Goal: Information Seeking & Learning: Find contact information

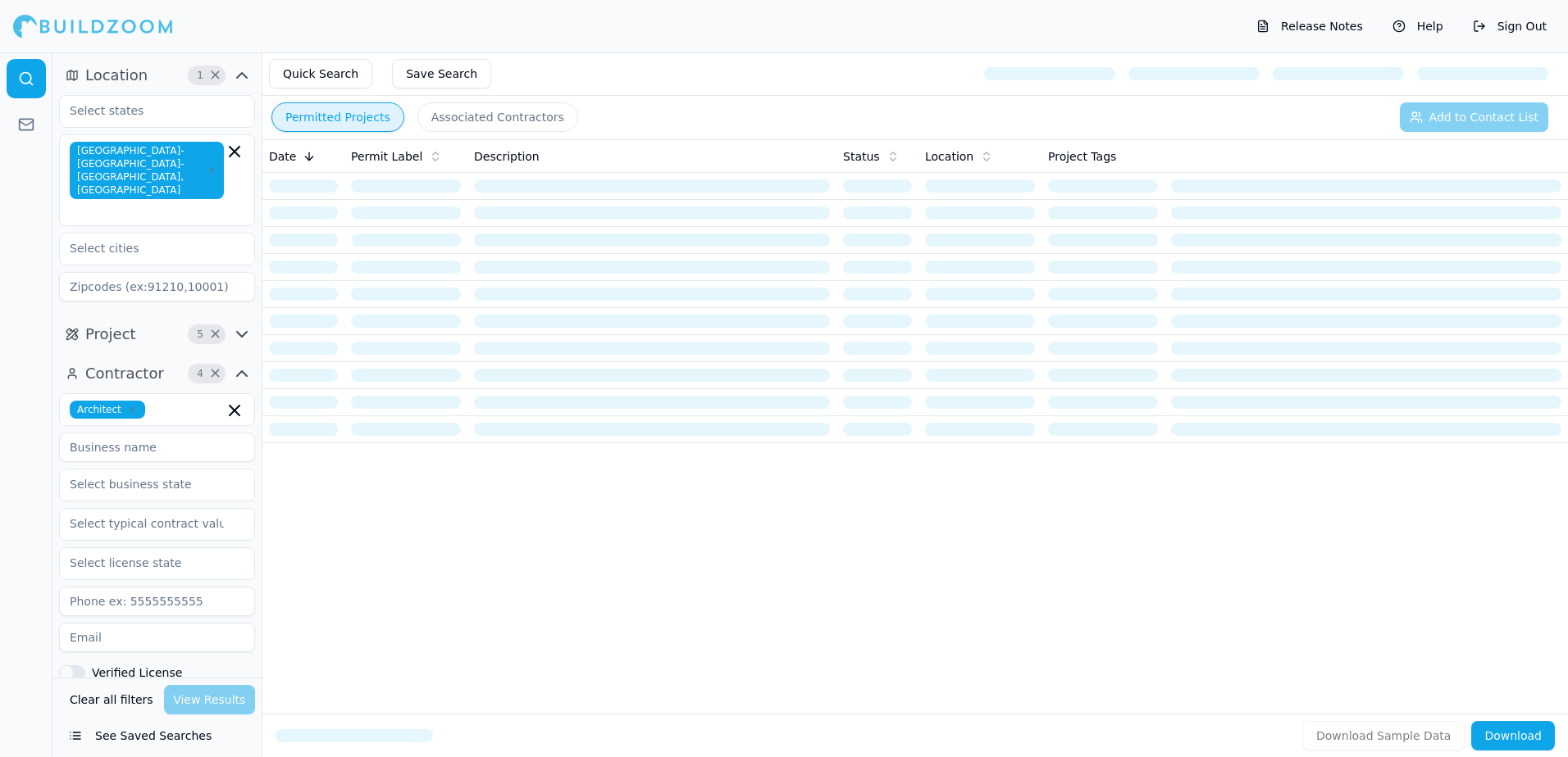
click at [343, 104] on button "Permitted Projects" at bounding box center [338, 117] width 133 height 30
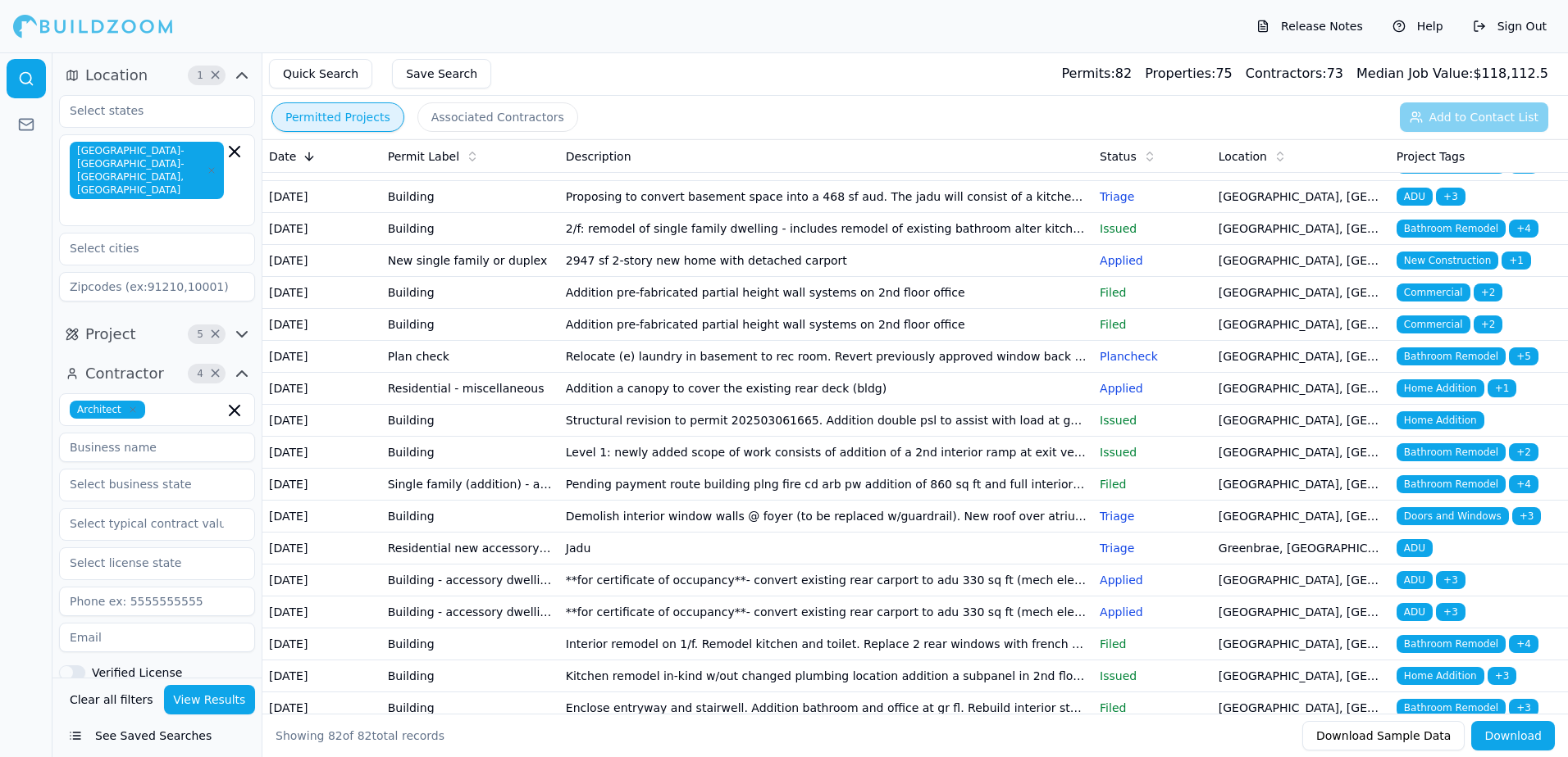
scroll to position [1092, 0]
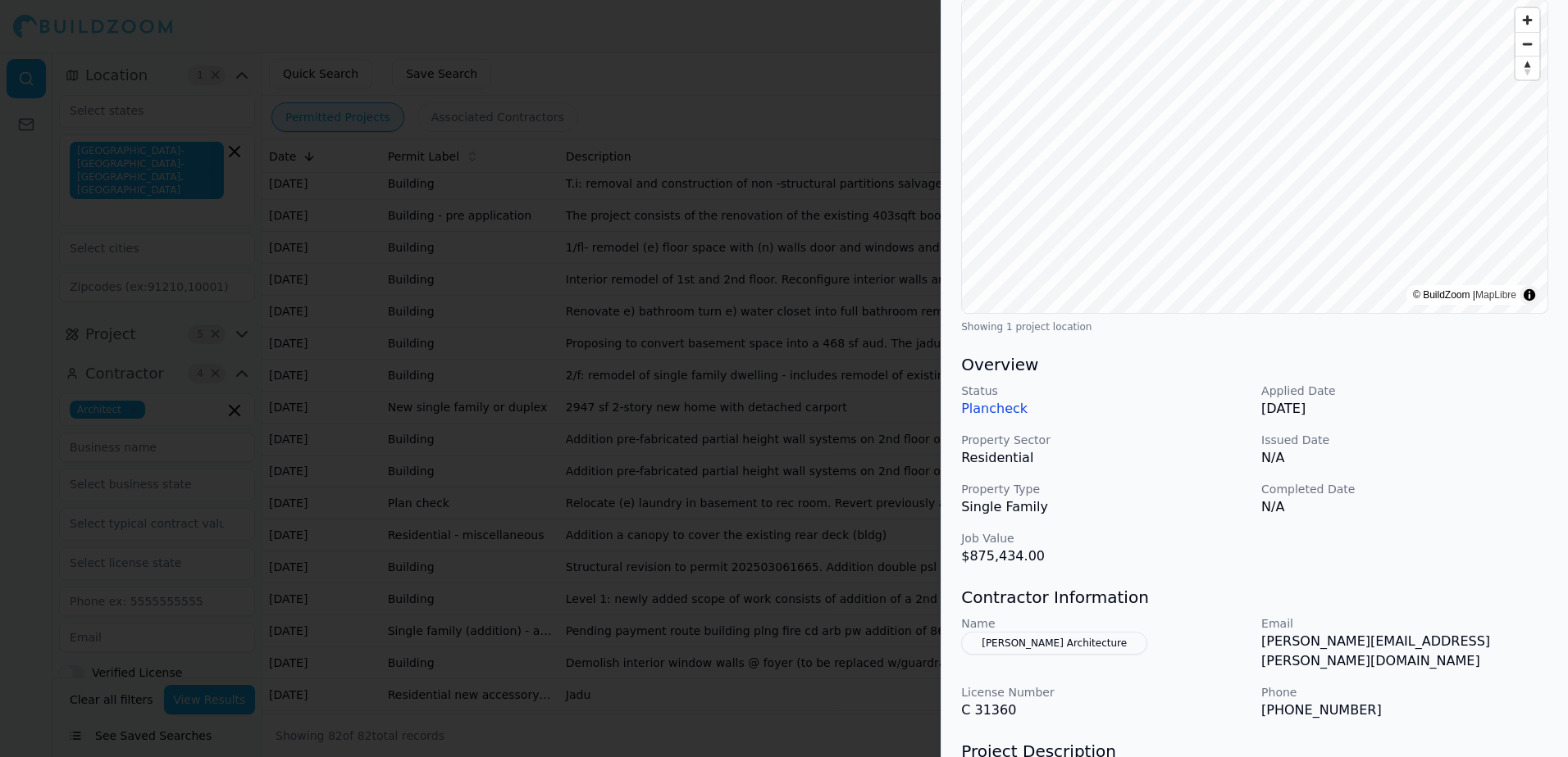
scroll to position [164, 0]
click at [851, 36] on div at bounding box center [784, 378] width 1568 height 757
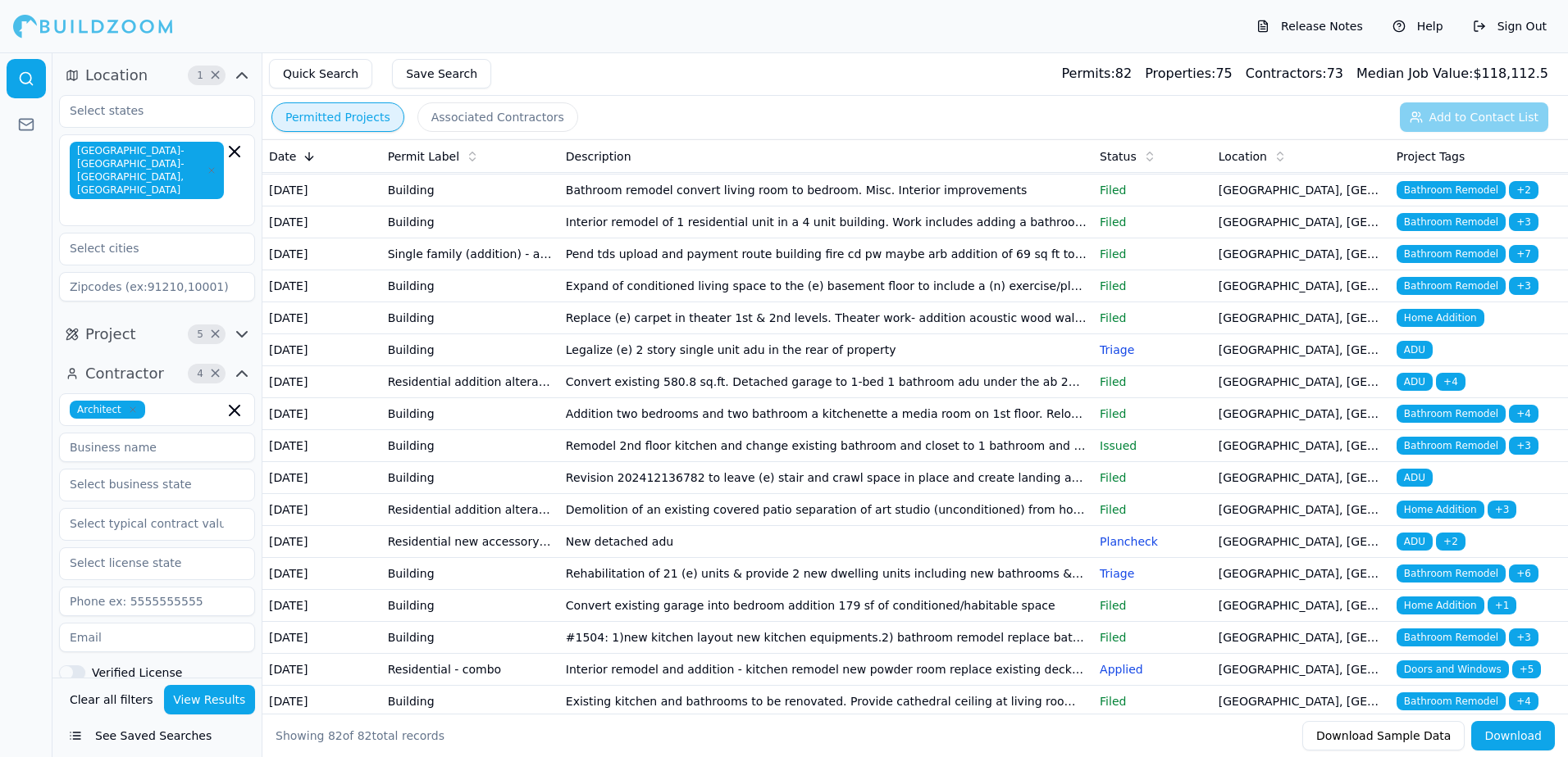
scroll to position [0, 0]
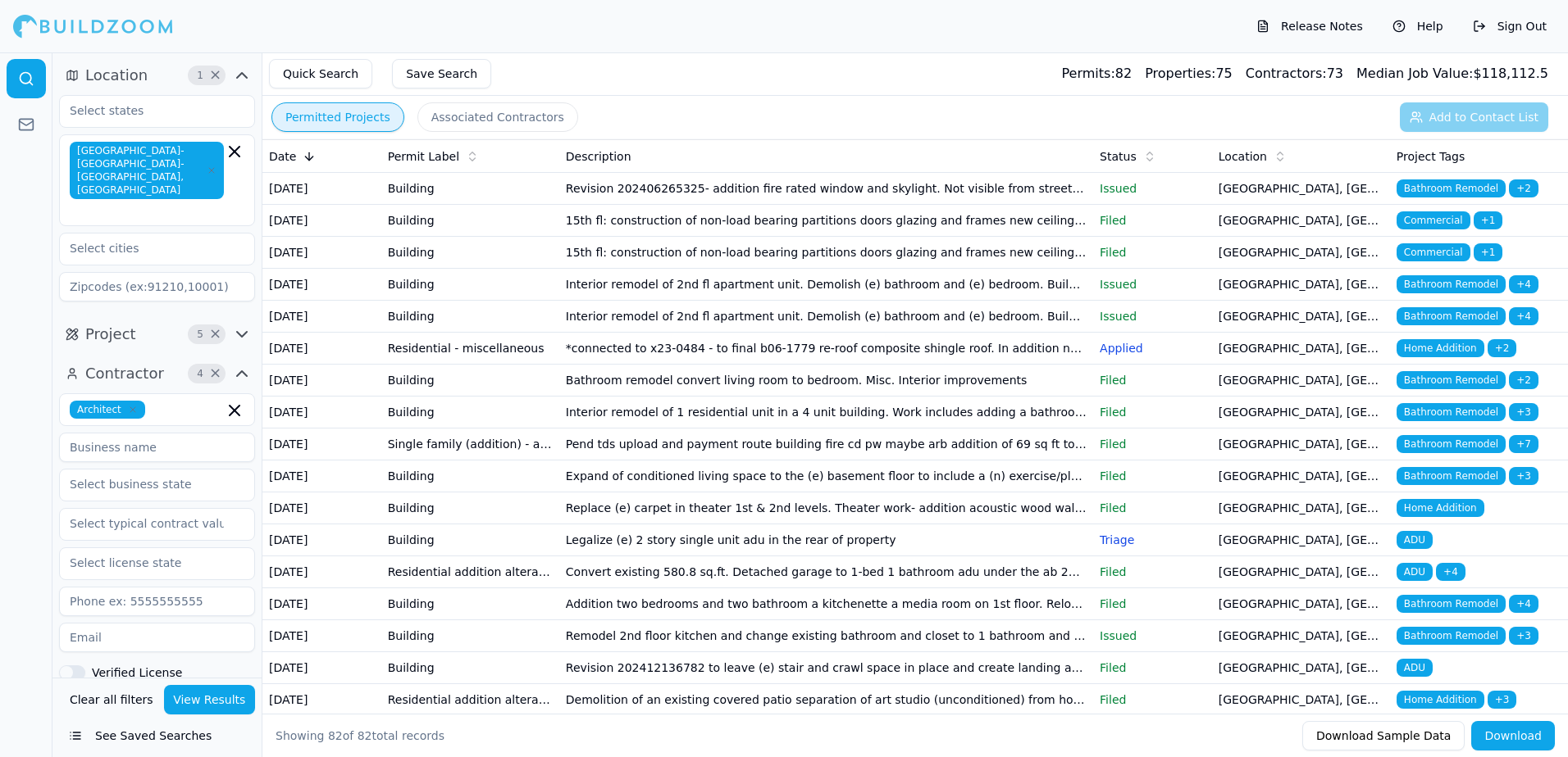
click at [1472, 188] on span "Bathroom Remodel" at bounding box center [1451, 189] width 109 height 18
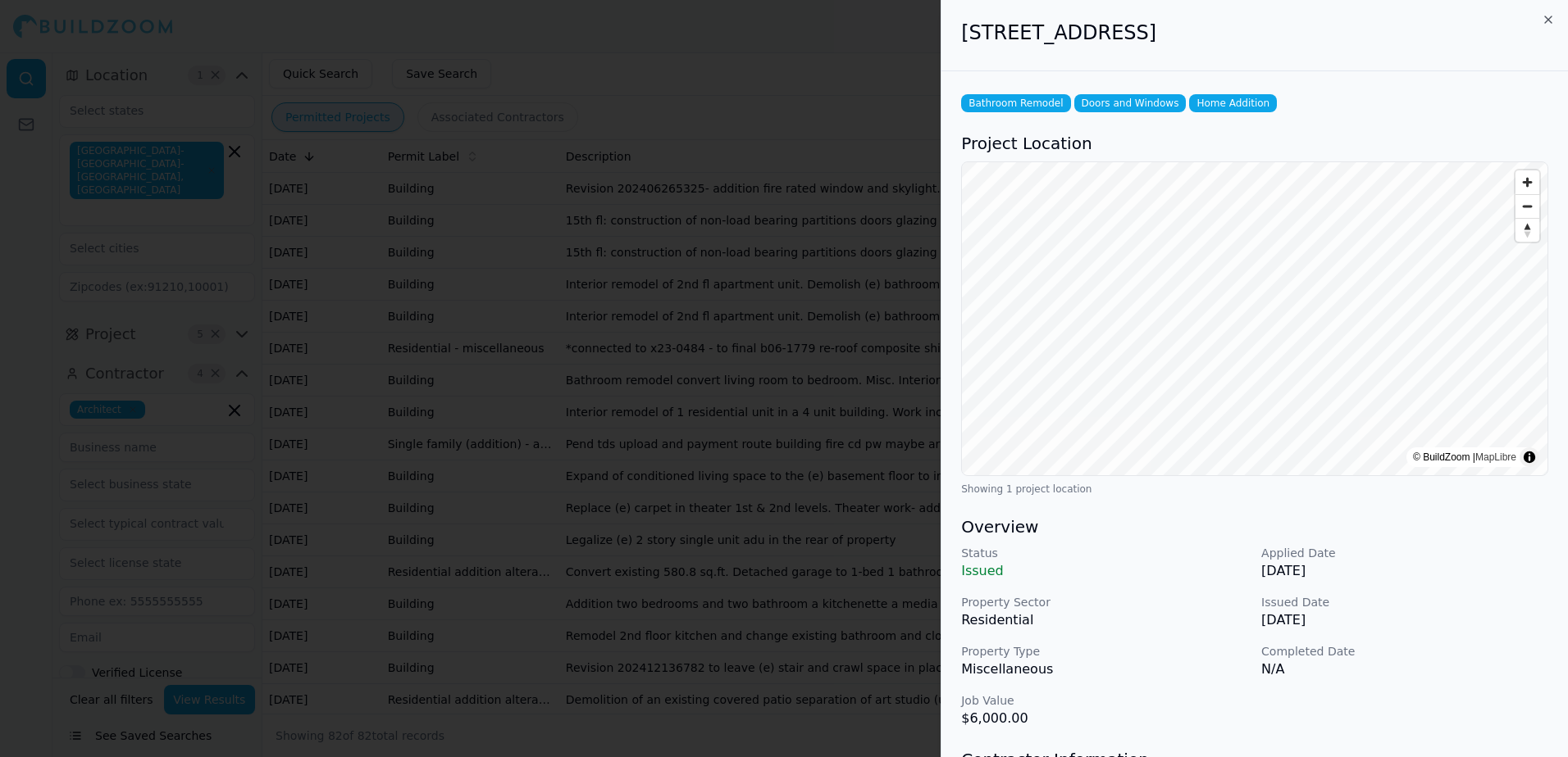
click at [814, 45] on div at bounding box center [784, 378] width 1568 height 757
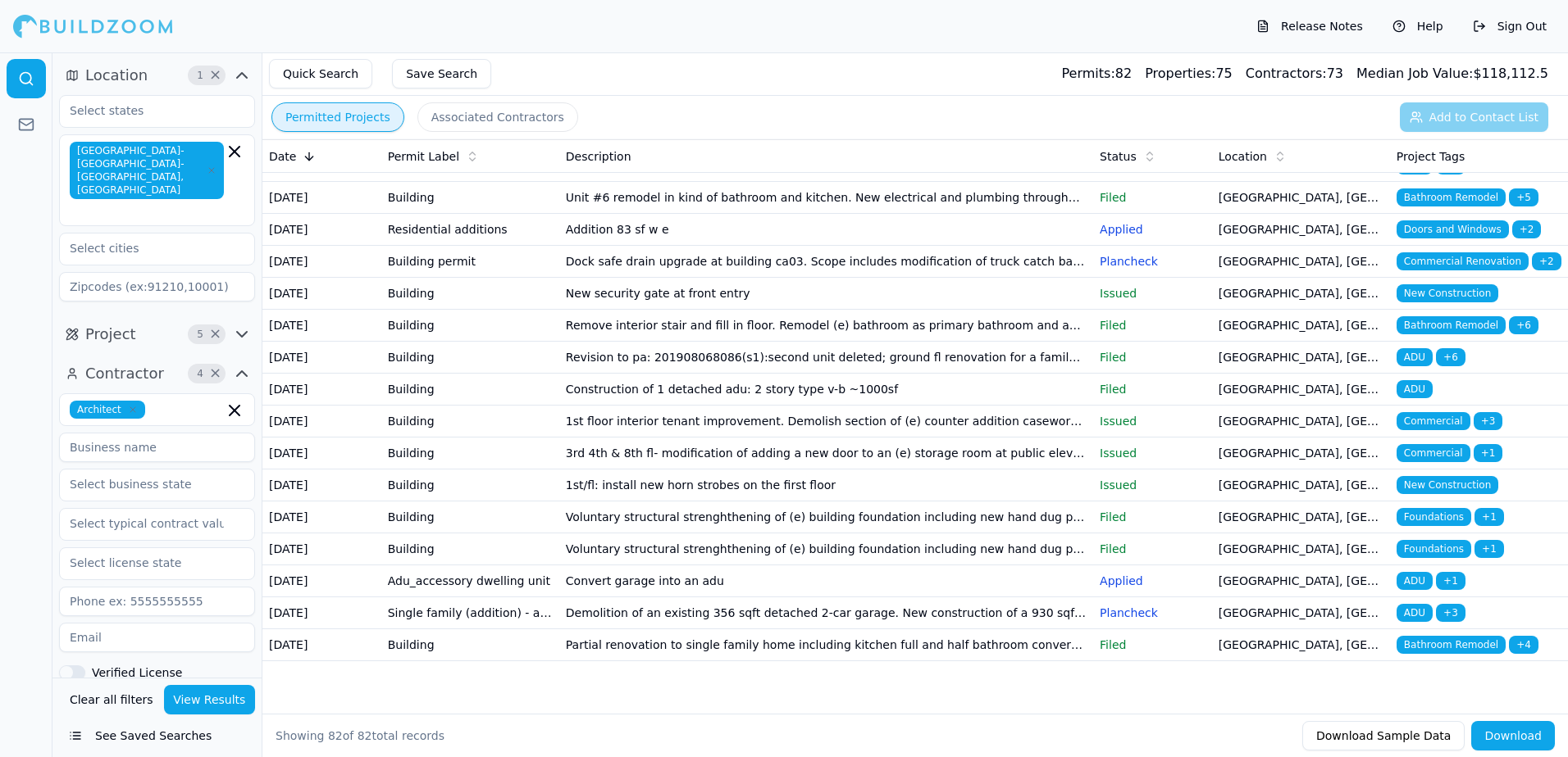
scroll to position [2730, 0]
click at [1476, 239] on span "Doors and Windows" at bounding box center [1452, 230] width 112 height 18
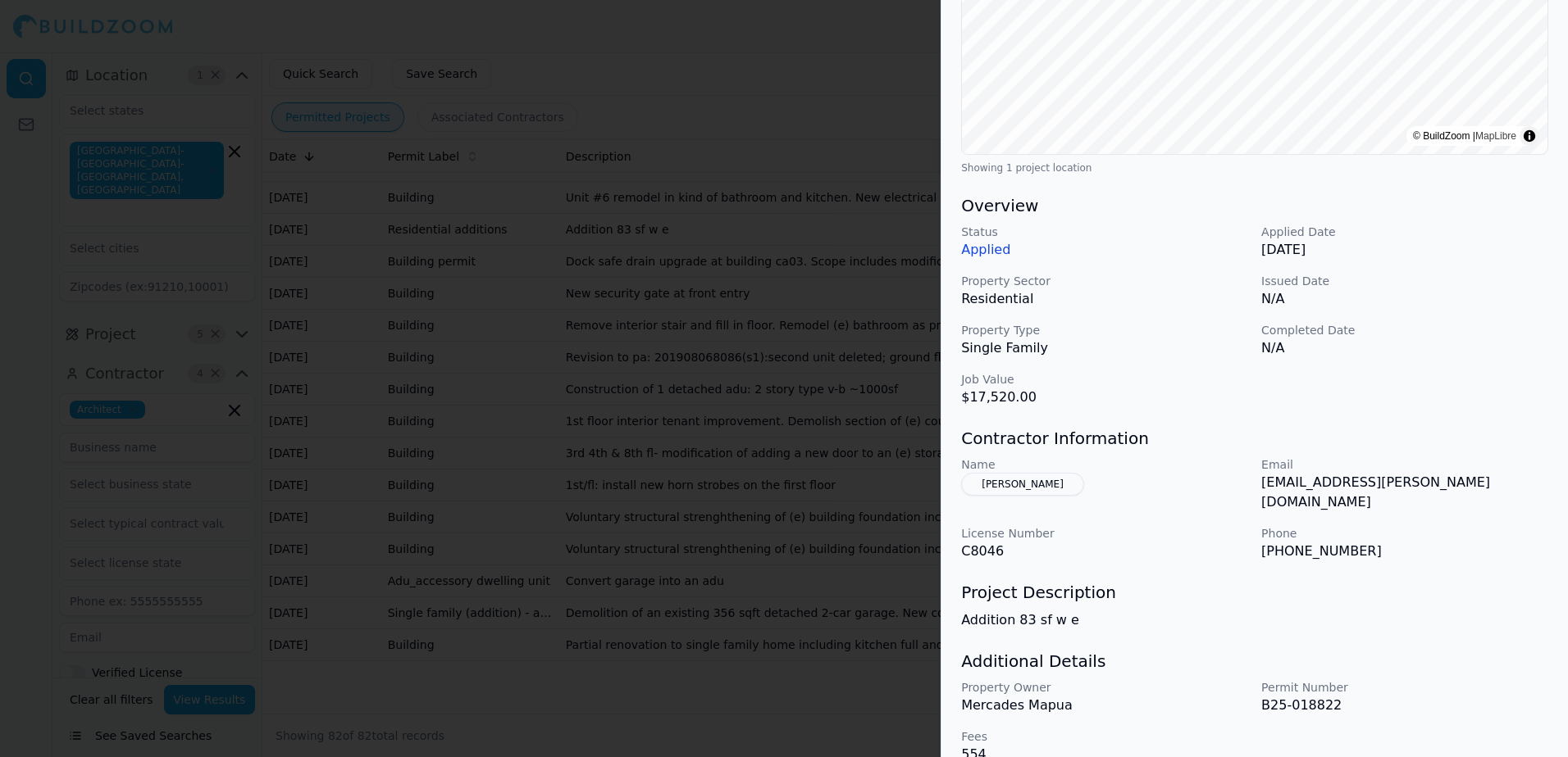
scroll to position [332, 0]
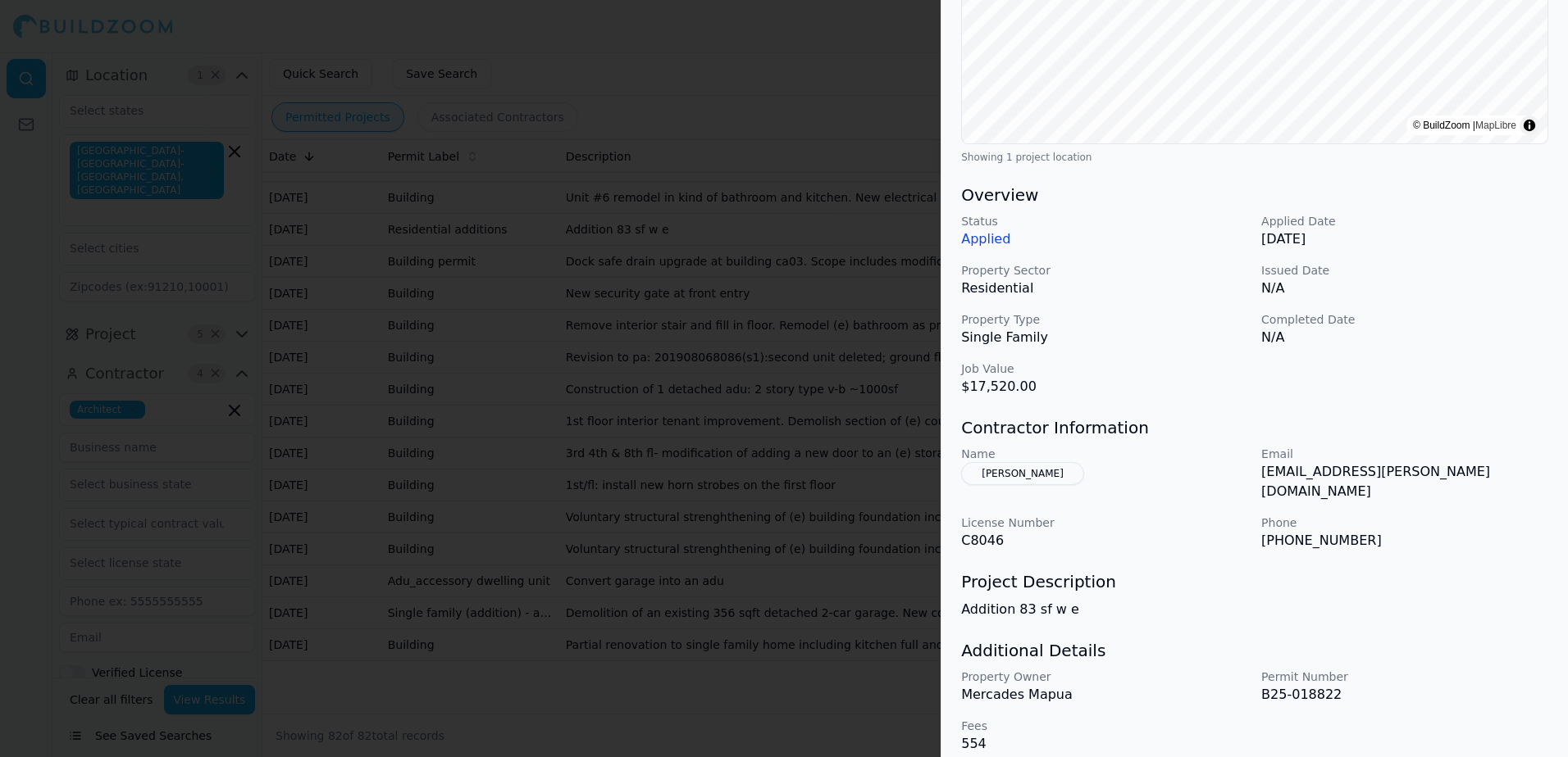
click at [997, 472] on button "[PERSON_NAME]" at bounding box center [1022, 474] width 123 height 23
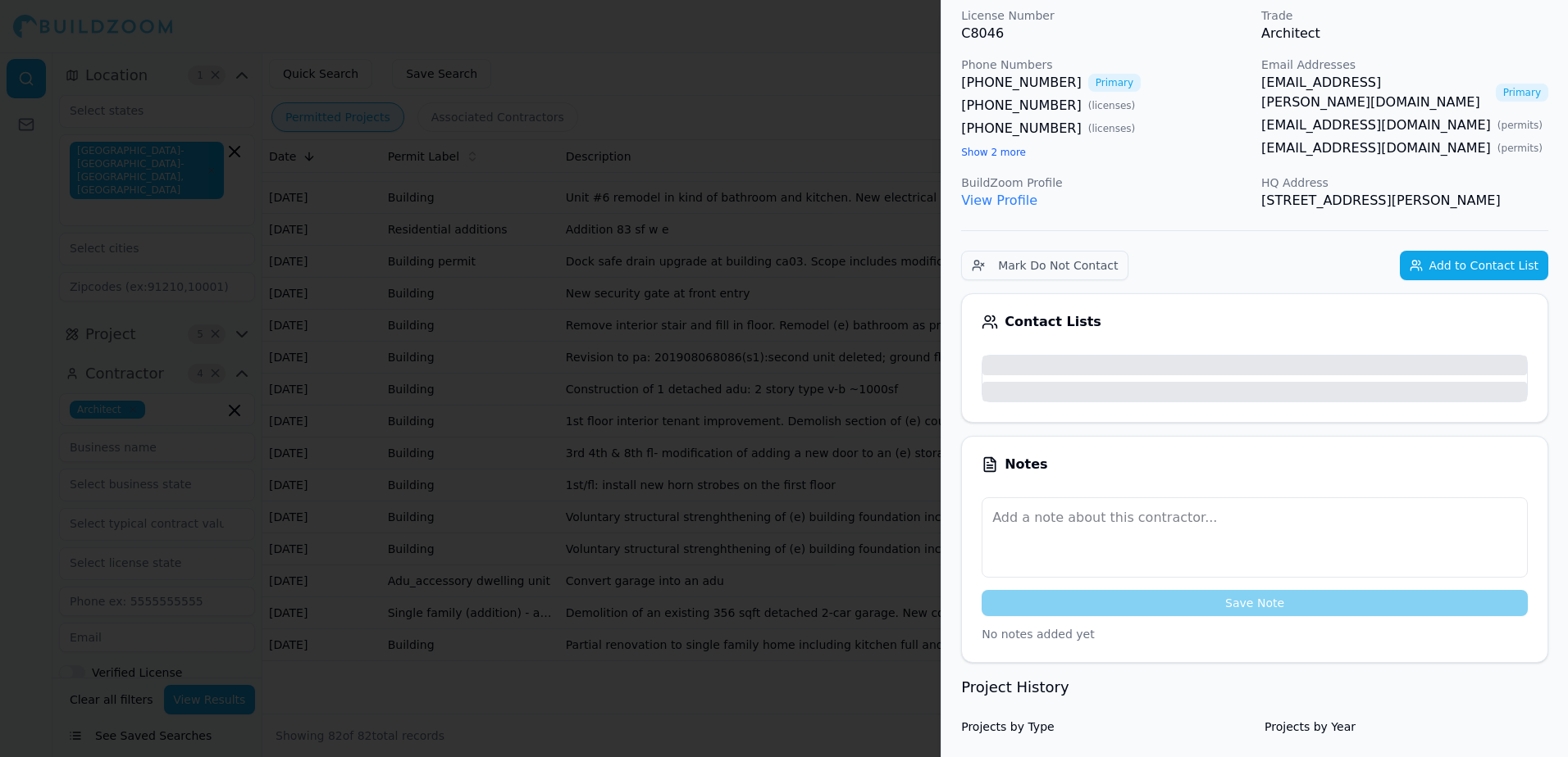
scroll to position [0, 0]
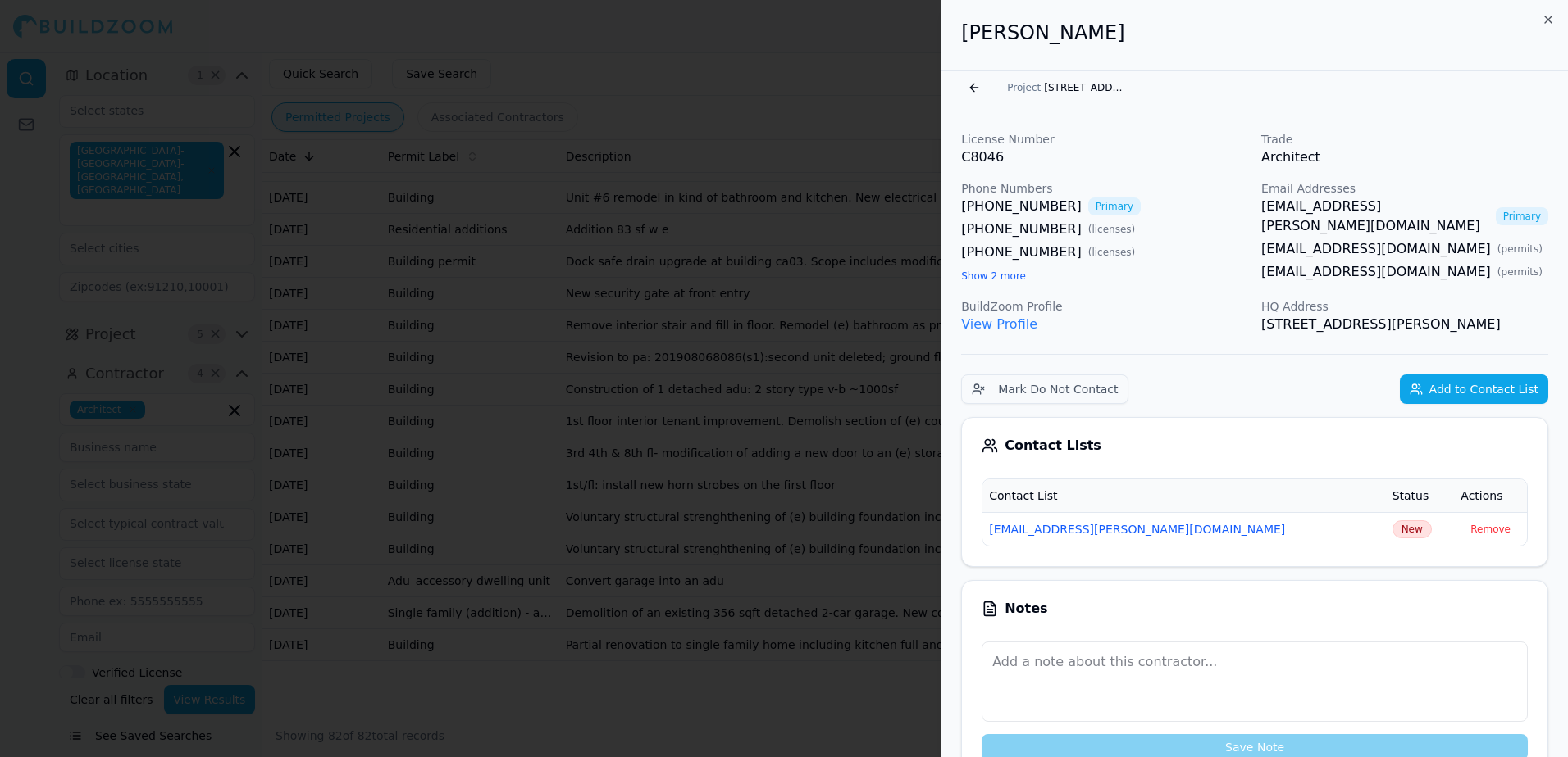
click at [1013, 322] on link "View Profile" at bounding box center [999, 324] width 76 height 16
click at [1286, 212] on link "[EMAIL_ADDRESS][PERSON_NAME][DOMAIN_NAME]" at bounding box center [1375, 217] width 228 height 39
click at [816, 55] on div at bounding box center [784, 378] width 1568 height 757
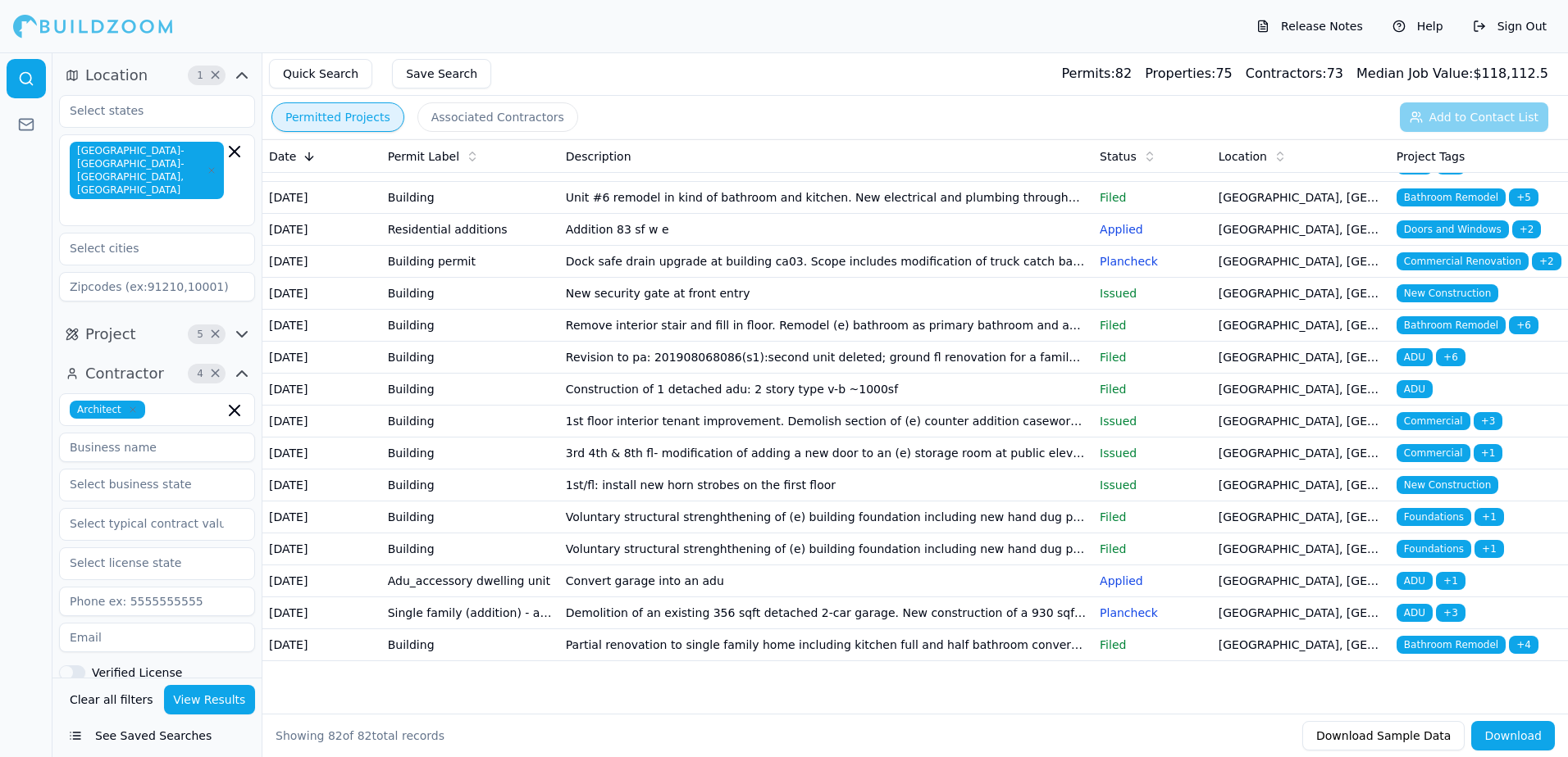
click at [1291, 54] on td "[GEOGRAPHIC_DATA], [GEOGRAPHIC_DATA]" at bounding box center [1301, 38] width 178 height 32
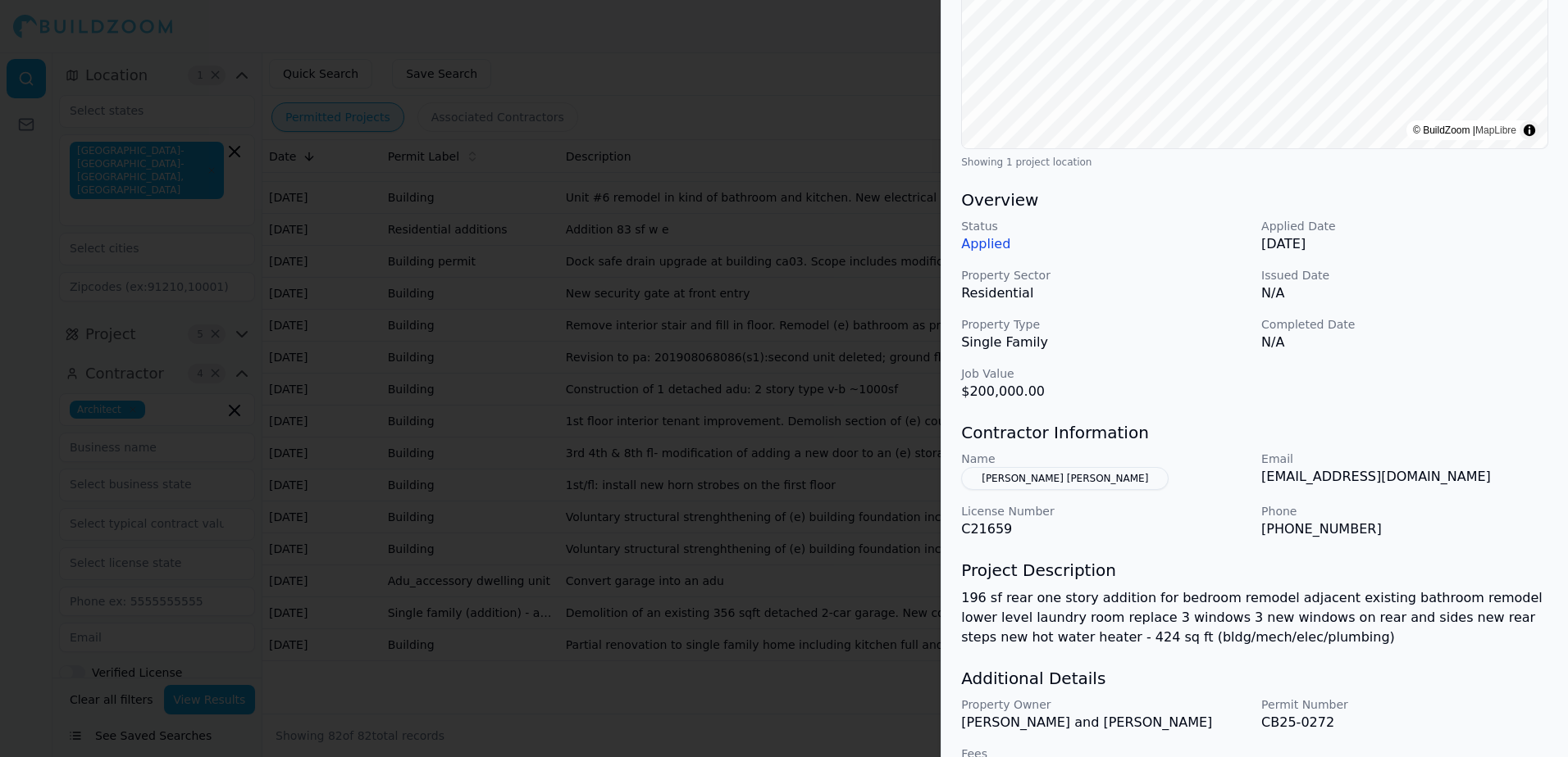
scroll to position [328, 0]
click at [1027, 476] on button "[PERSON_NAME] [PERSON_NAME]" at bounding box center [1064, 478] width 208 height 23
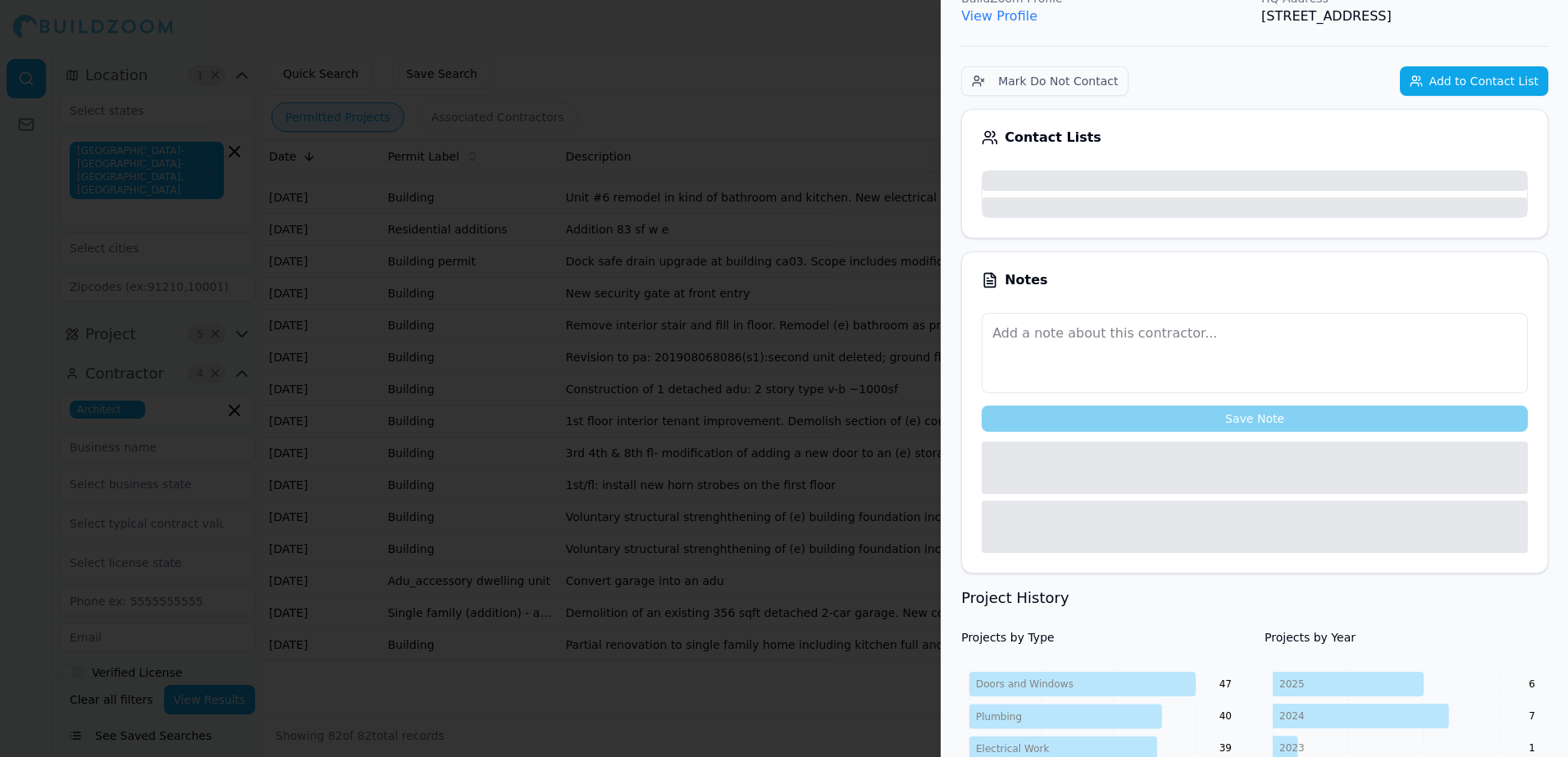
scroll to position [368, 0]
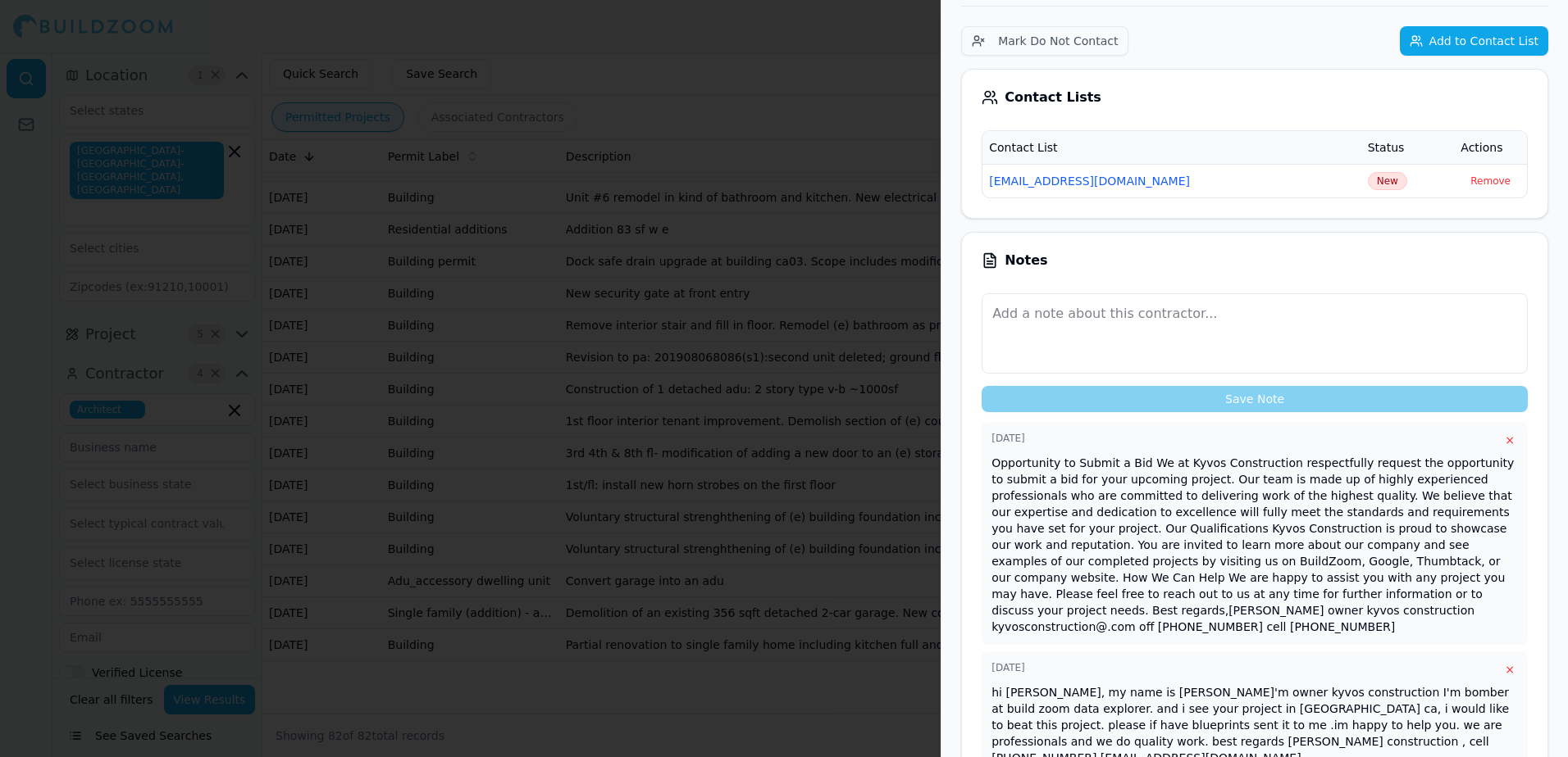
click at [866, 78] on div at bounding box center [784, 378] width 1568 height 757
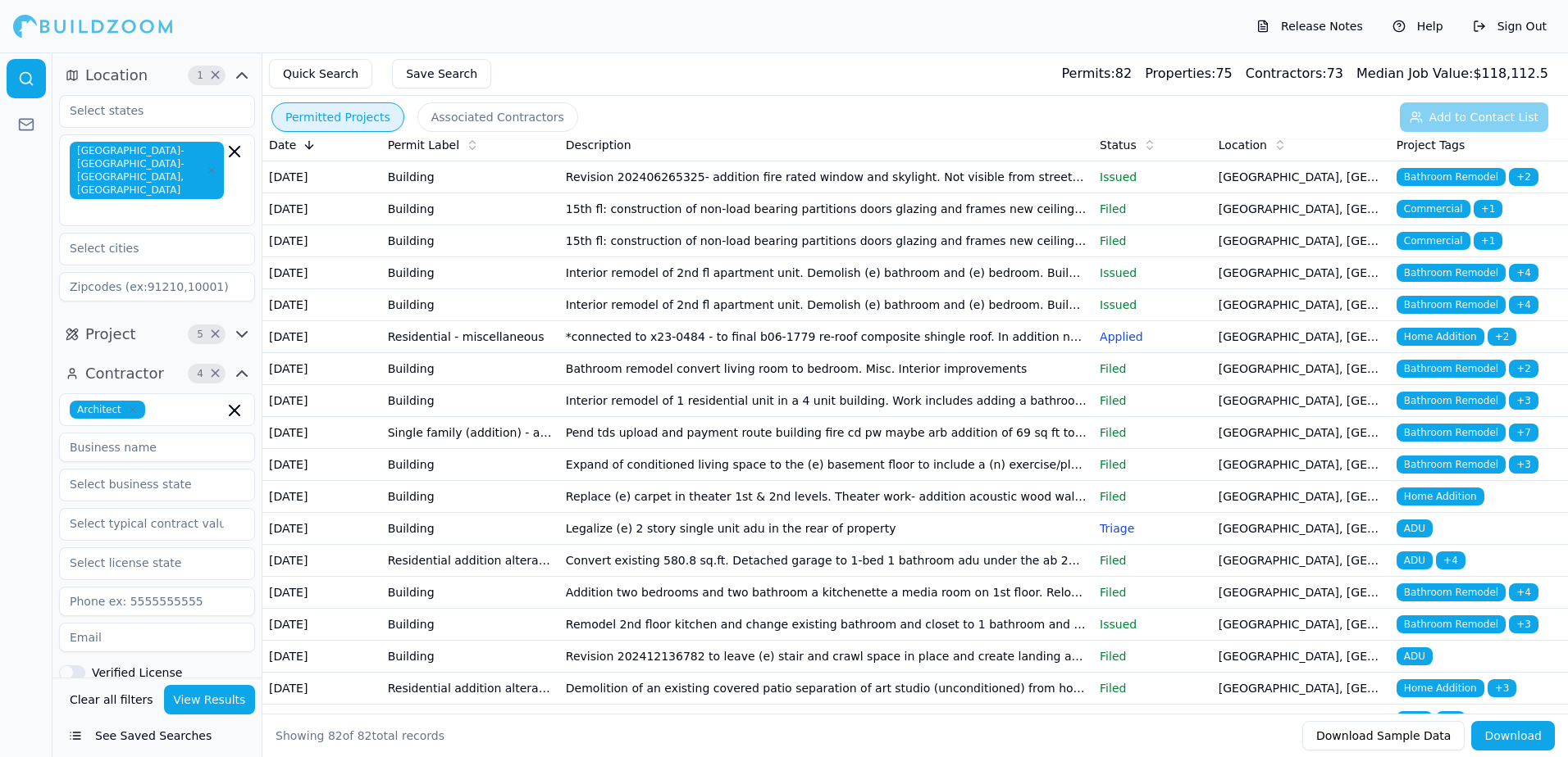
scroll to position [0, 0]
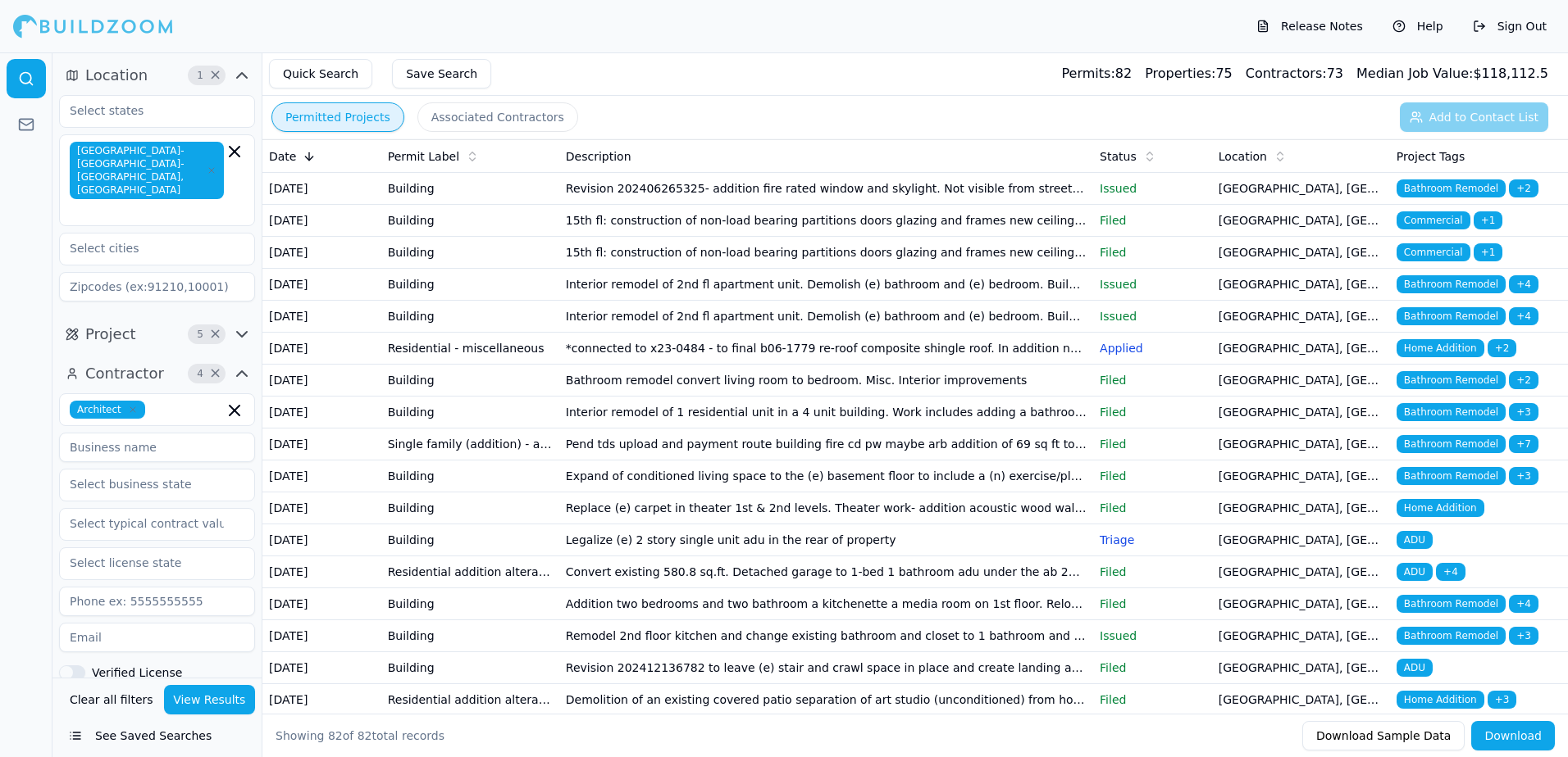
click at [1444, 294] on span "Bathroom Remodel" at bounding box center [1451, 285] width 109 height 18
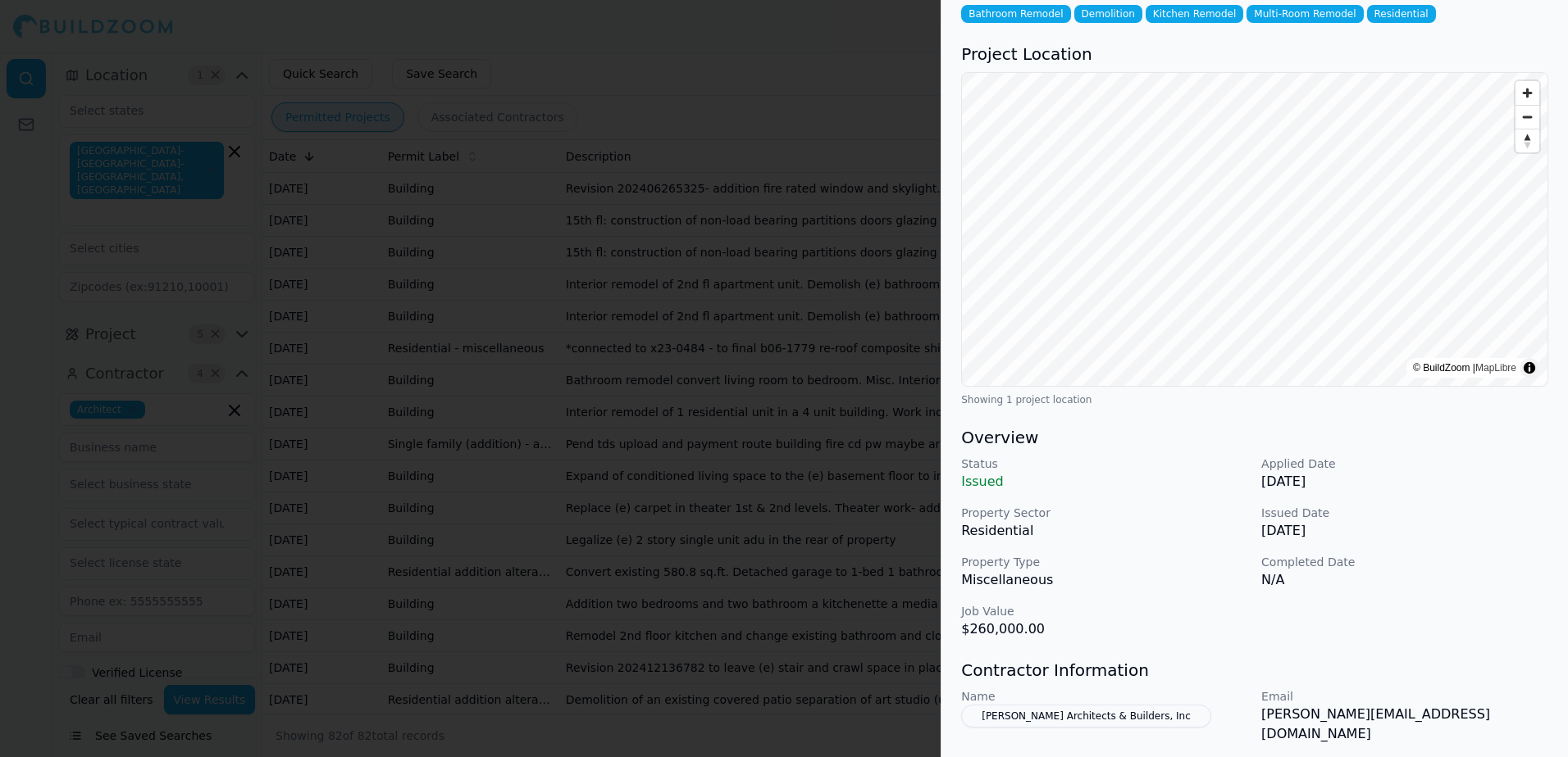
scroll to position [82, 0]
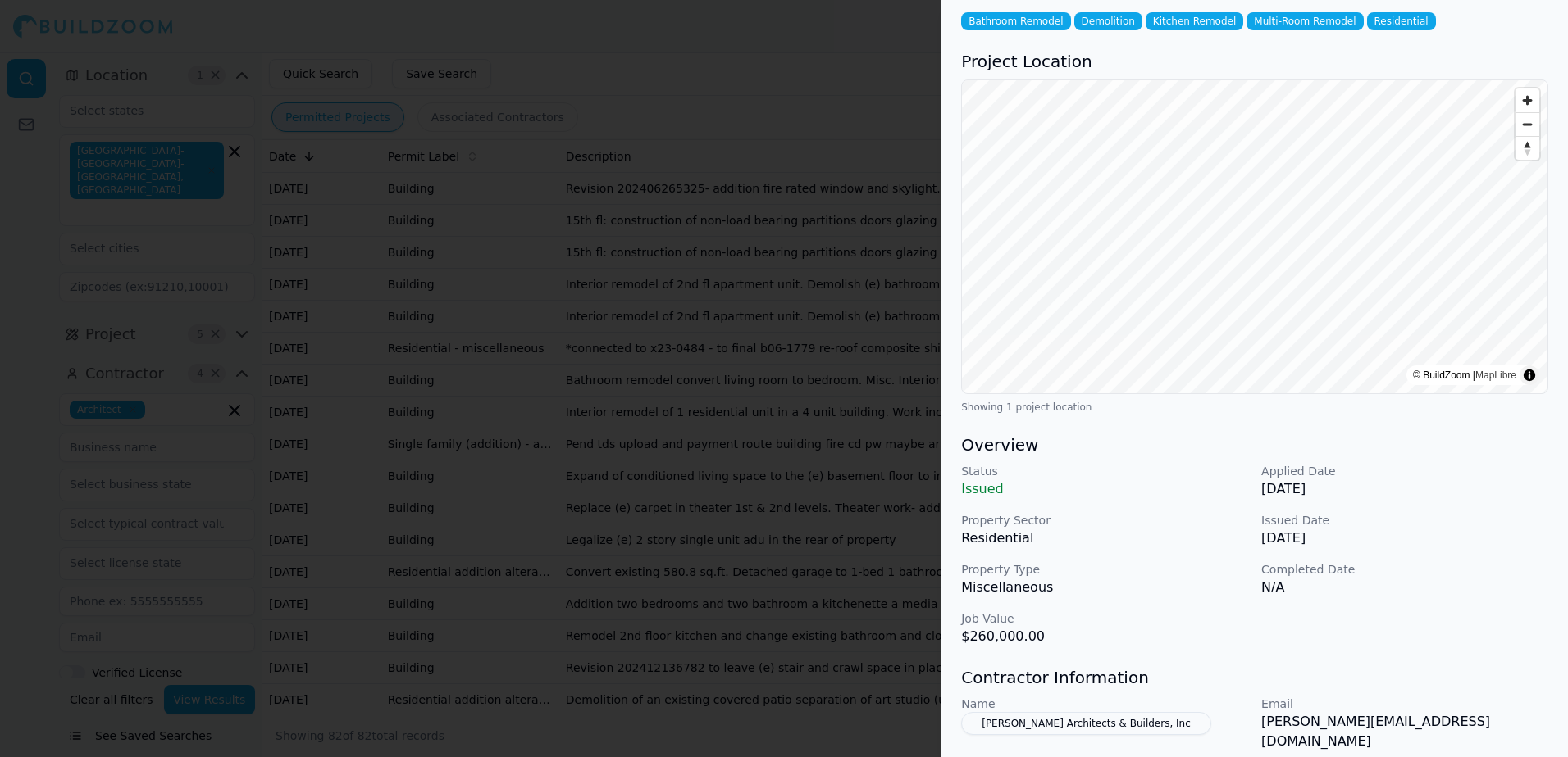
click at [866, 61] on div at bounding box center [784, 378] width 1568 height 757
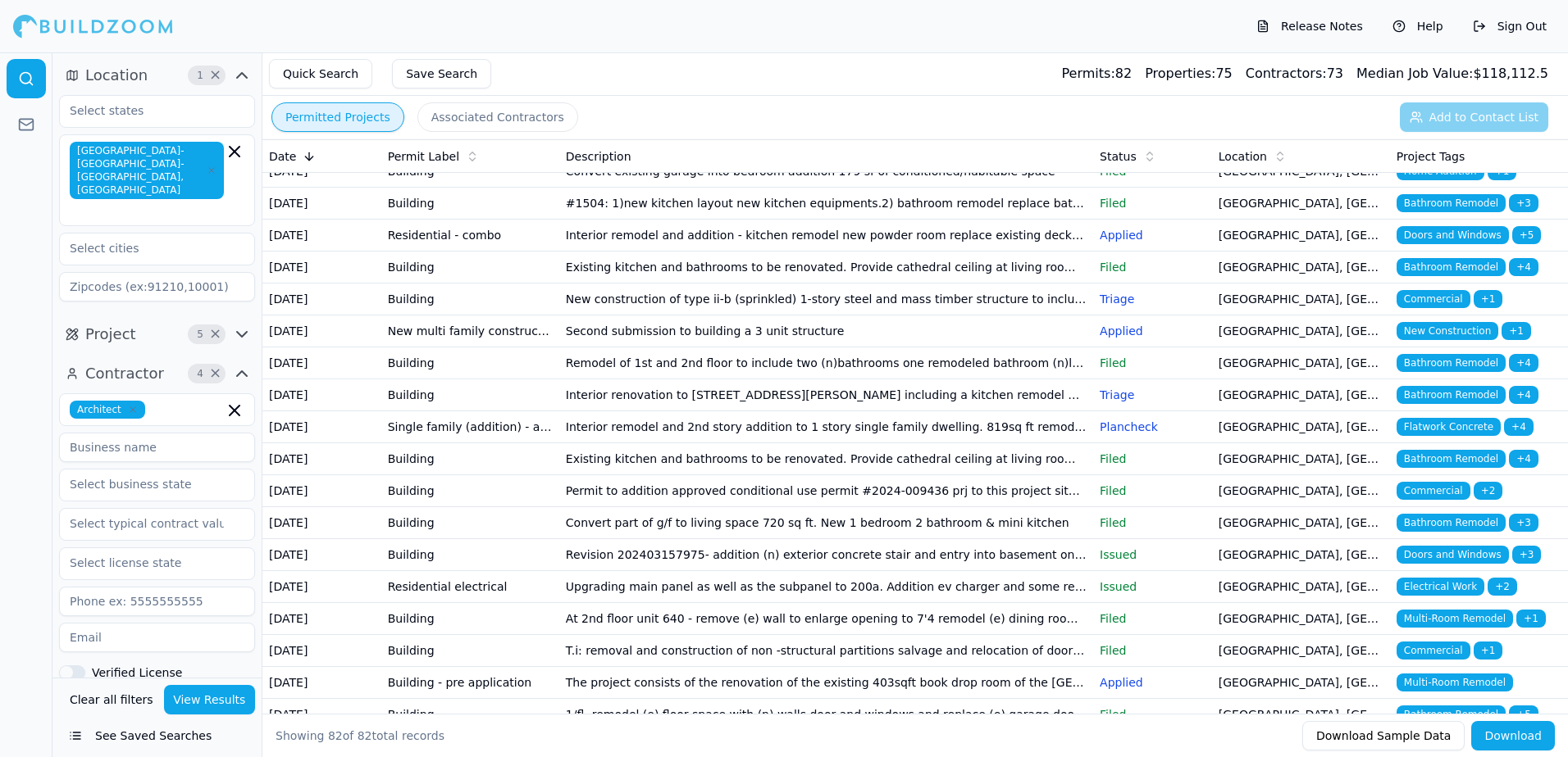
scroll to position [655, 0]
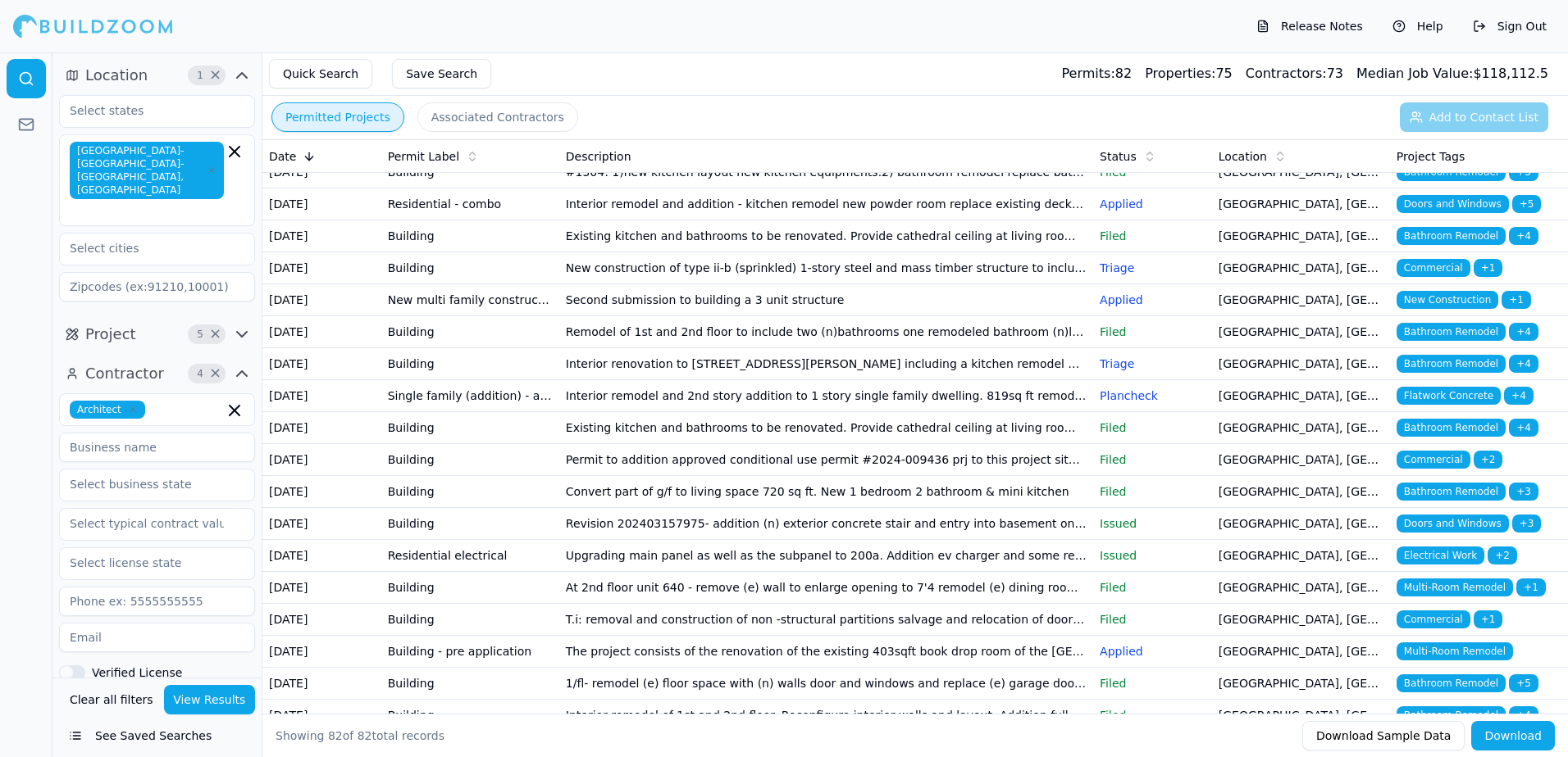
click at [1438, 53] on span "Home Addition" at bounding box center [1440, 44] width 88 height 18
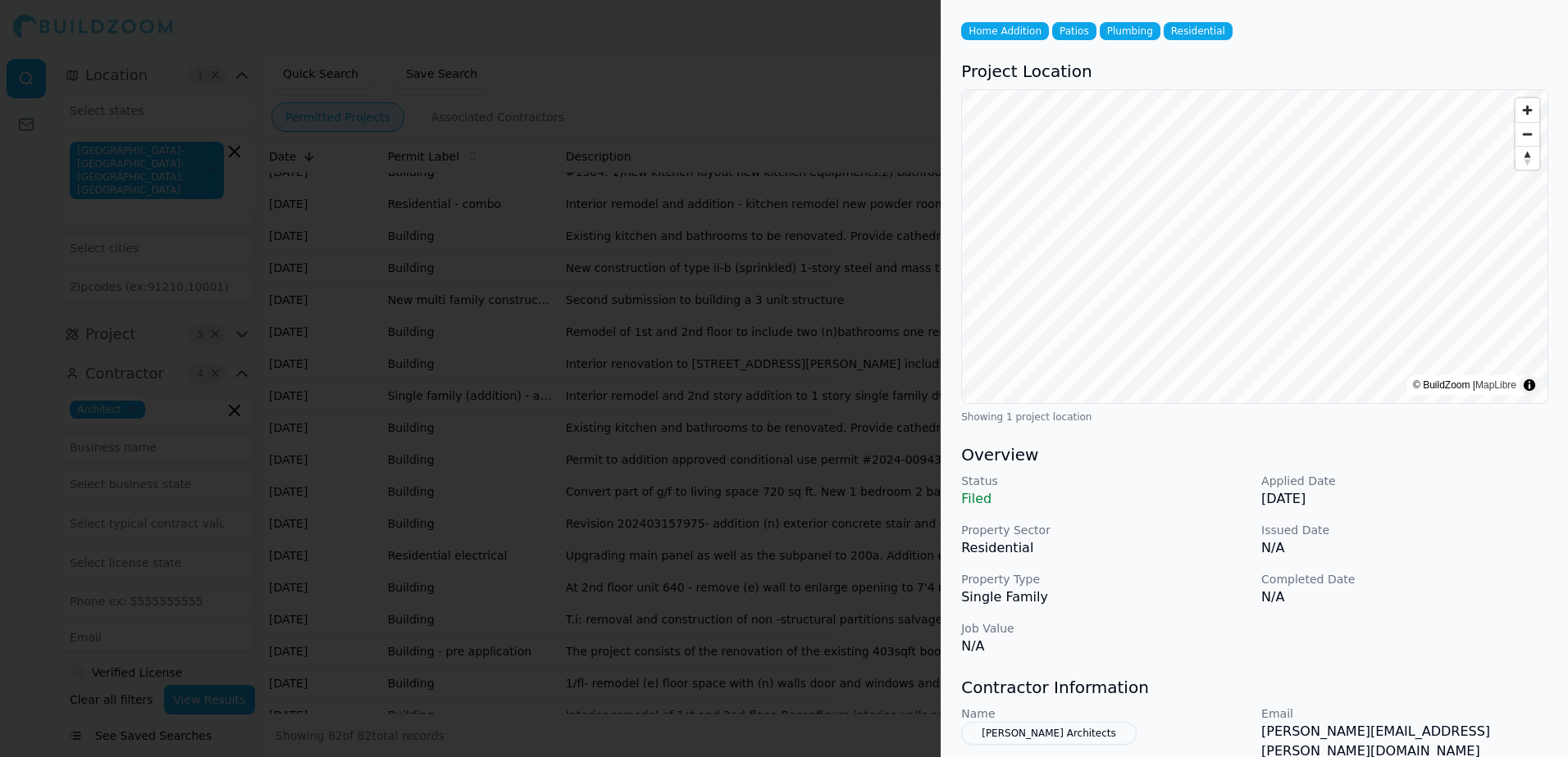
scroll to position [164, 0]
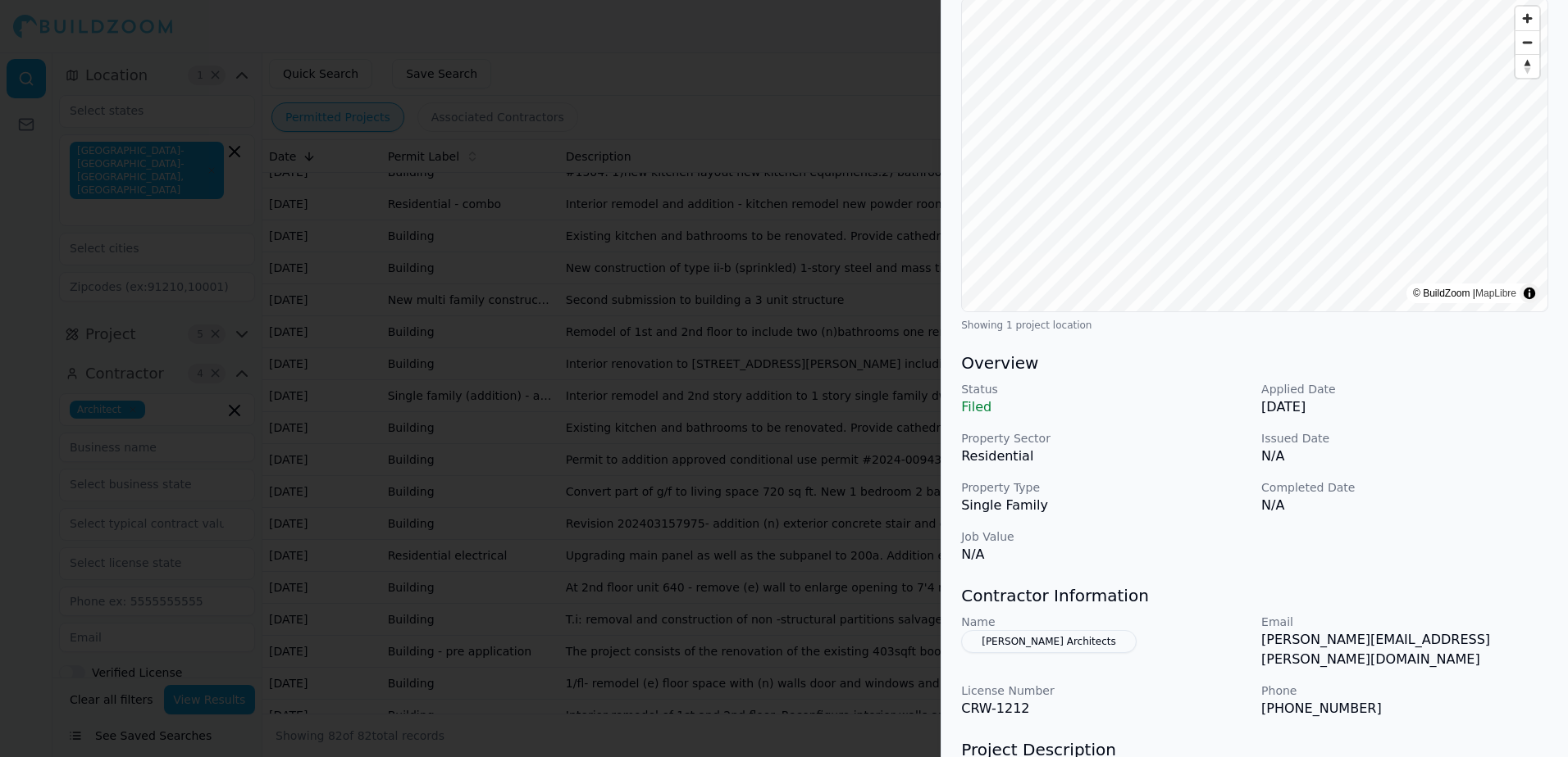
click at [1027, 644] on button "[PERSON_NAME] Architects" at bounding box center [1049, 641] width 176 height 23
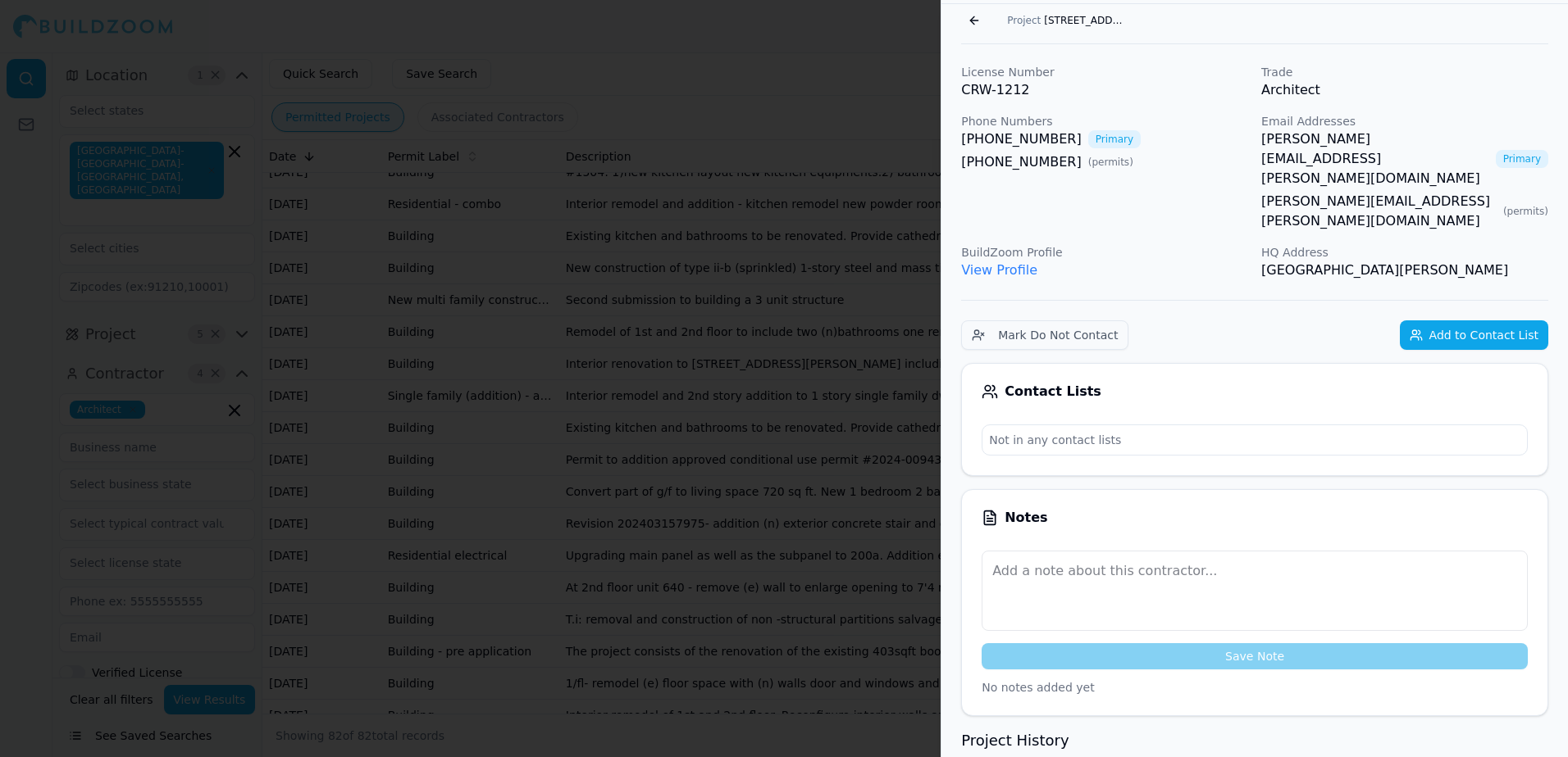
scroll to position [40, 0]
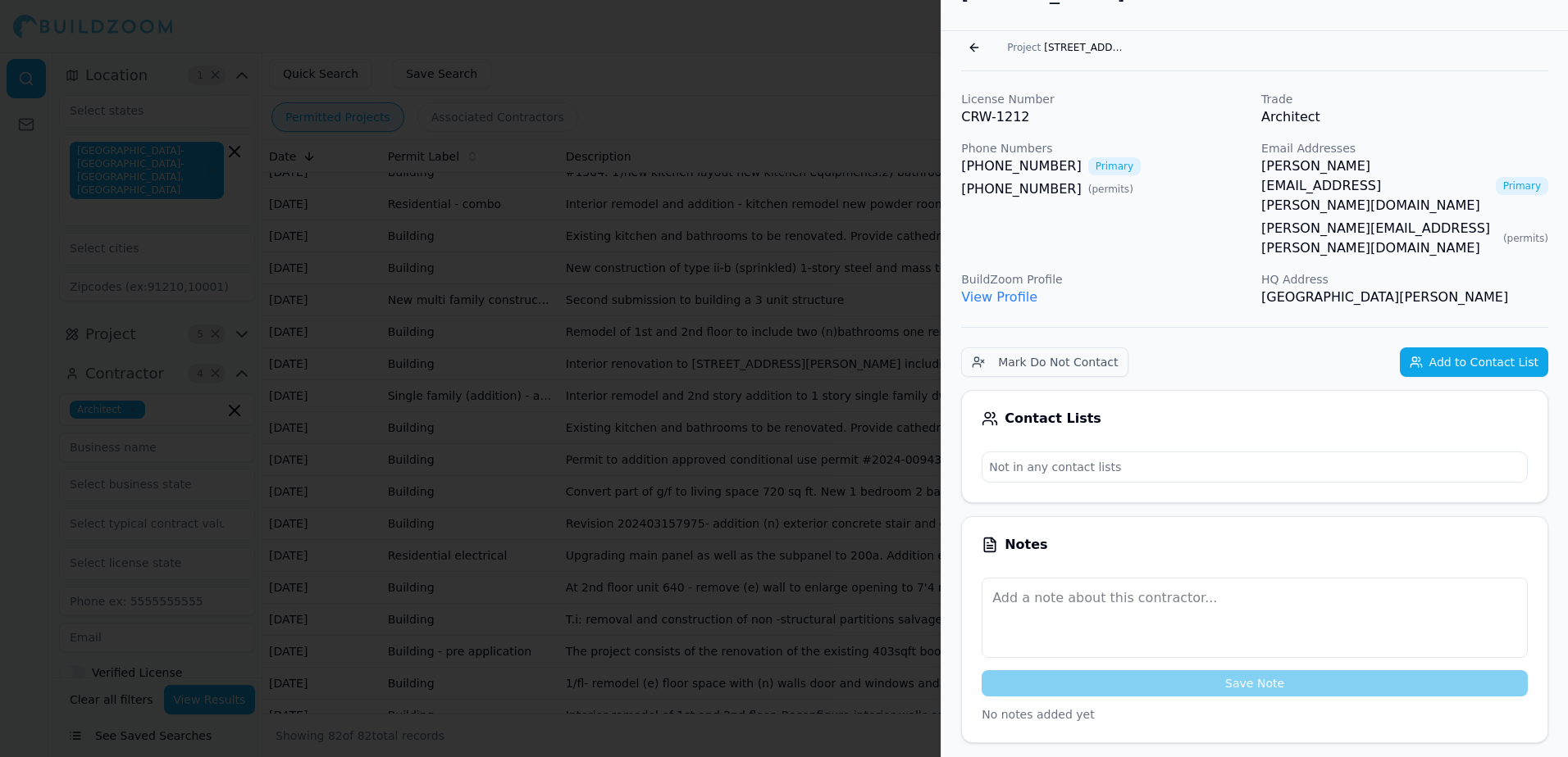
click at [1351, 165] on link "[PERSON_NAME][EMAIL_ADDRESS][PERSON_NAME][DOMAIN_NAME]" at bounding box center [1375, 186] width 228 height 59
click at [969, 43] on button "Go back" at bounding box center [974, 48] width 26 height 26
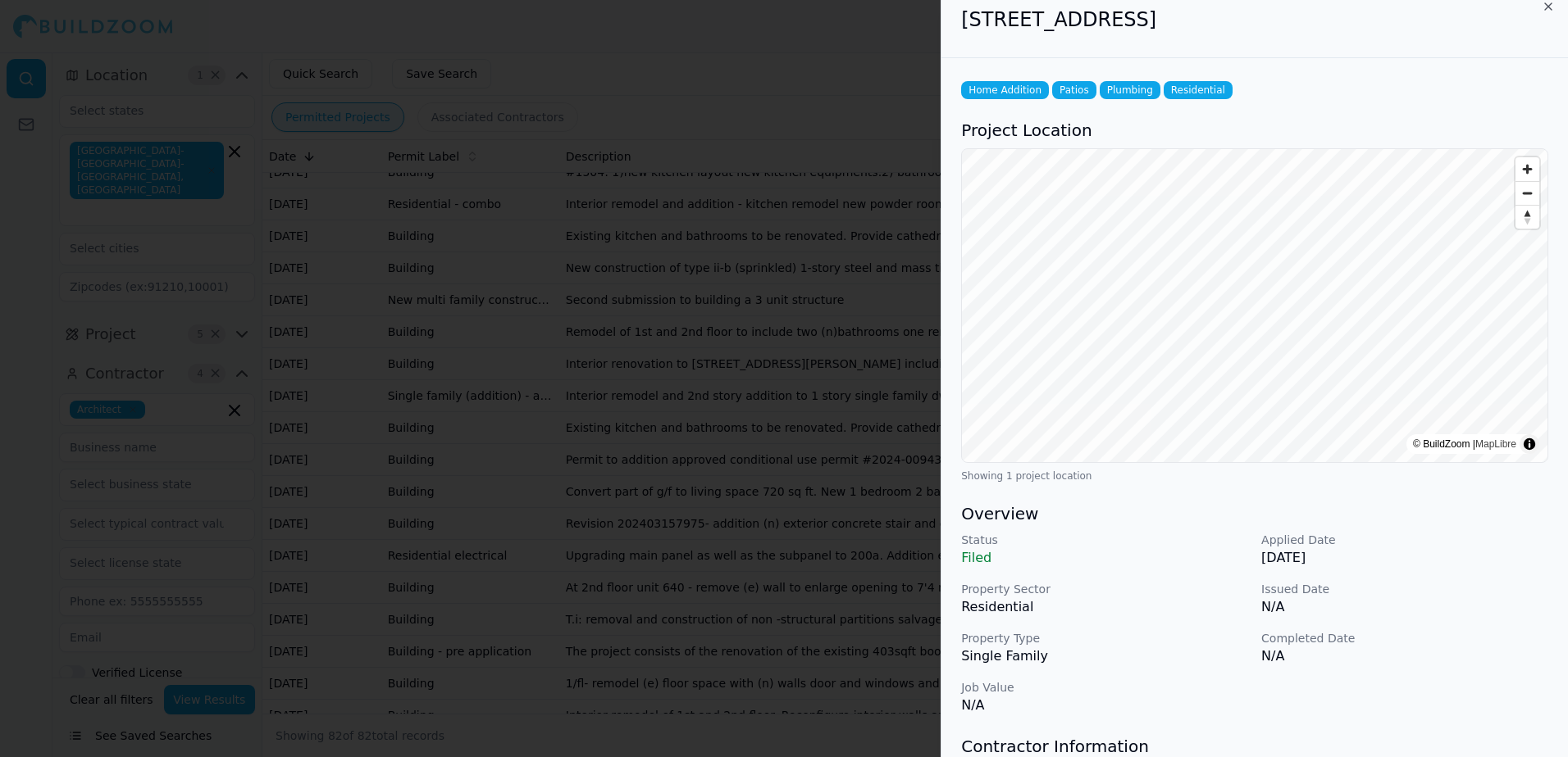
scroll to position [0, 0]
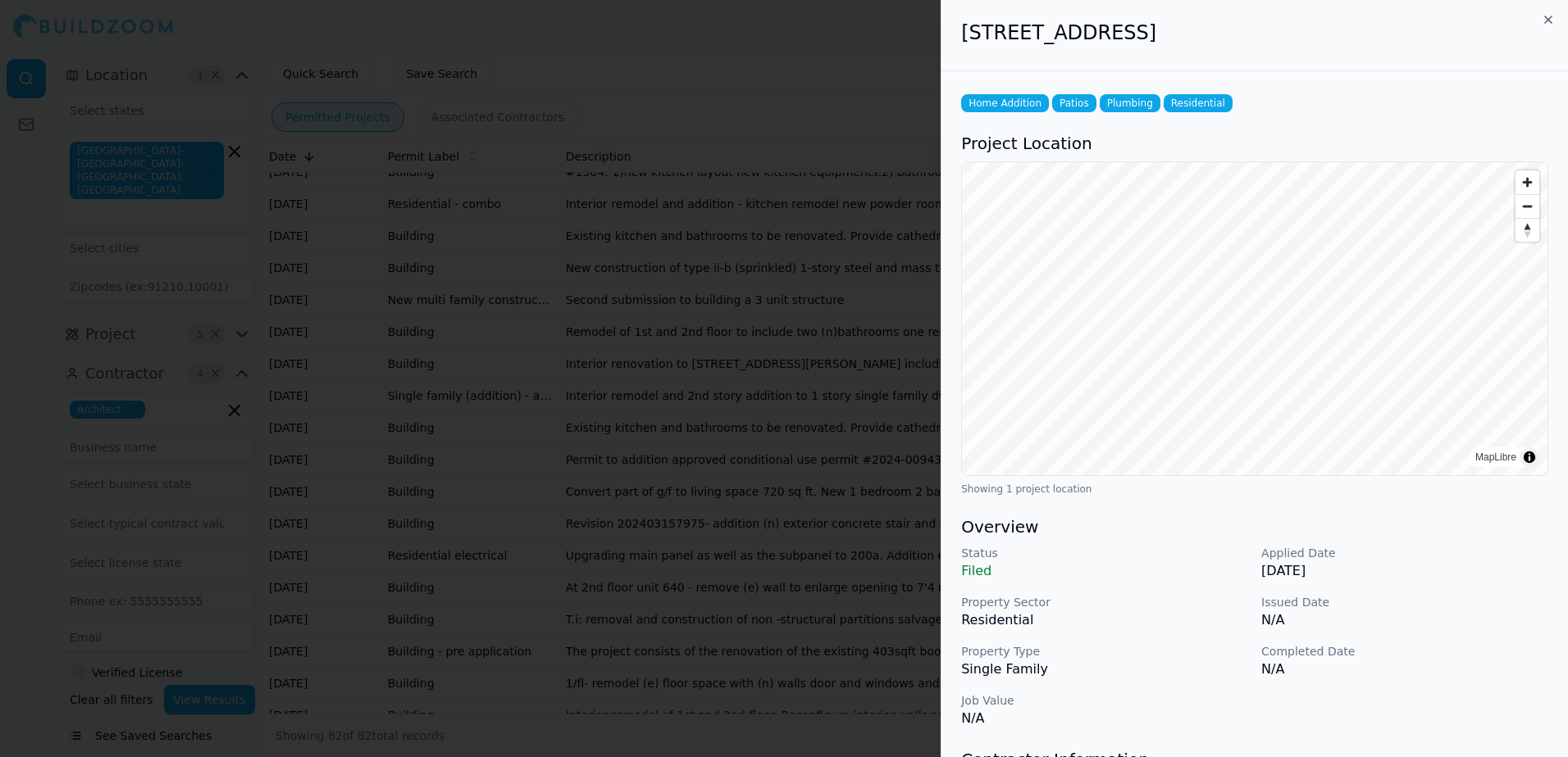
click at [917, 48] on div at bounding box center [784, 378] width 1568 height 757
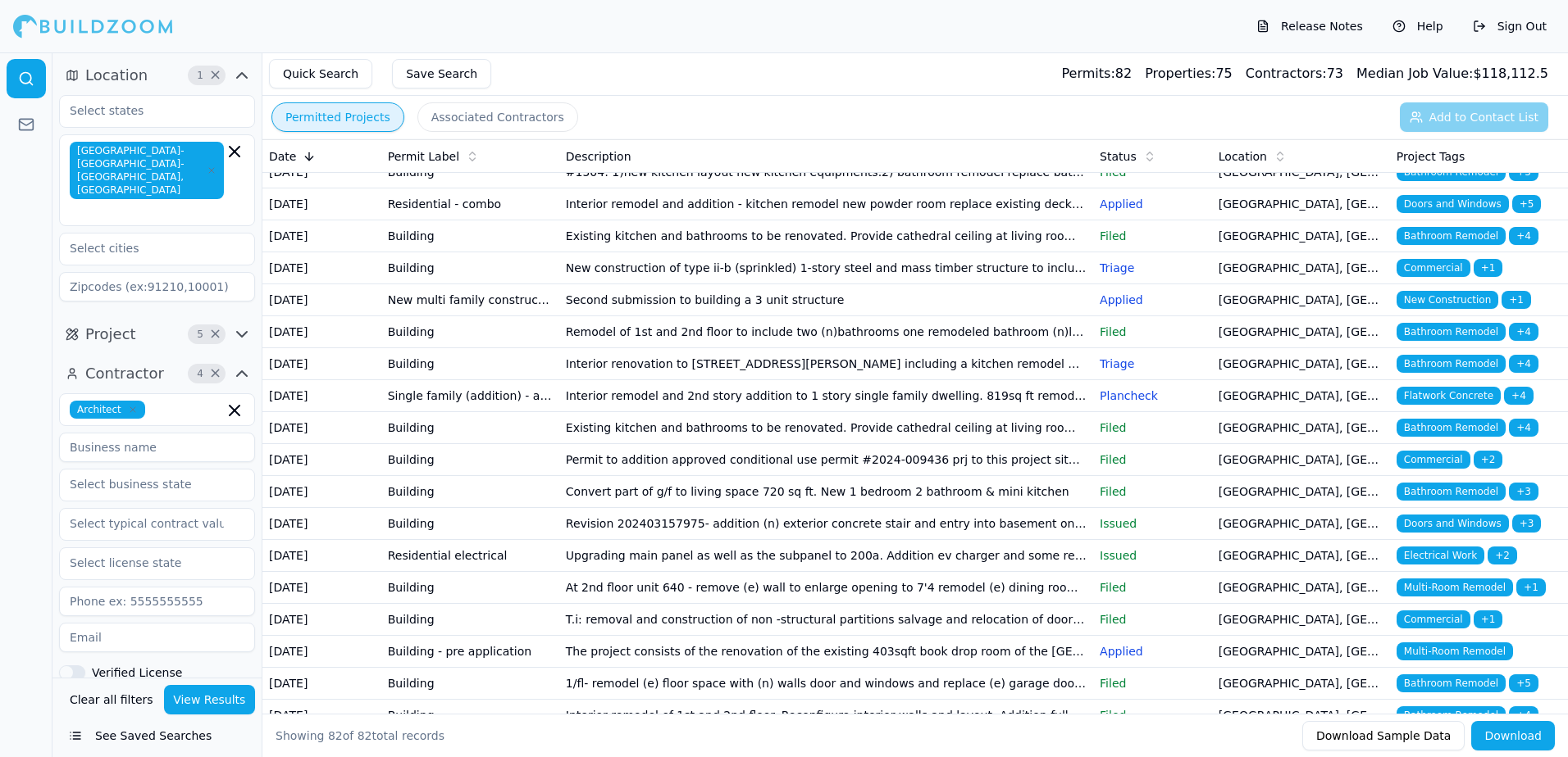
click at [1415, 85] on span "ADU" at bounding box center [1415, 76] width 36 height 18
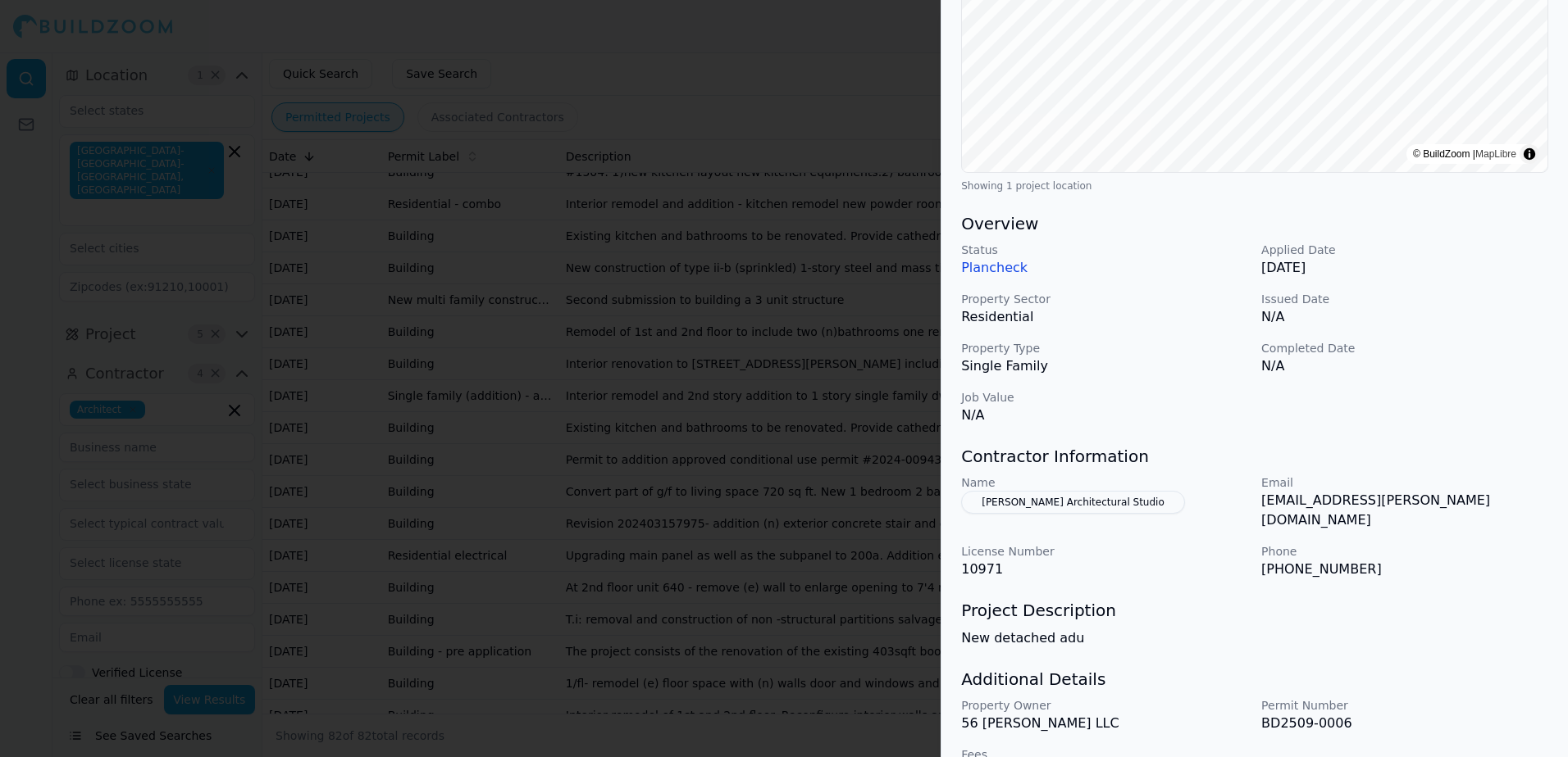
scroll to position [328, 0]
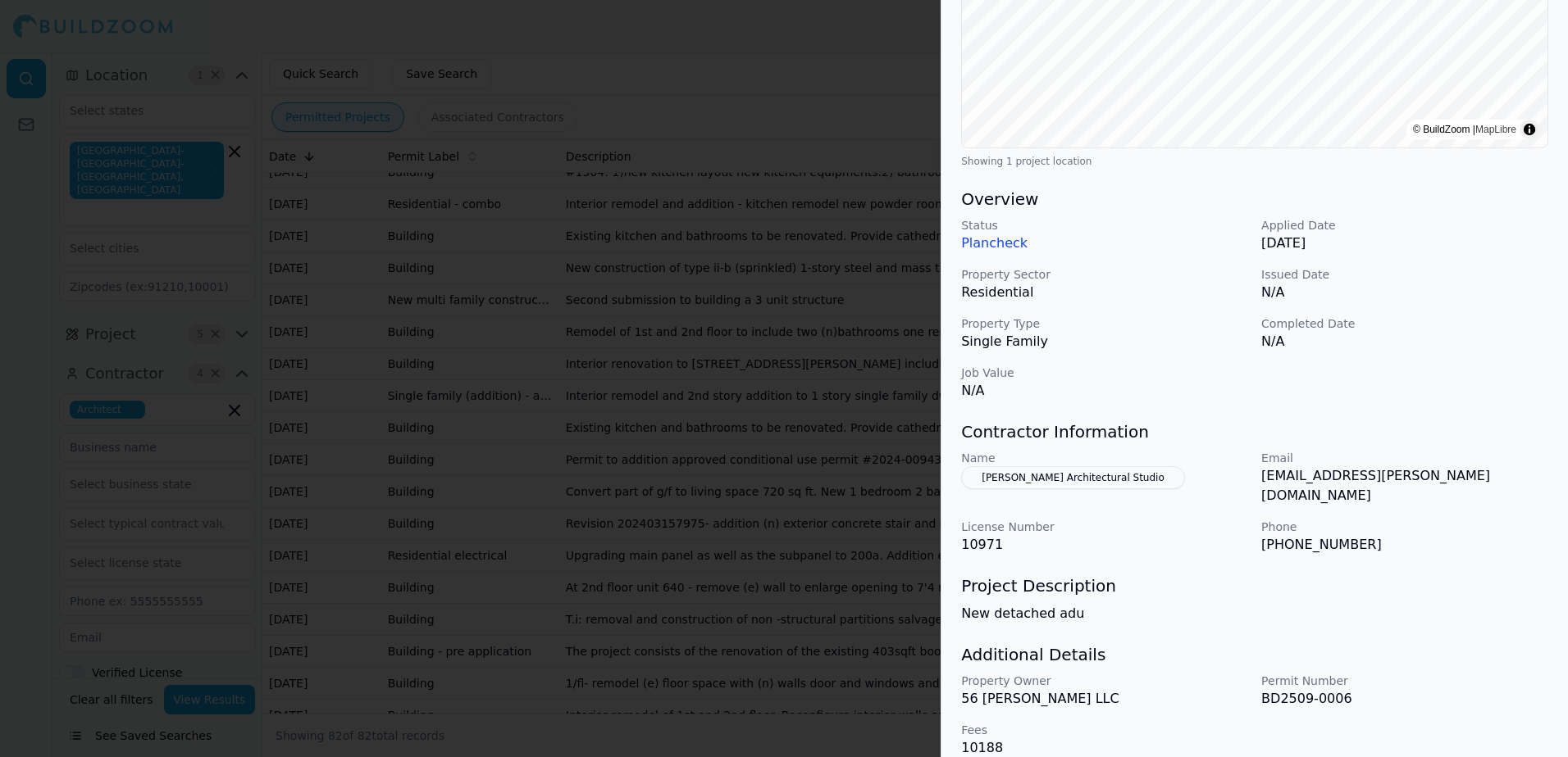
click at [1013, 477] on button "[PERSON_NAME] Architectural Studio" at bounding box center [1072, 478] width 224 height 23
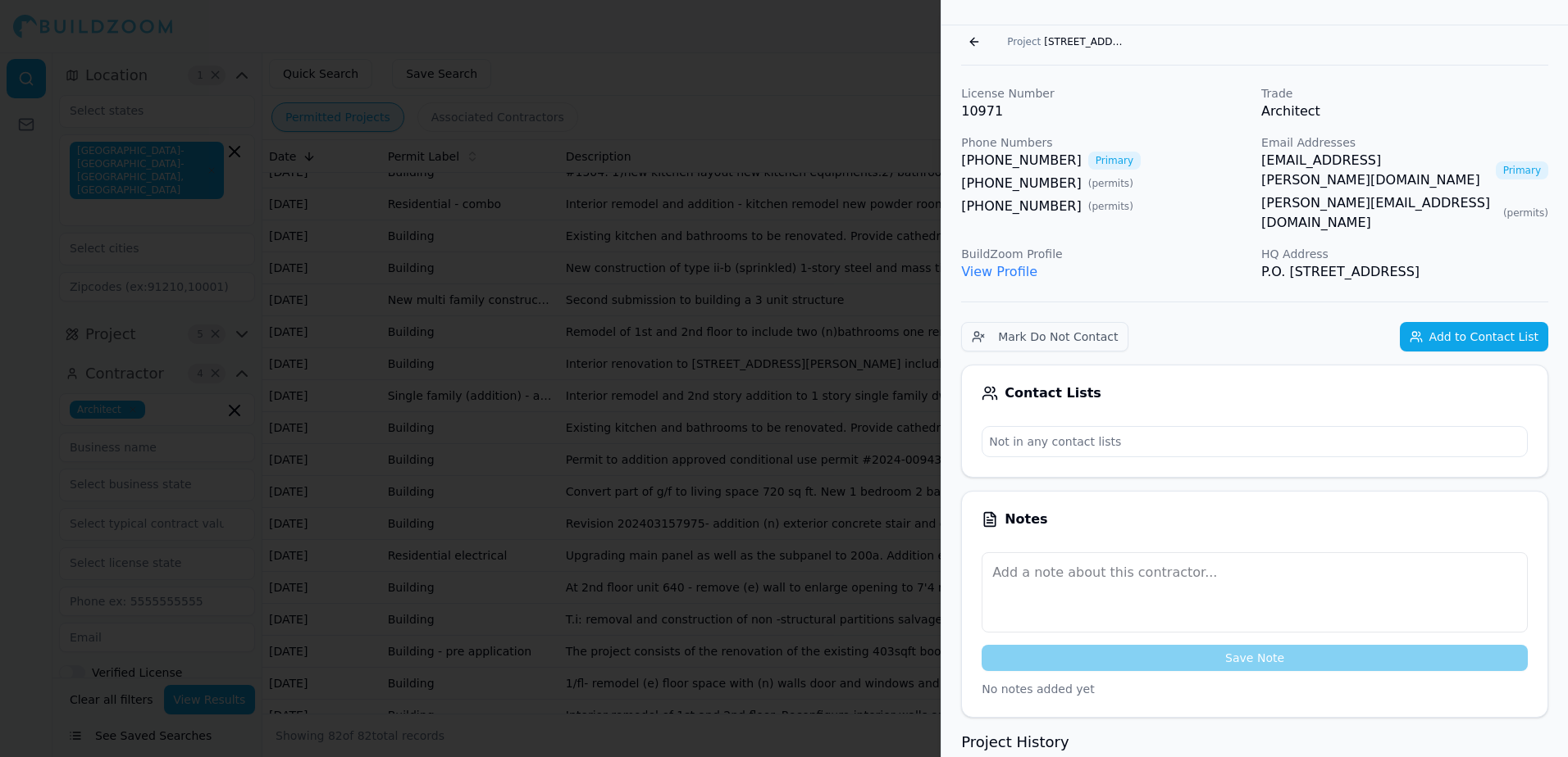
scroll to position [40, 0]
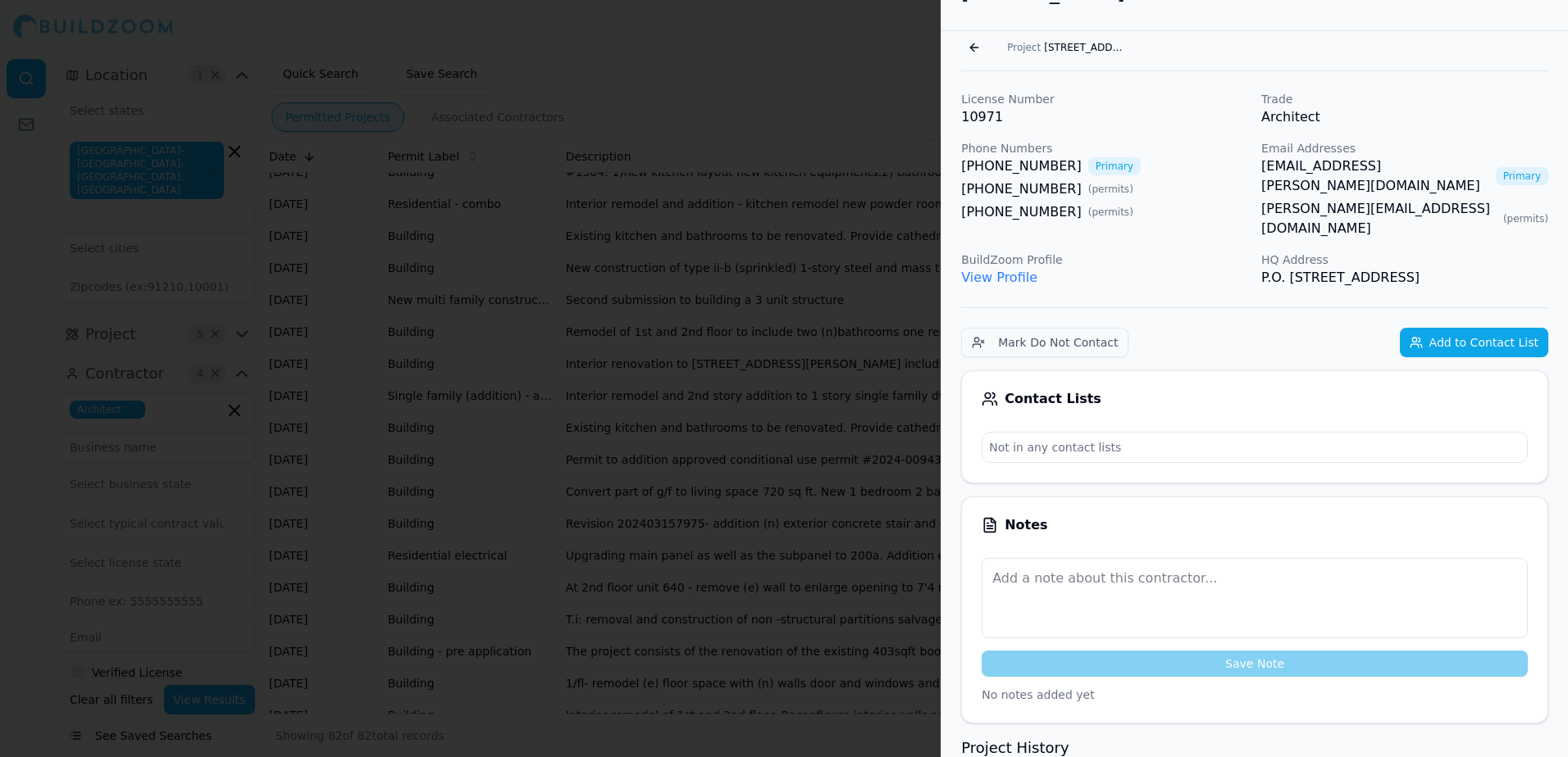
click at [1276, 167] on link "[EMAIL_ADDRESS][PERSON_NAME][DOMAIN_NAME]" at bounding box center [1375, 176] width 228 height 39
click at [1026, 52] on span "Project" at bounding box center [1023, 48] width 34 height 13
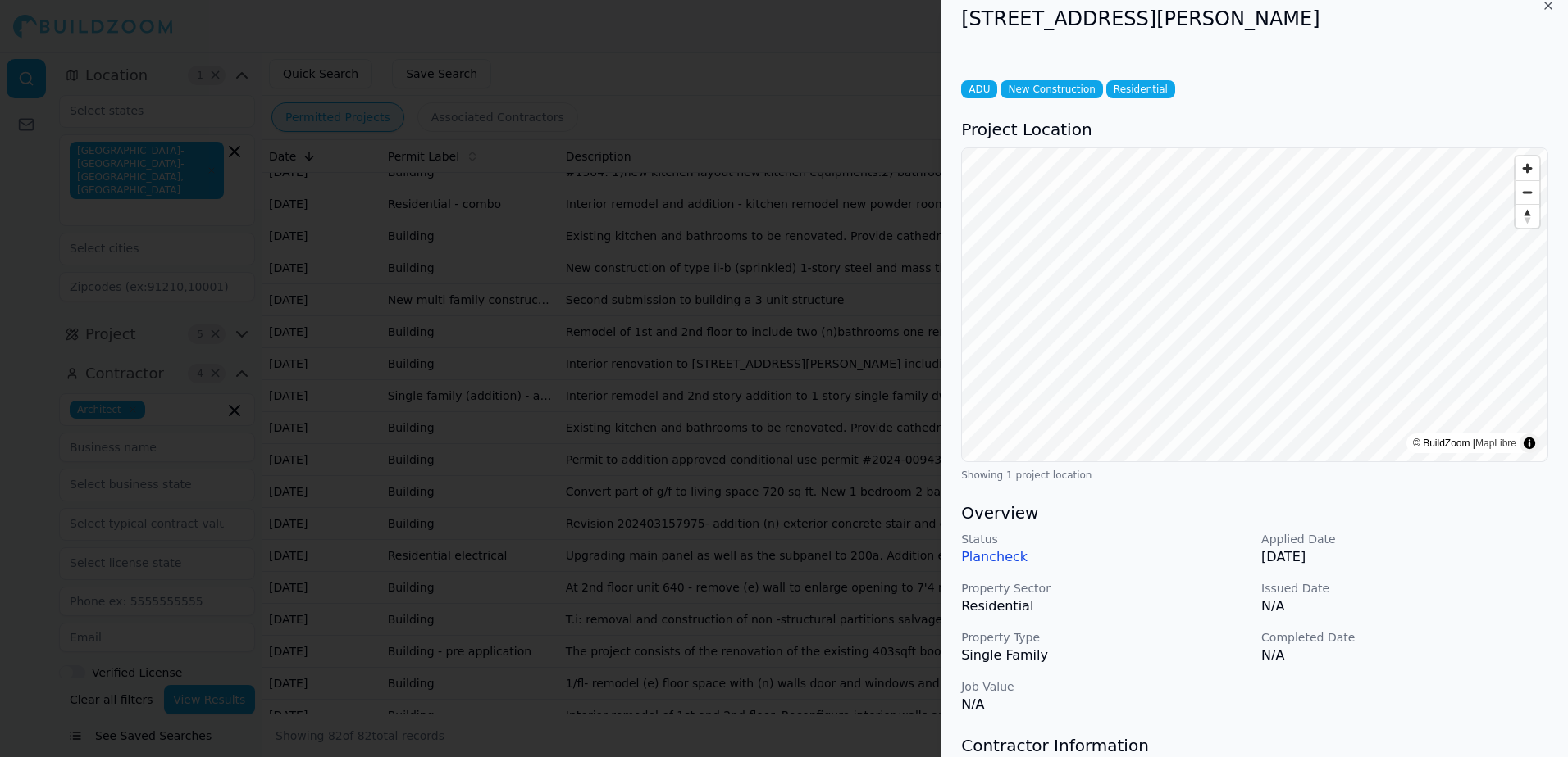
scroll to position [0, 0]
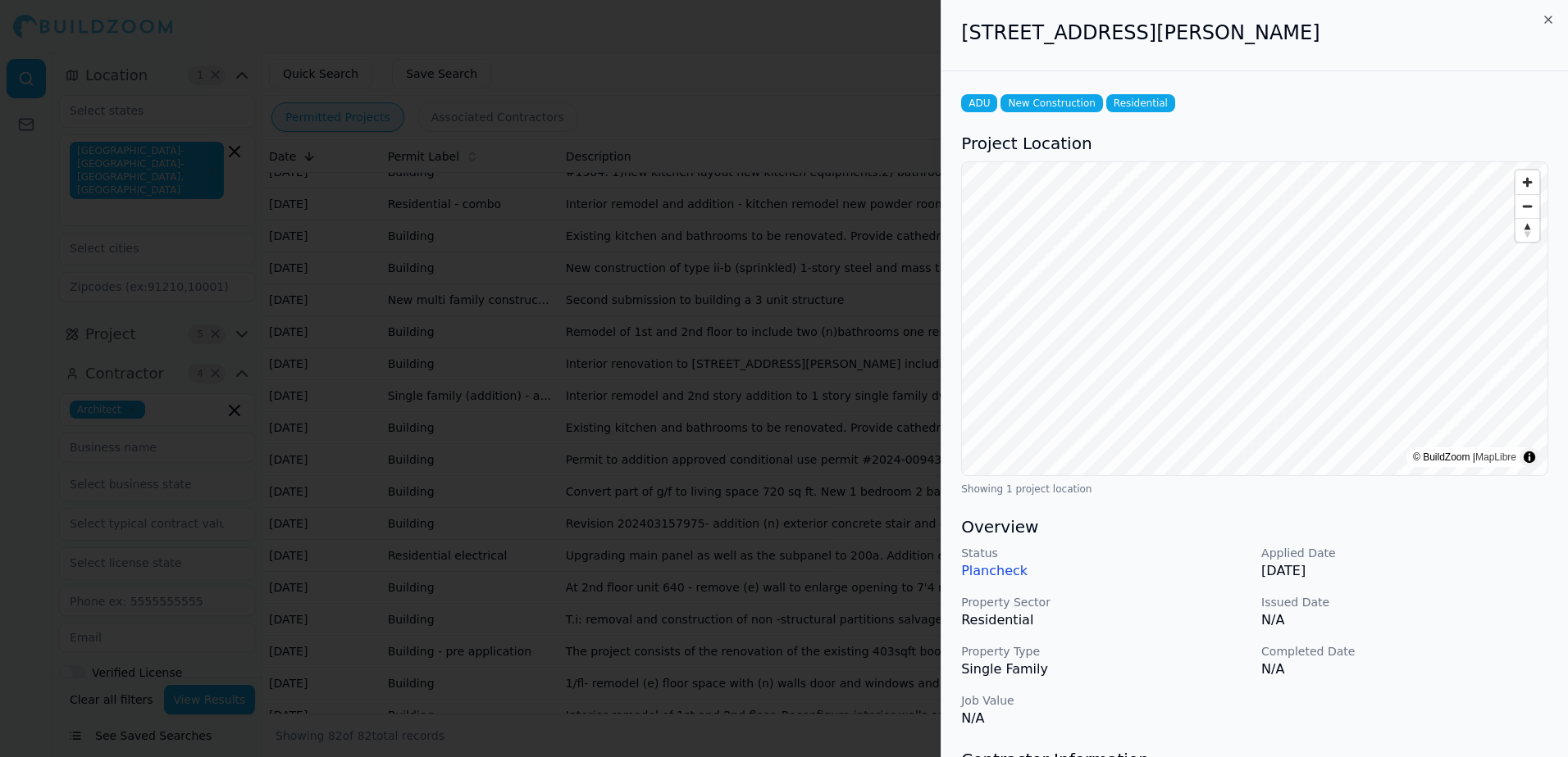
drag, startPoint x: 965, startPoint y: 34, endPoint x: 1278, endPoint y: 43, distance: 313.1
click at [1278, 43] on h2 "[STREET_ADDRESS][PERSON_NAME]" at bounding box center [1254, 33] width 587 height 26
drag, startPoint x: 1278, startPoint y: 43, endPoint x: 1186, endPoint y: 31, distance: 92.8
copy h2 "[STREET_ADDRESS][PERSON_NAME]"
click at [822, 69] on div at bounding box center [784, 378] width 1568 height 757
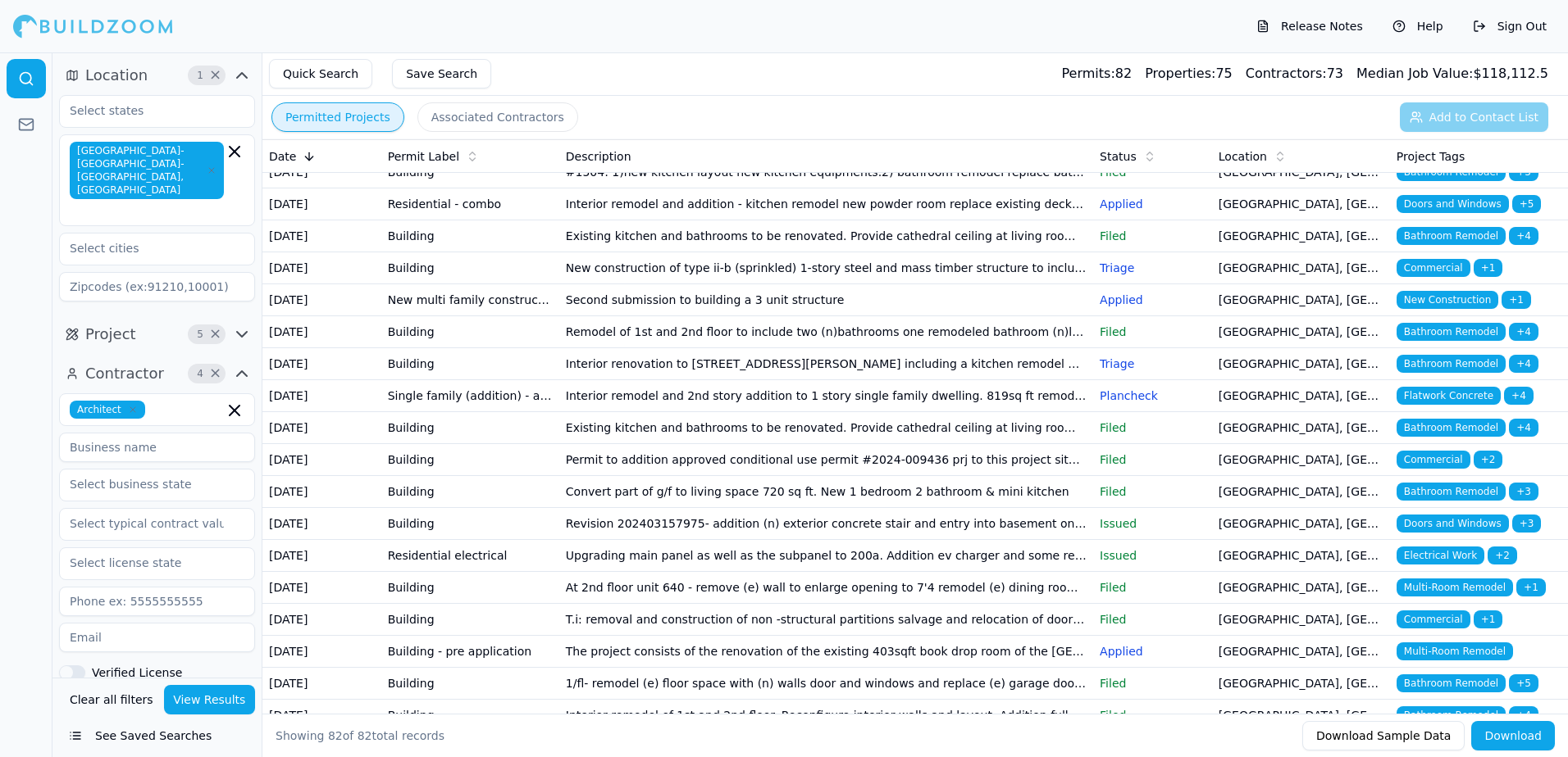
click at [1425, 117] on span "Bathroom Remodel" at bounding box center [1451, 108] width 109 height 18
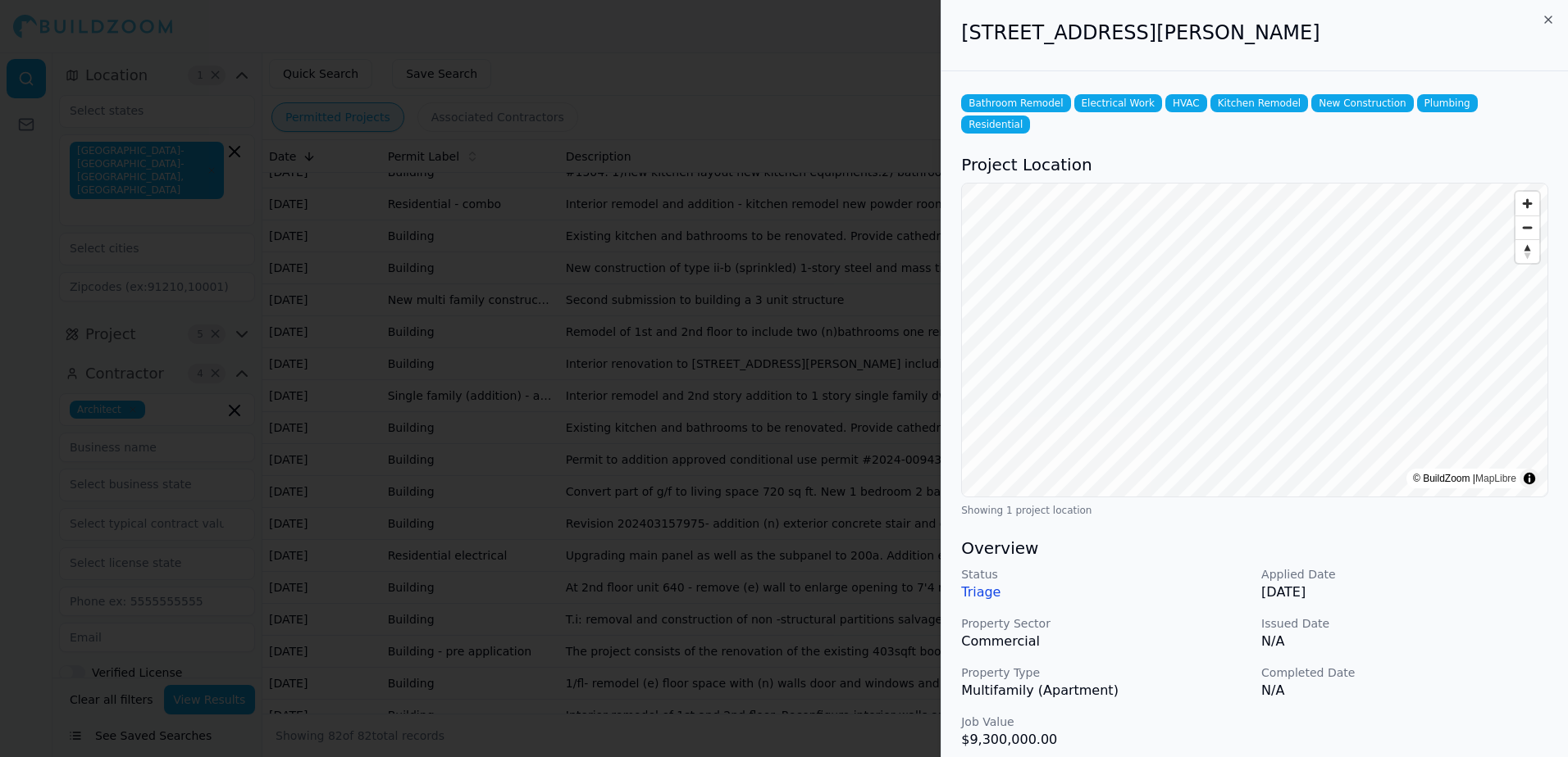
click at [843, 43] on div at bounding box center [784, 378] width 1568 height 757
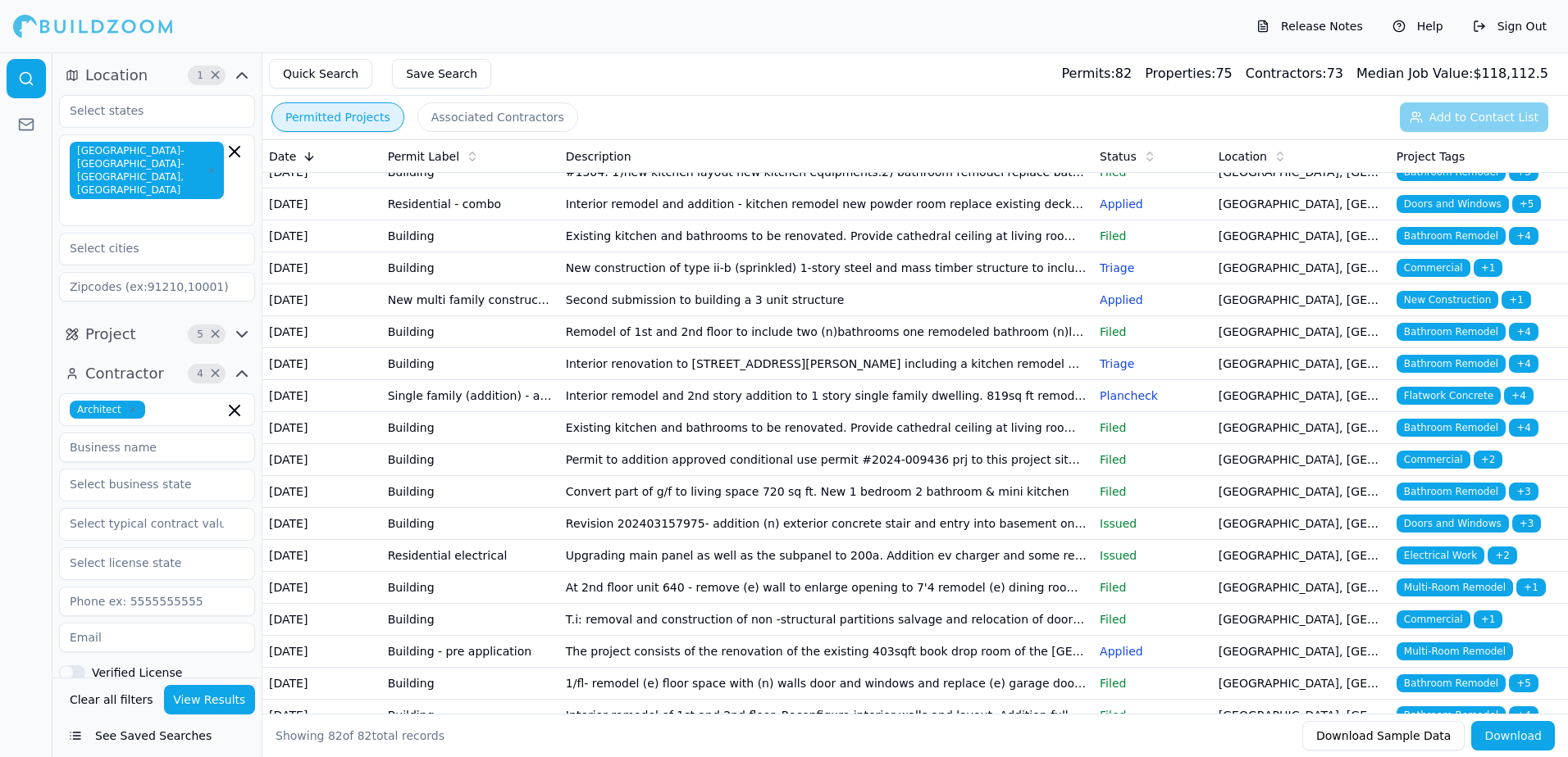
click at [1455, 149] on span "Home Addition" at bounding box center [1440, 140] width 88 height 18
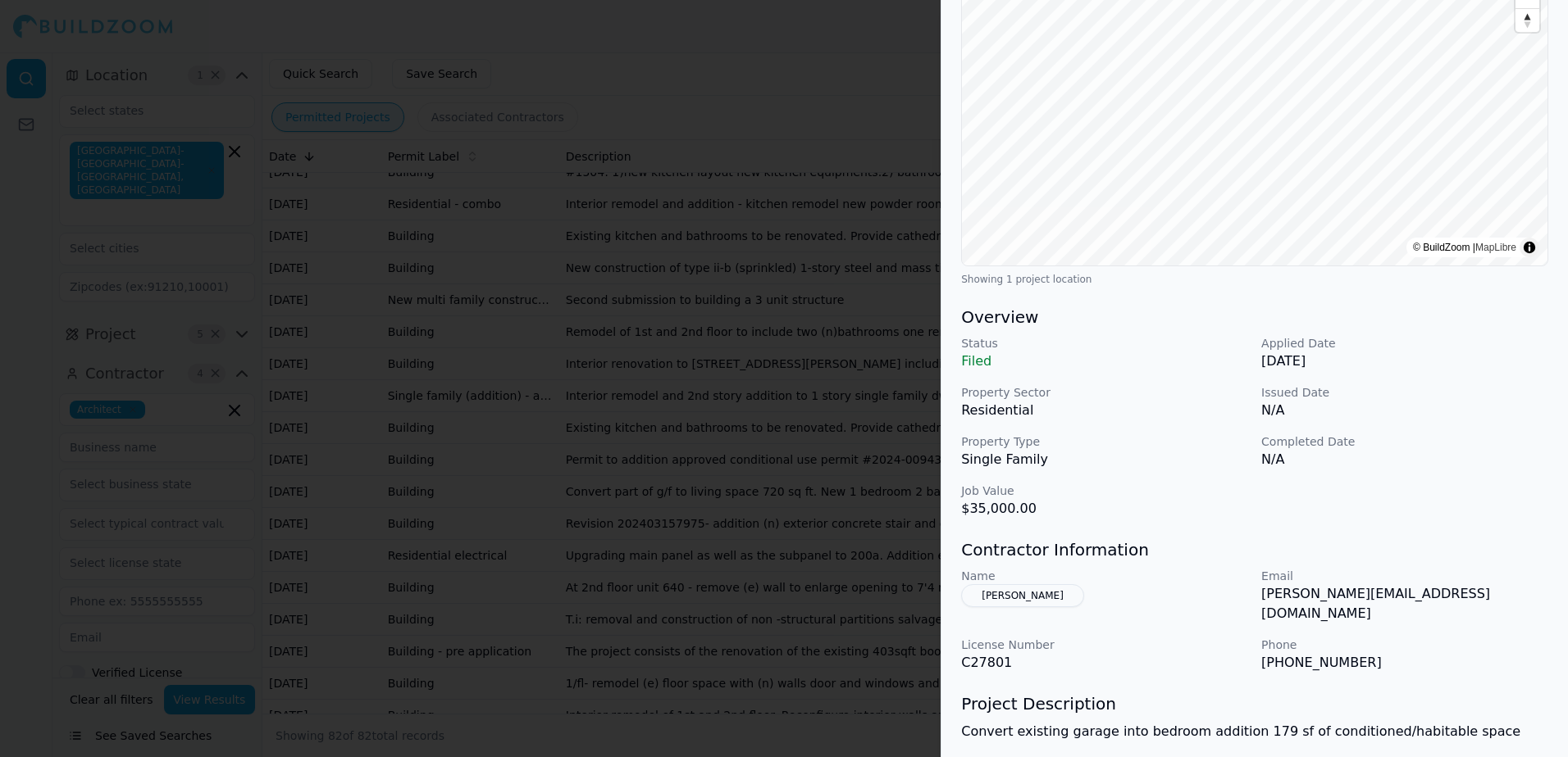
scroll to position [246, 0]
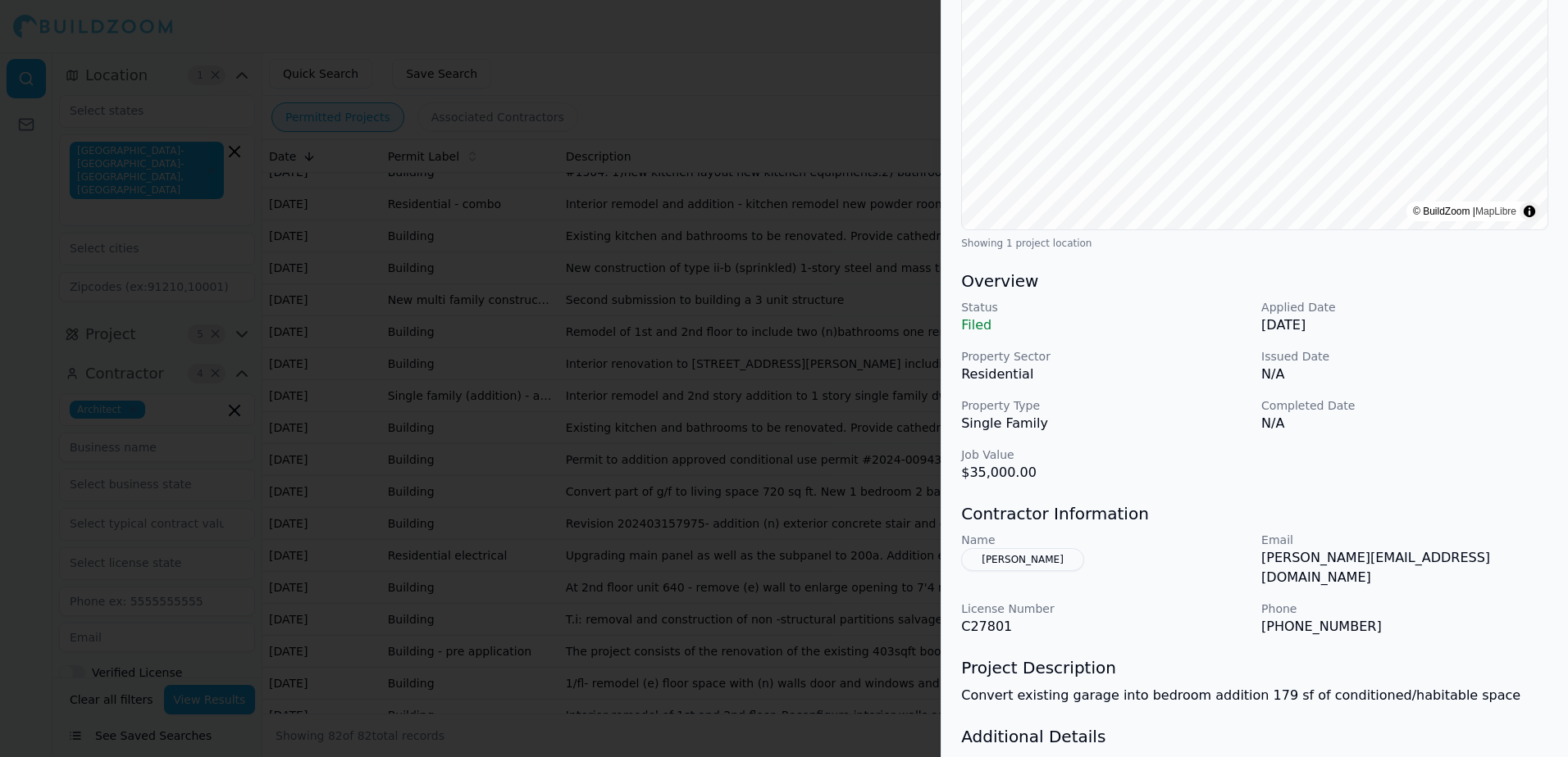
click at [1012, 560] on button "[PERSON_NAME]" at bounding box center [1022, 559] width 123 height 23
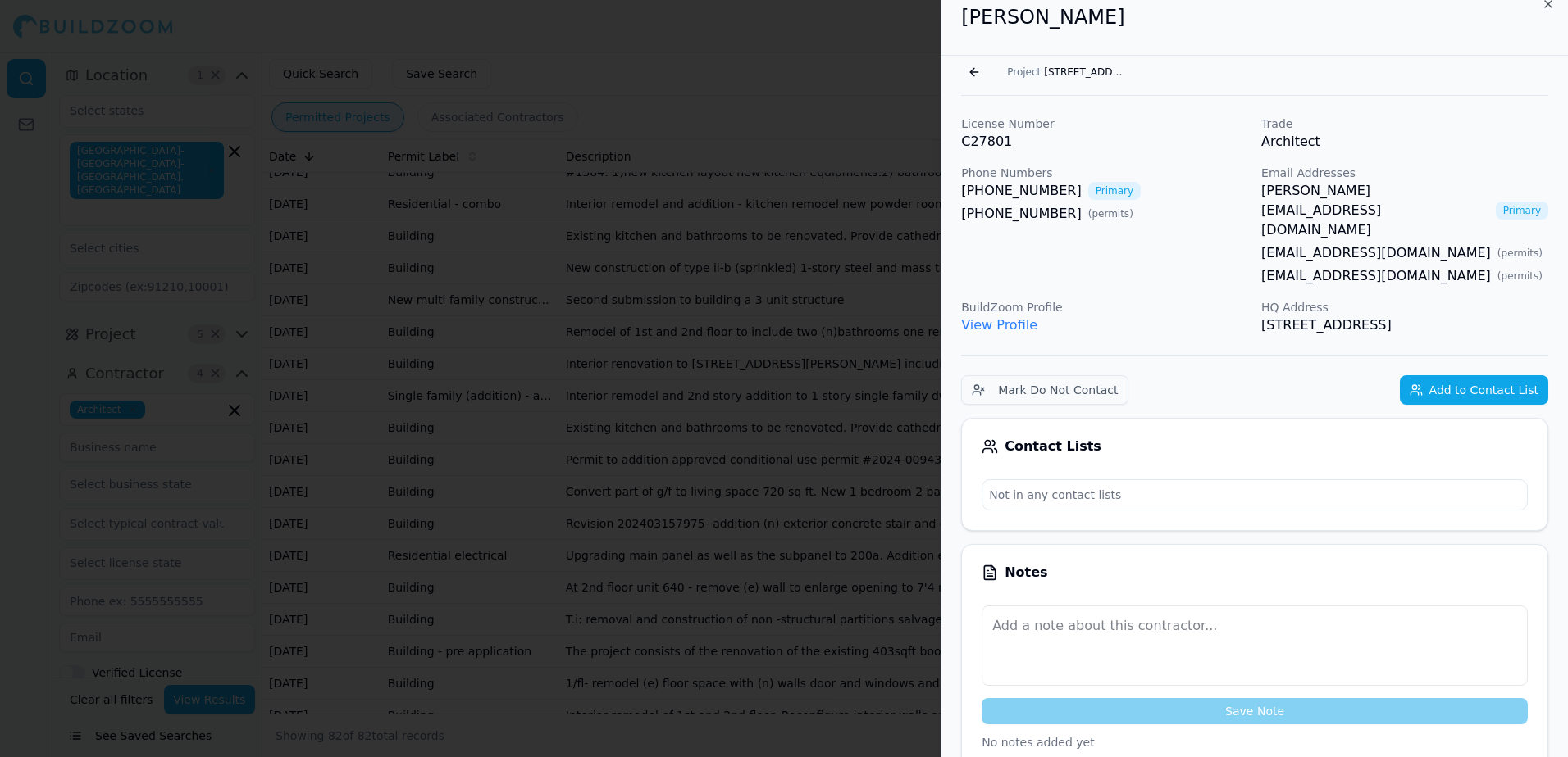
scroll to position [0, 0]
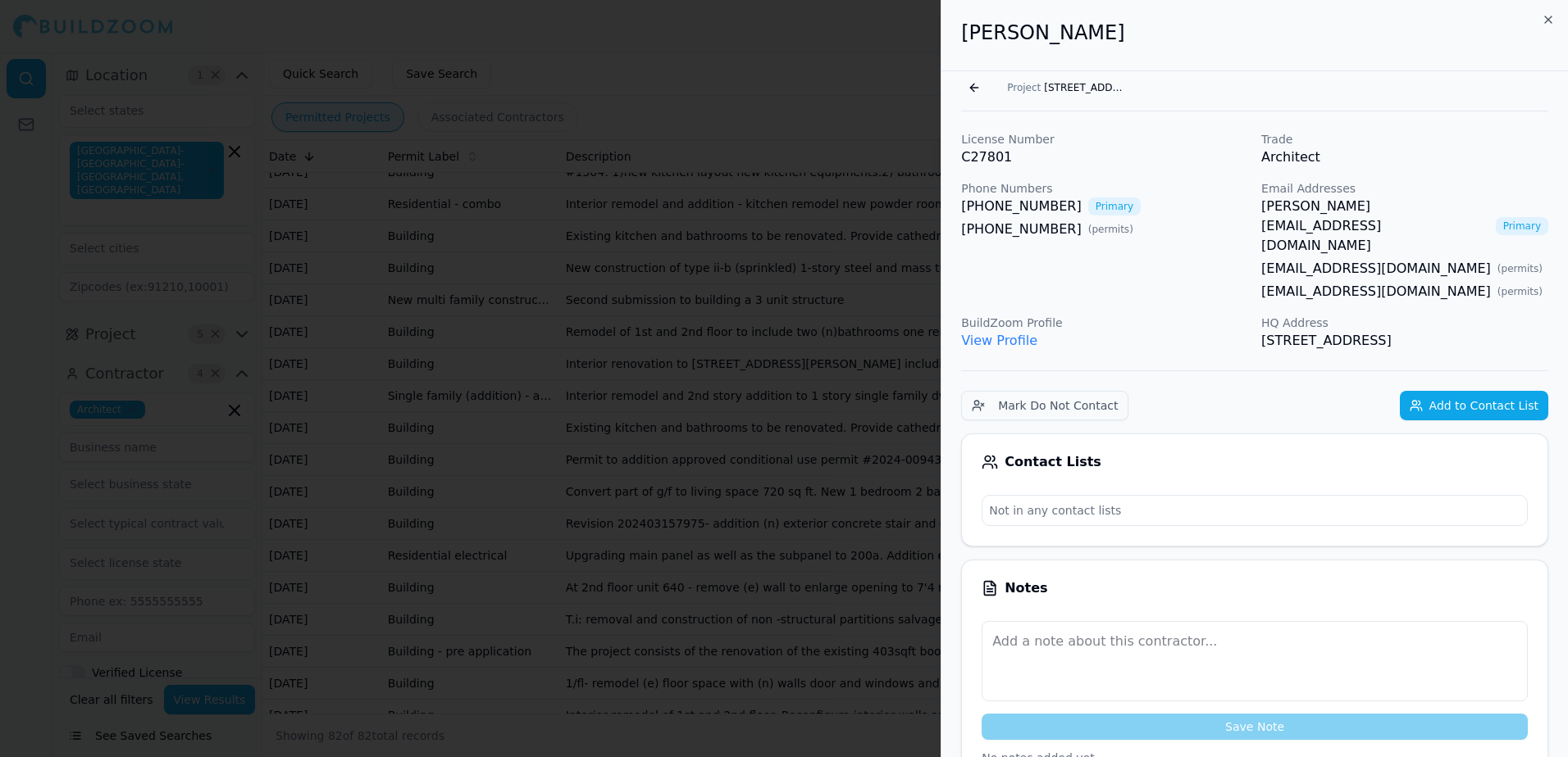
click at [1311, 202] on link "[PERSON_NAME][EMAIL_ADDRESS][DOMAIN_NAME]" at bounding box center [1375, 226] width 228 height 59
click at [1387, 76] on div "Go back Project [STREET_ADDRESS][PERSON_NAME]" at bounding box center [1254, 88] width 587 height 26
click at [1069, 89] on span "[STREET_ADDRESS][PERSON_NAME]" at bounding box center [1085, 88] width 82 height 13
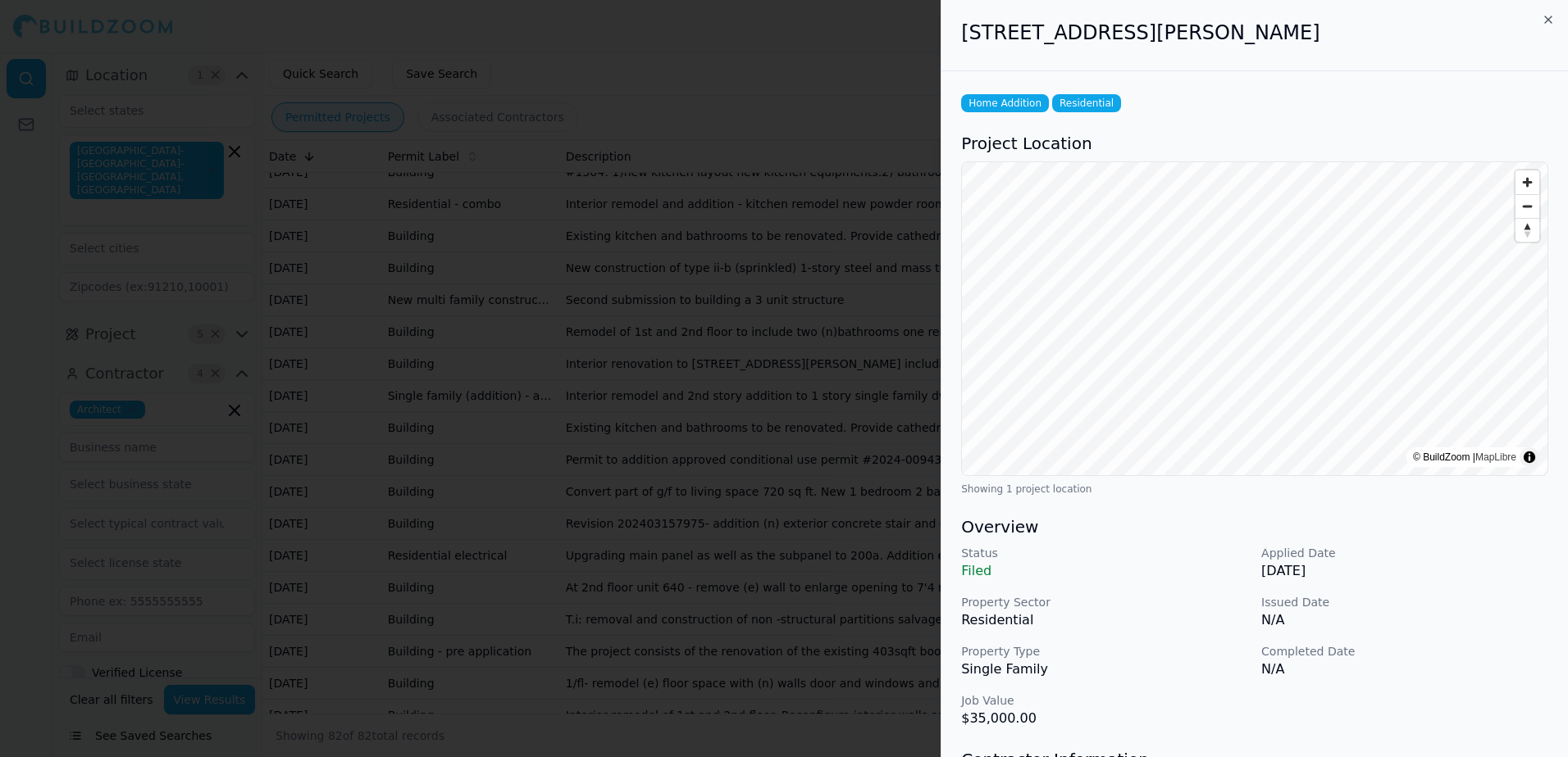
drag, startPoint x: 965, startPoint y: 33, endPoint x: 1333, endPoint y: 39, distance: 368.0
click at [1333, 39] on h2 "[STREET_ADDRESS][PERSON_NAME]" at bounding box center [1254, 33] width 587 height 26
drag, startPoint x: 1333, startPoint y: 39, endPoint x: 1221, endPoint y: 39, distance: 112.0
copy h2 "[STREET_ADDRESS][PERSON_NAME]"
click at [880, 58] on div at bounding box center [784, 378] width 1568 height 757
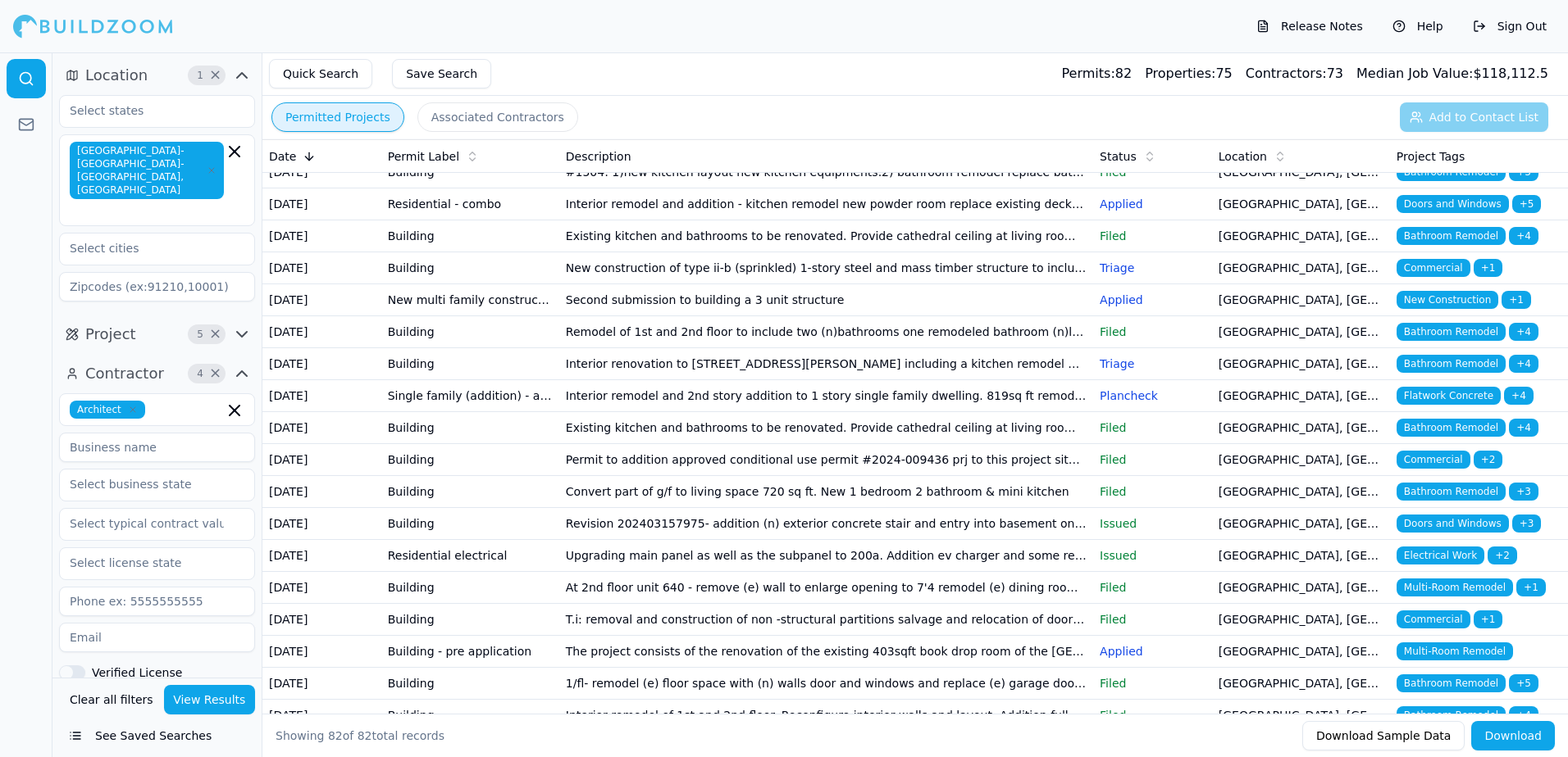
click at [1450, 149] on span "Home Addition" at bounding box center [1440, 140] width 88 height 18
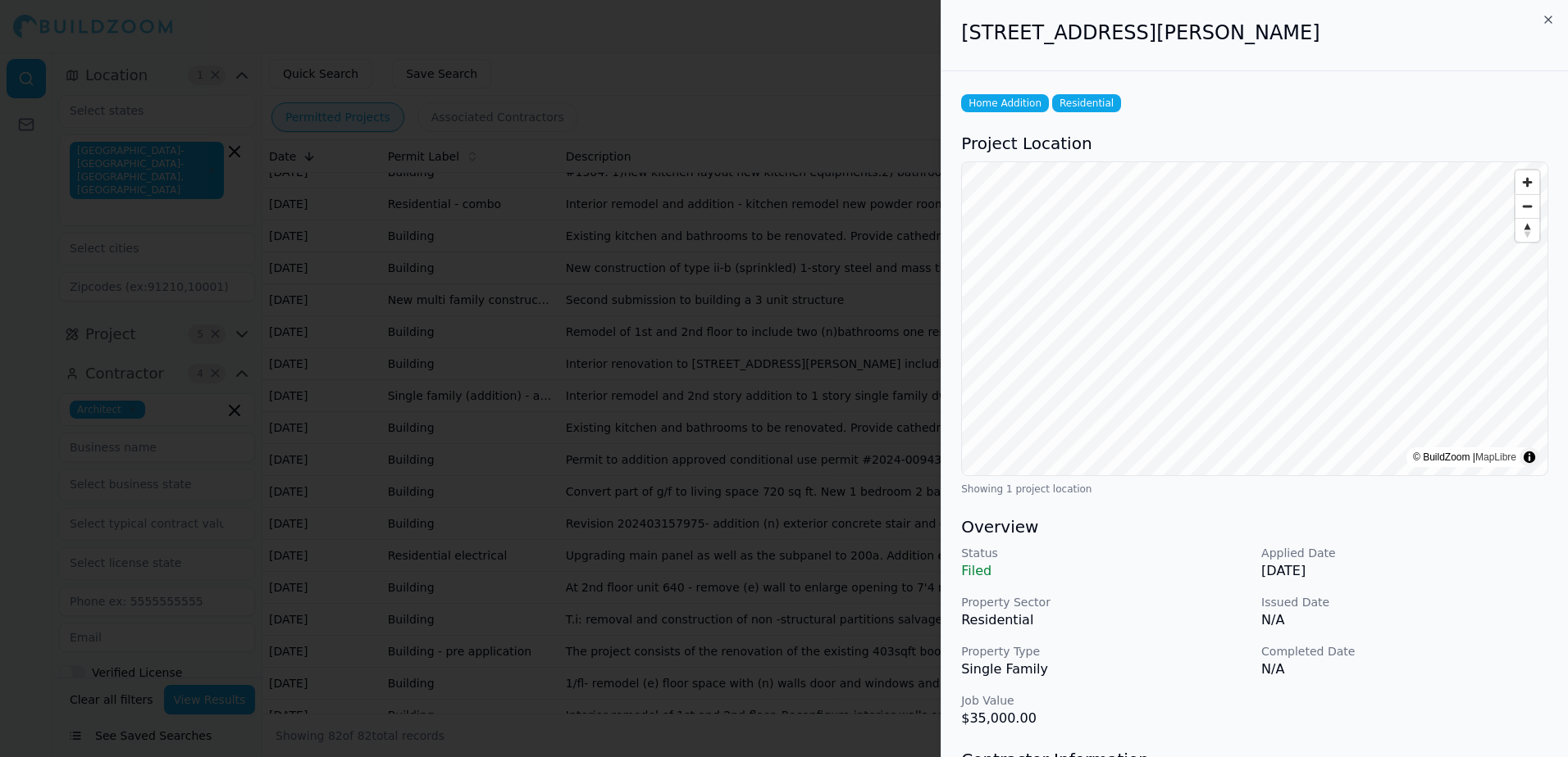
click at [894, 73] on div at bounding box center [784, 378] width 1568 height 757
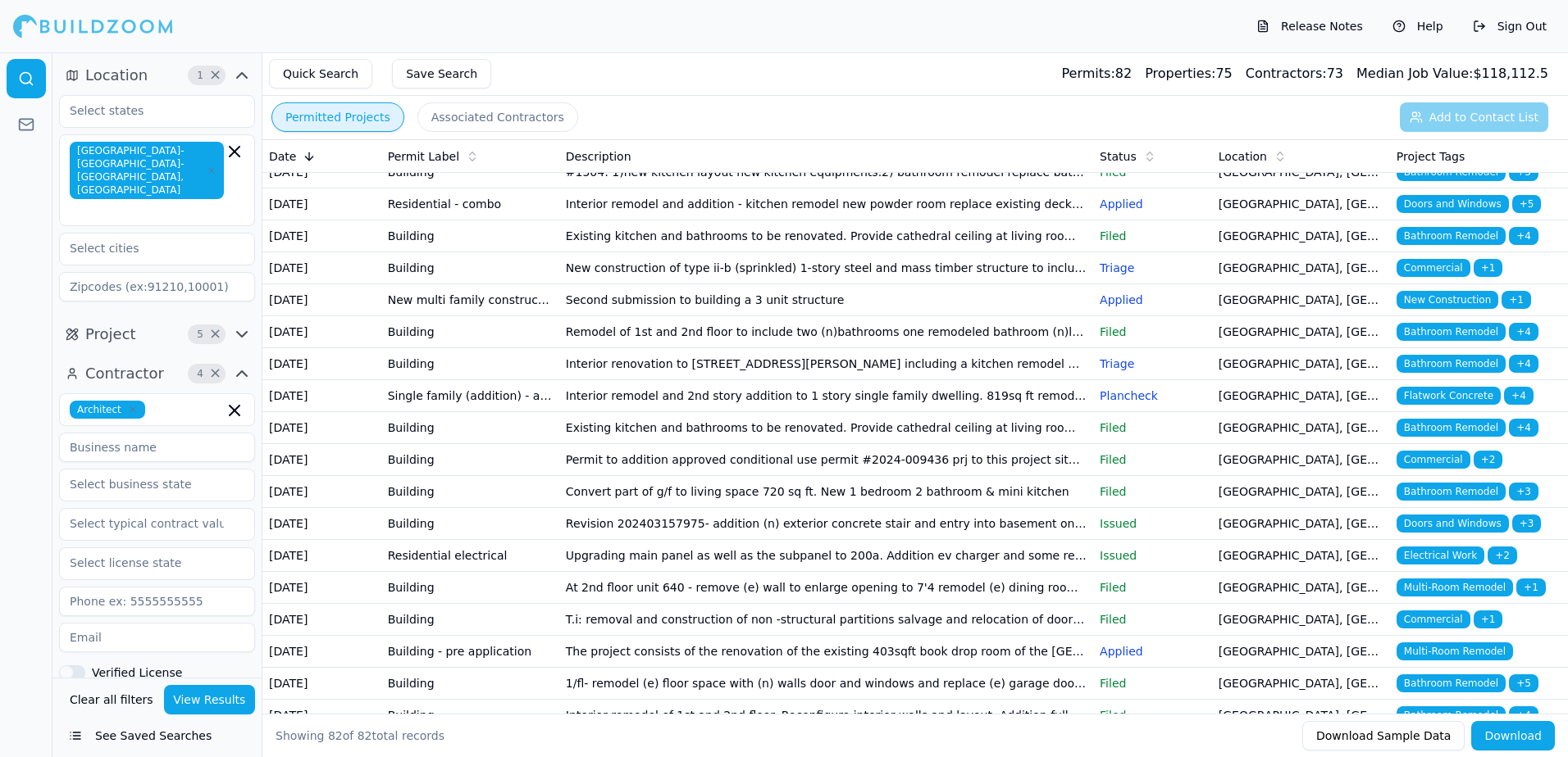
click at [1406, 181] on span "Bathroom Remodel" at bounding box center [1451, 172] width 109 height 18
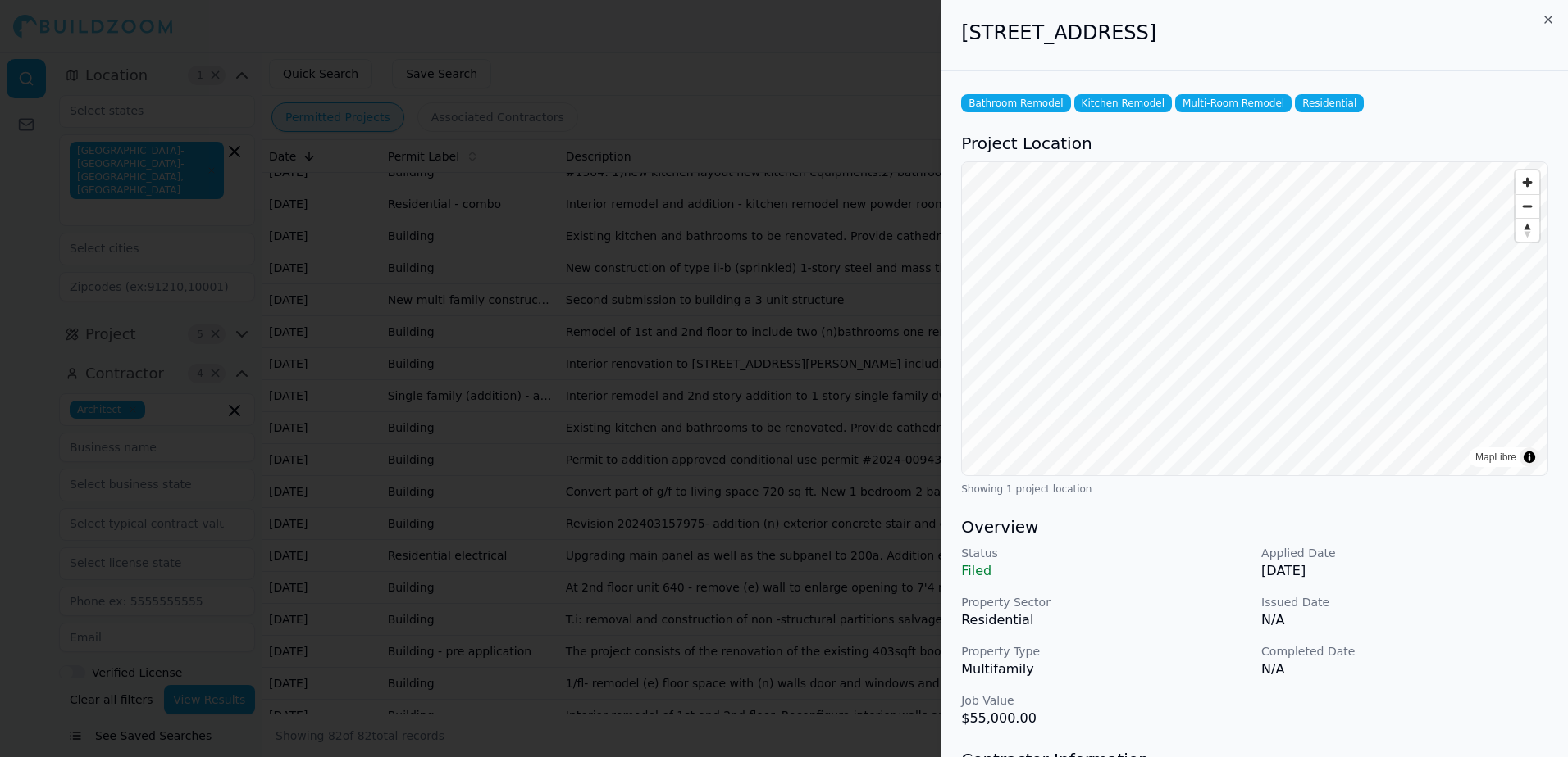
click at [822, 89] on div at bounding box center [784, 378] width 1568 height 757
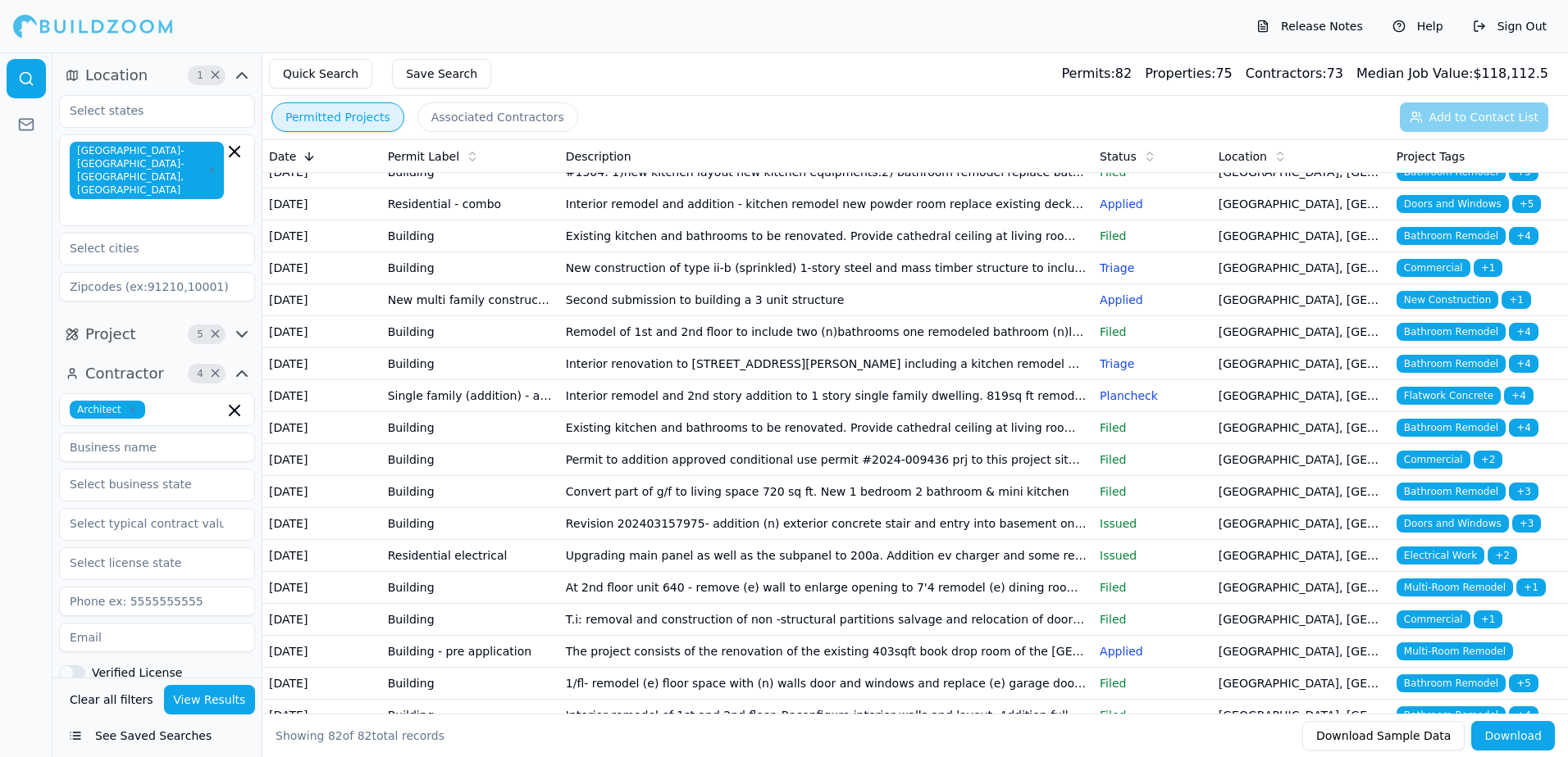
click at [1454, 213] on span "Doors and Windows" at bounding box center [1452, 204] width 112 height 18
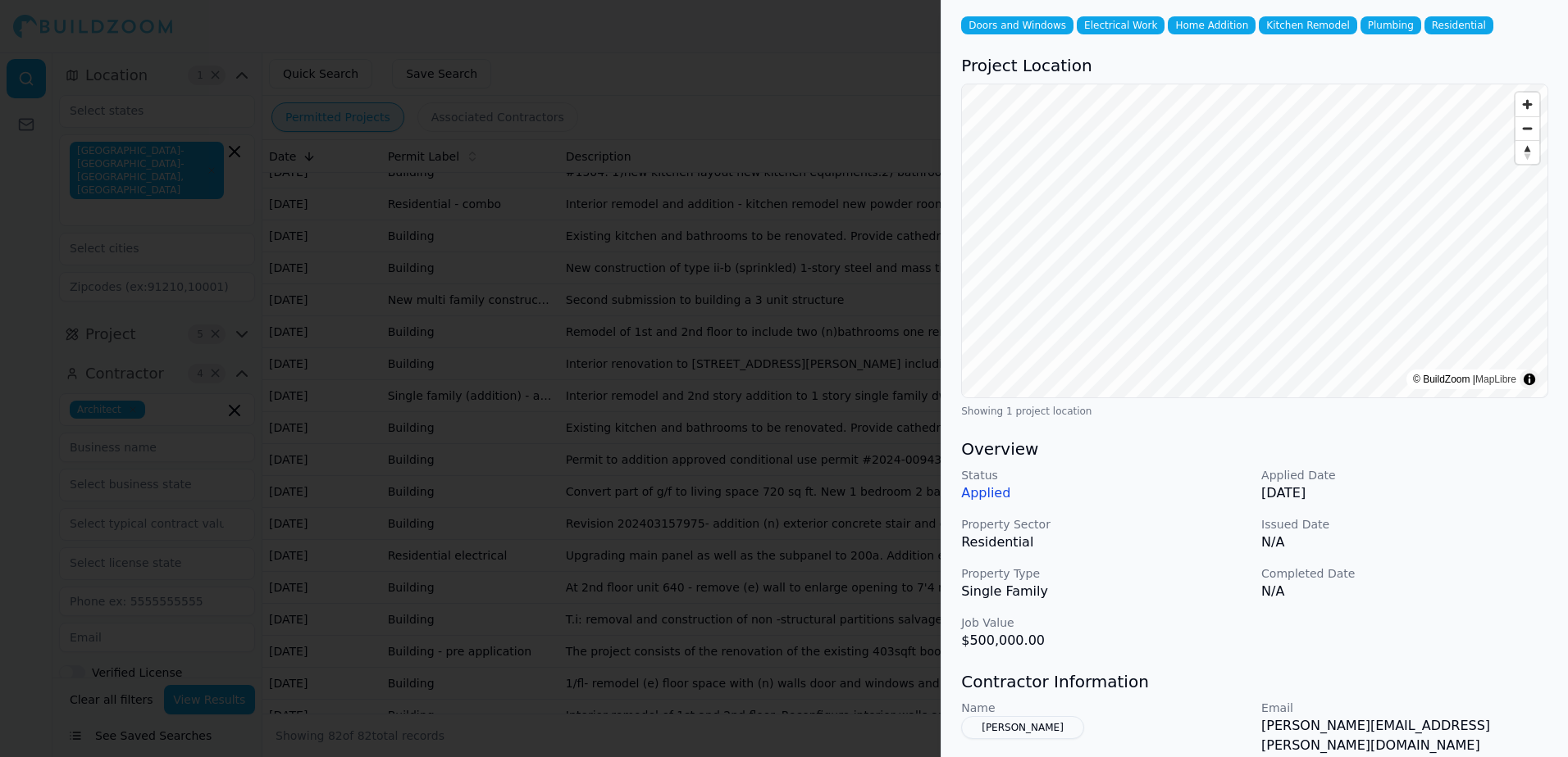
scroll to position [164, 0]
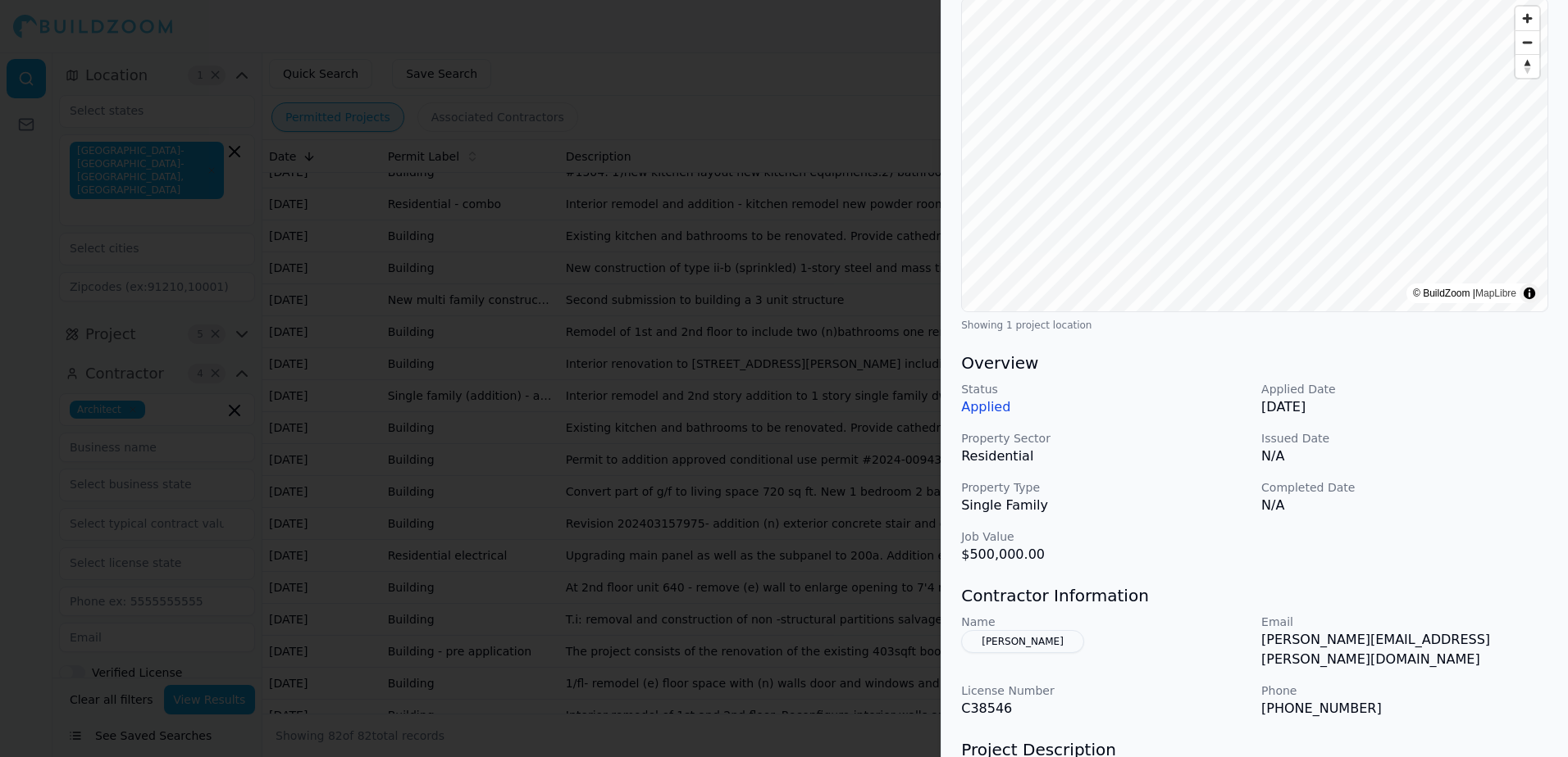
click at [1026, 640] on button "[PERSON_NAME]" at bounding box center [1022, 641] width 123 height 23
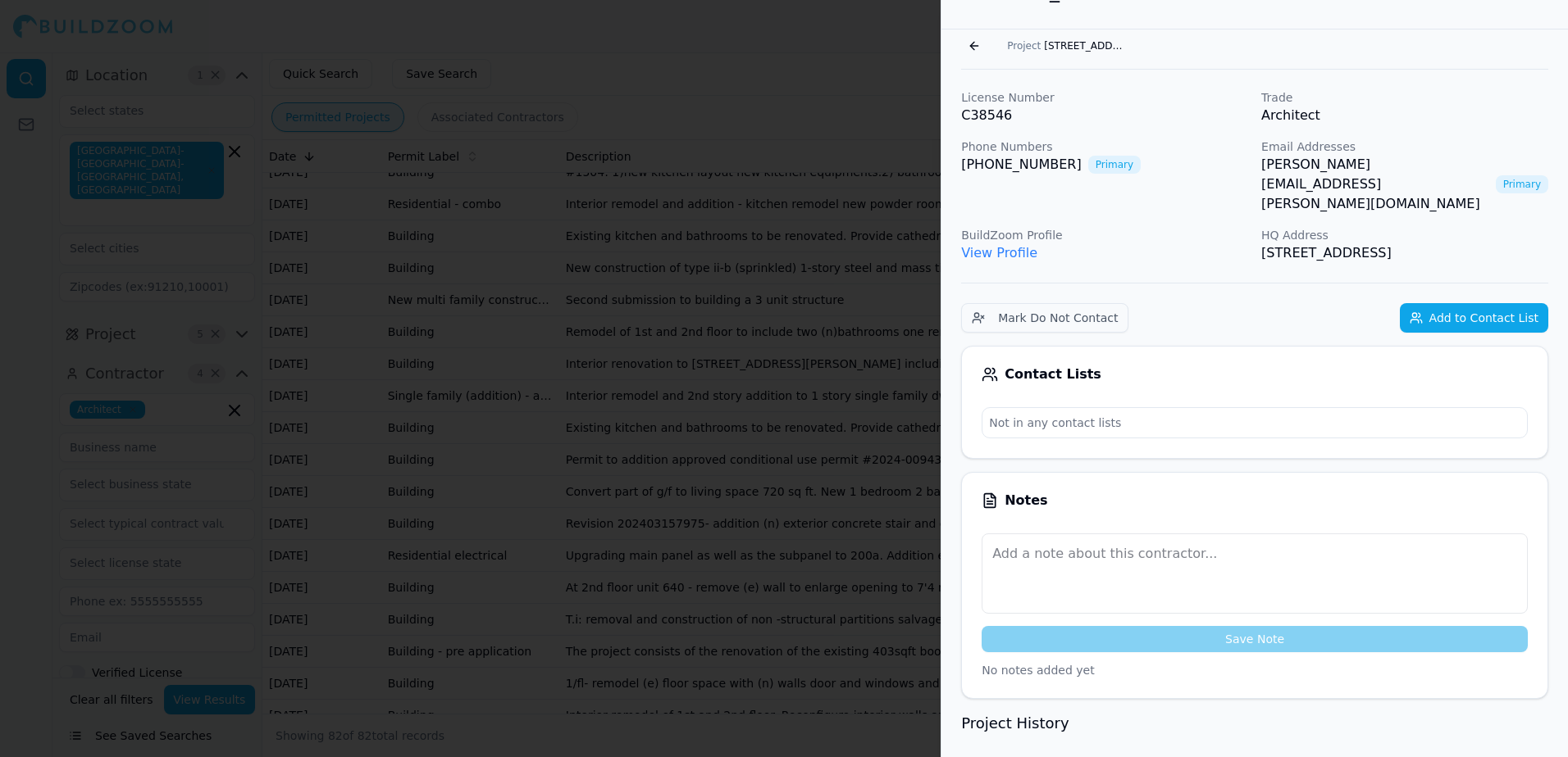
scroll to position [40, 0]
click at [1321, 168] on link "[PERSON_NAME][EMAIL_ADDRESS][PERSON_NAME][DOMAIN_NAME]" at bounding box center [1375, 186] width 228 height 59
click at [1070, 48] on span "[STREET_ADDRESS]" at bounding box center [1085, 48] width 82 height 13
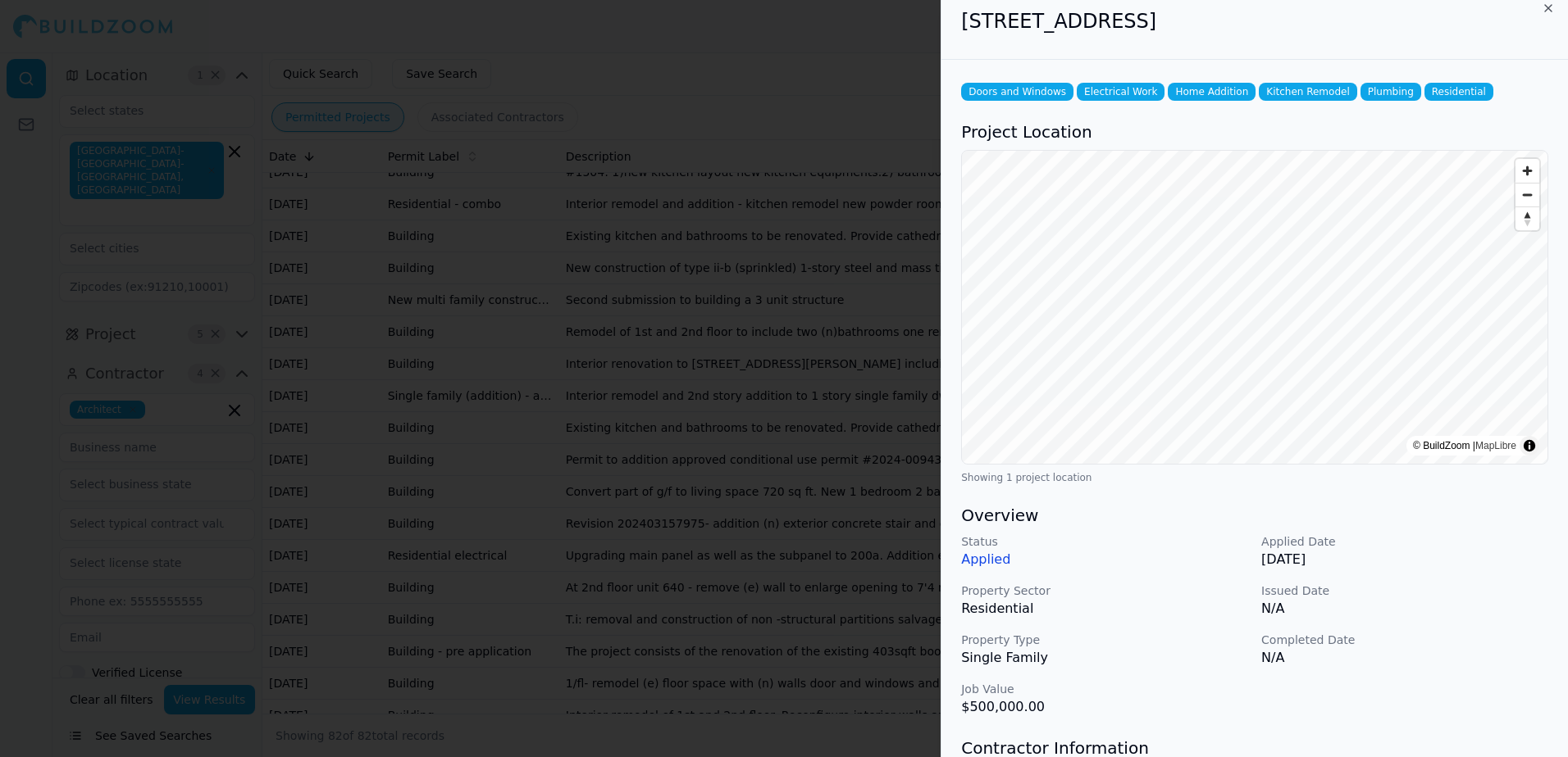
scroll to position [0, 0]
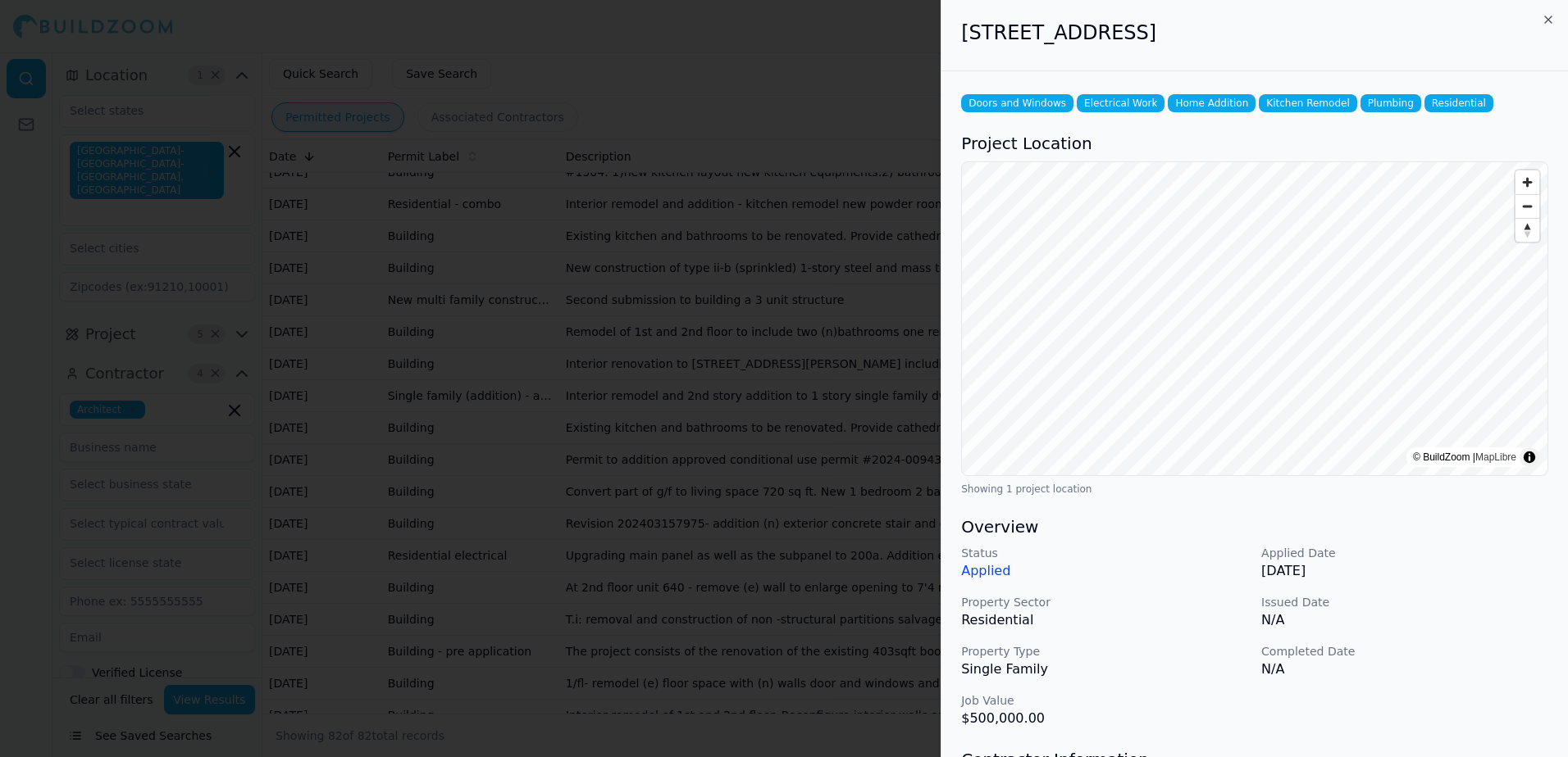
drag, startPoint x: 962, startPoint y: 36, endPoint x: 1351, endPoint y: 36, distance: 389.0
click at [1351, 36] on h2 "[STREET_ADDRESS]" at bounding box center [1254, 33] width 587 height 26
drag, startPoint x: 1351, startPoint y: 36, endPoint x: 1277, endPoint y: 27, distance: 74.5
copy h2 "[STREET_ADDRESS]"
click at [1169, 642] on div "Status Applied Applied Date [DATE] Property Sector Residential Issued Date N/A …" at bounding box center [1254, 636] width 587 height 184
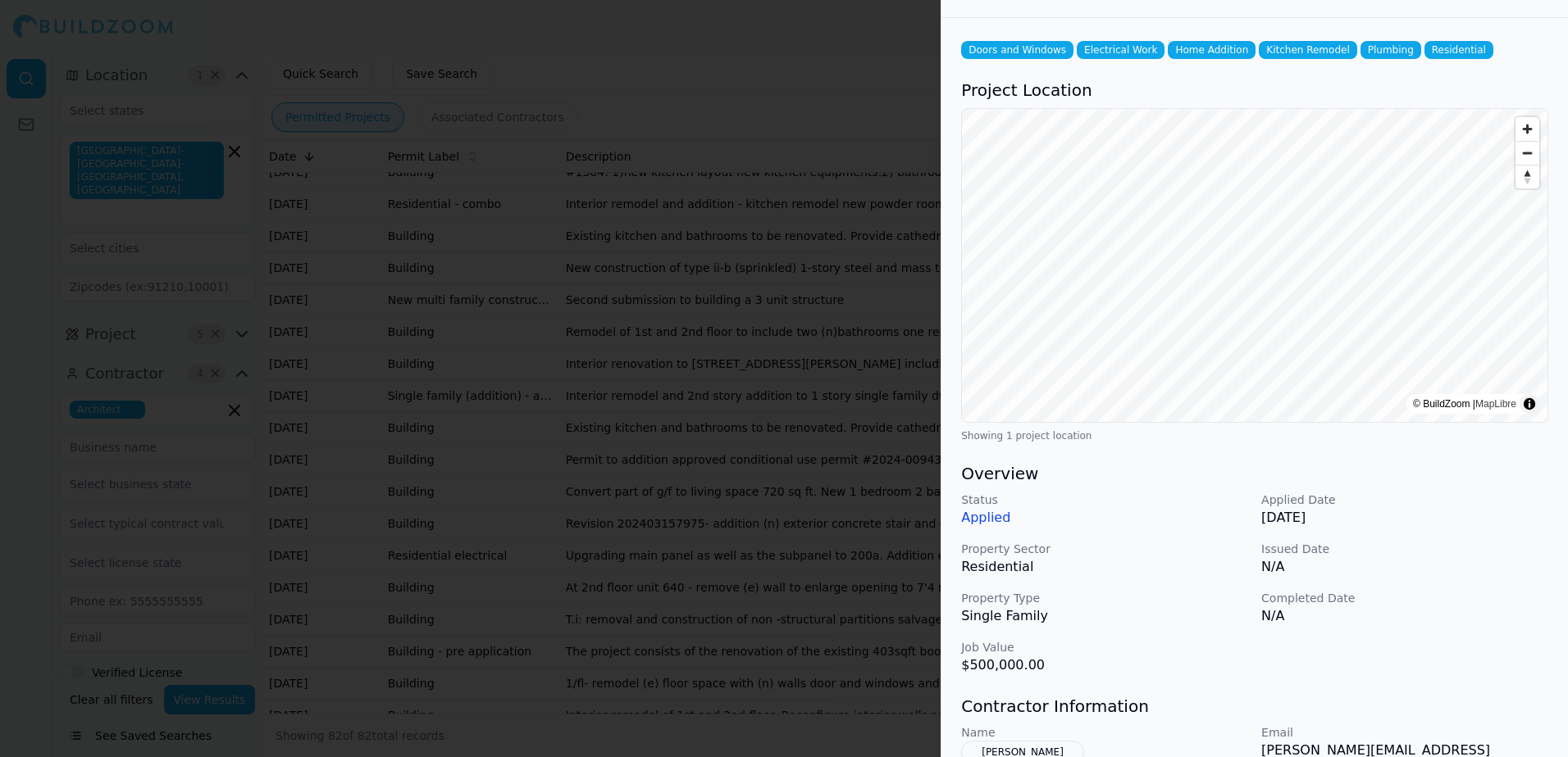
scroll to position [82, 0]
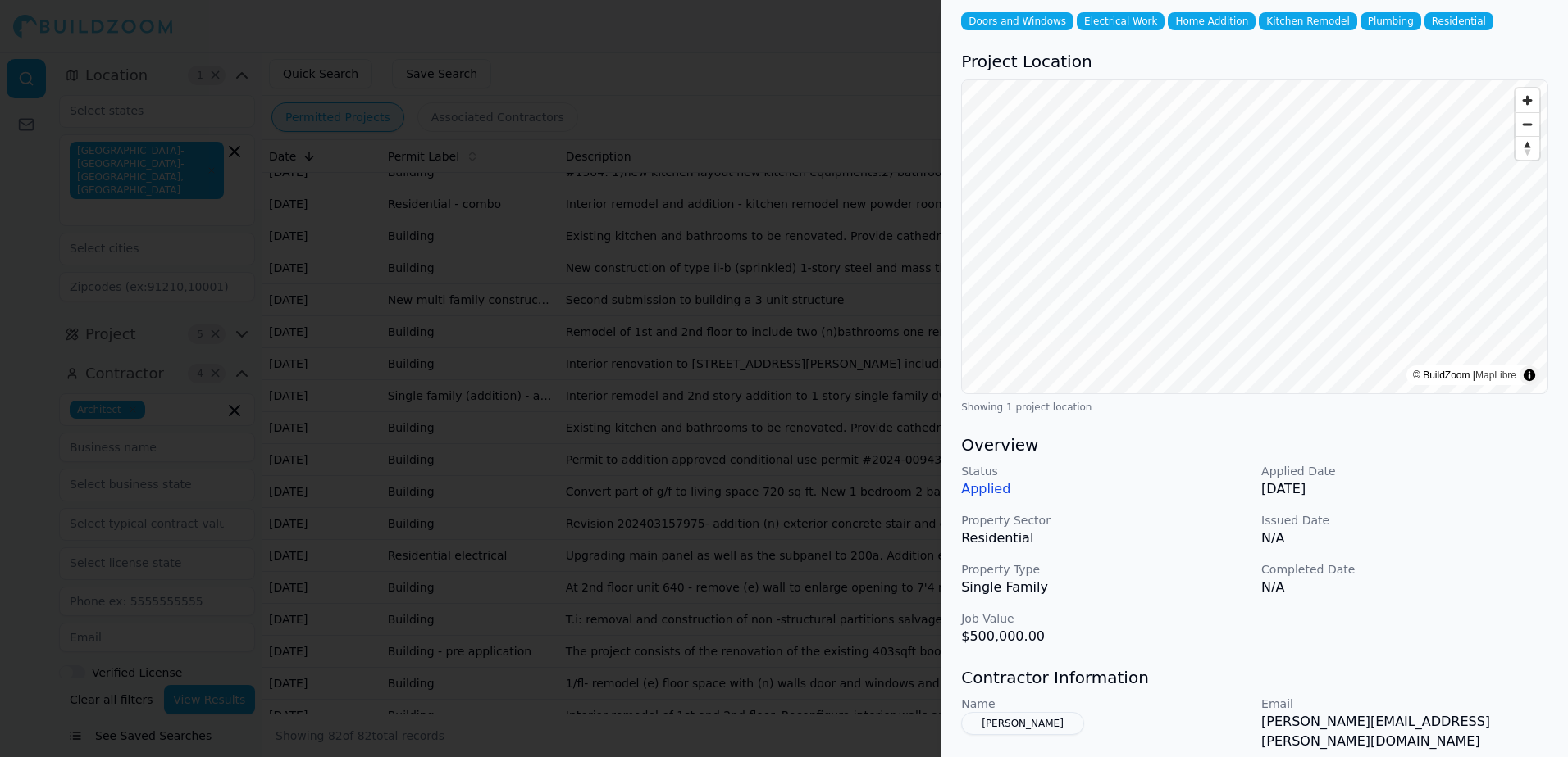
click at [1054, 722] on button "[PERSON_NAME]" at bounding box center [1022, 723] width 123 height 23
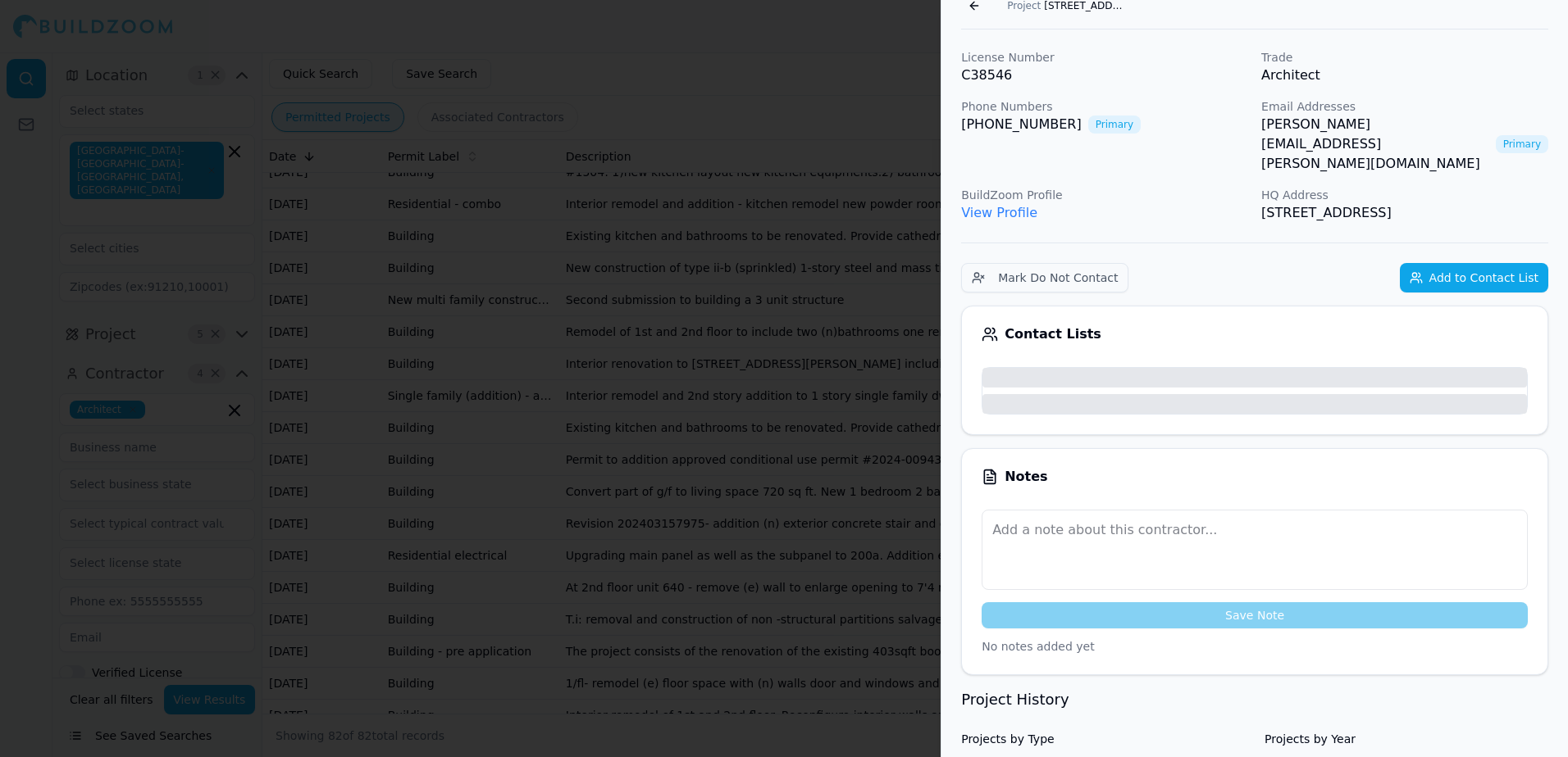
scroll to position [122, 0]
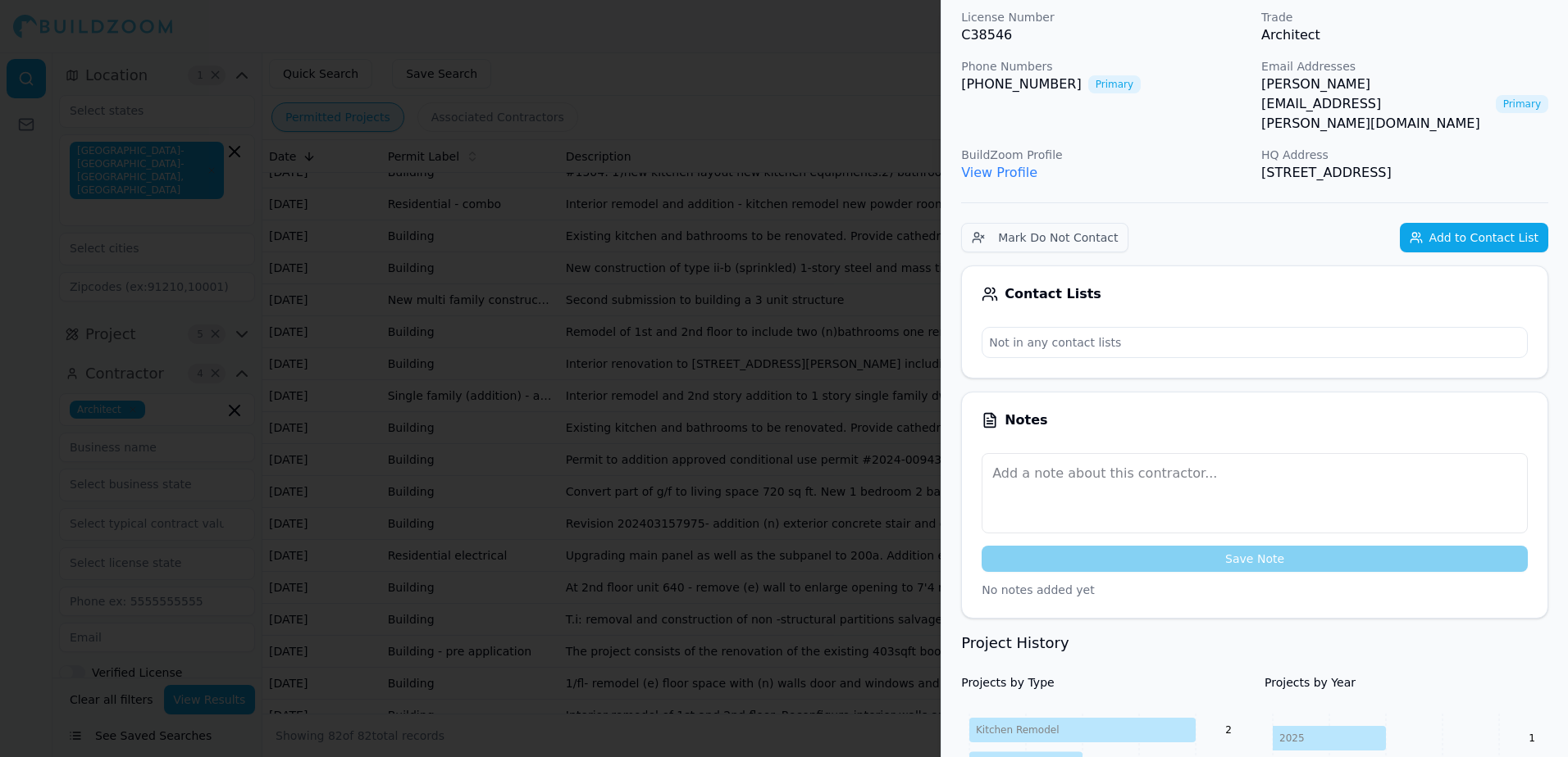
click at [1320, 87] on link "[PERSON_NAME][EMAIL_ADDRESS][PERSON_NAME][DOMAIN_NAME]" at bounding box center [1375, 104] width 228 height 59
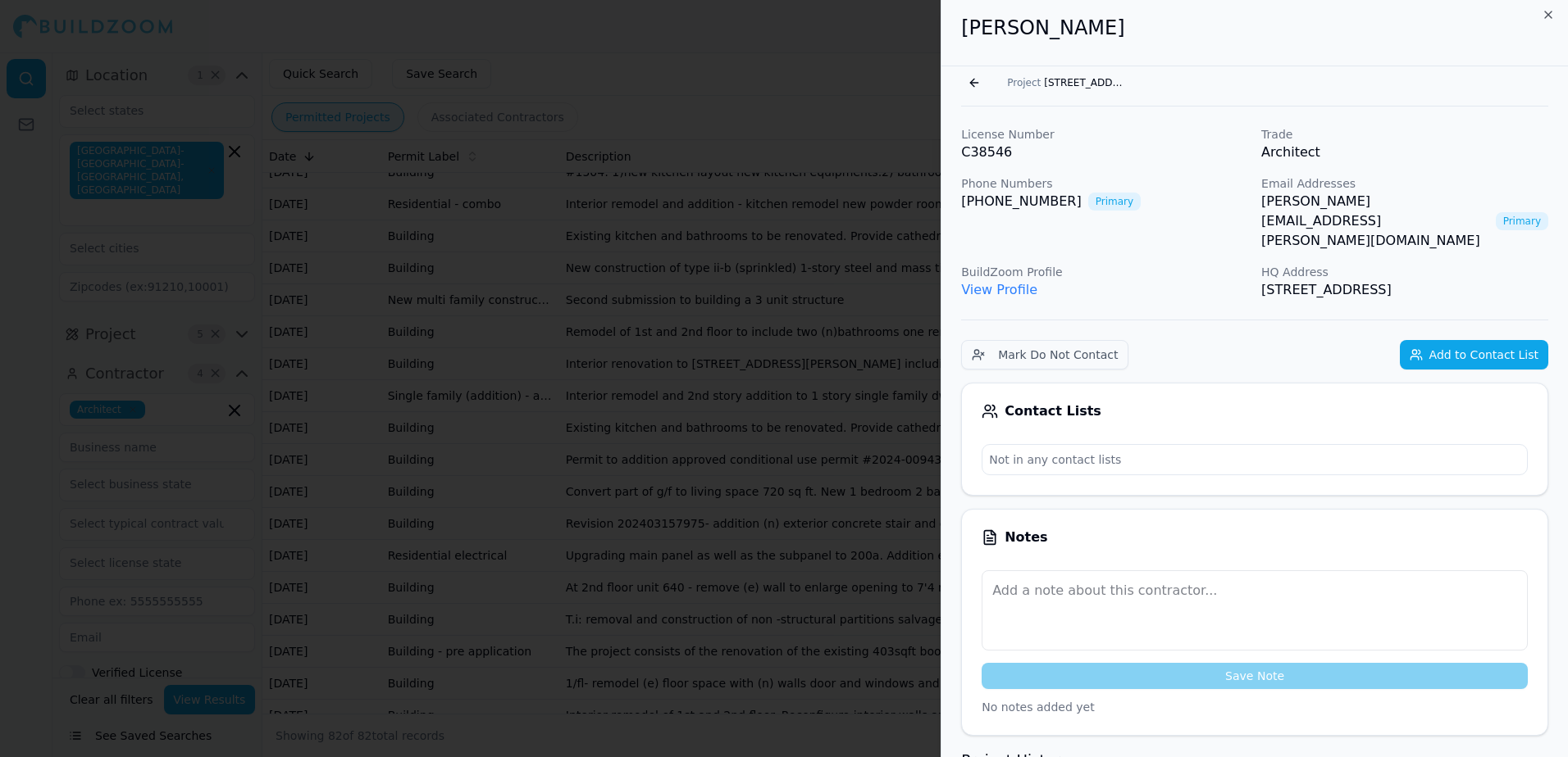
scroll to position [0, 0]
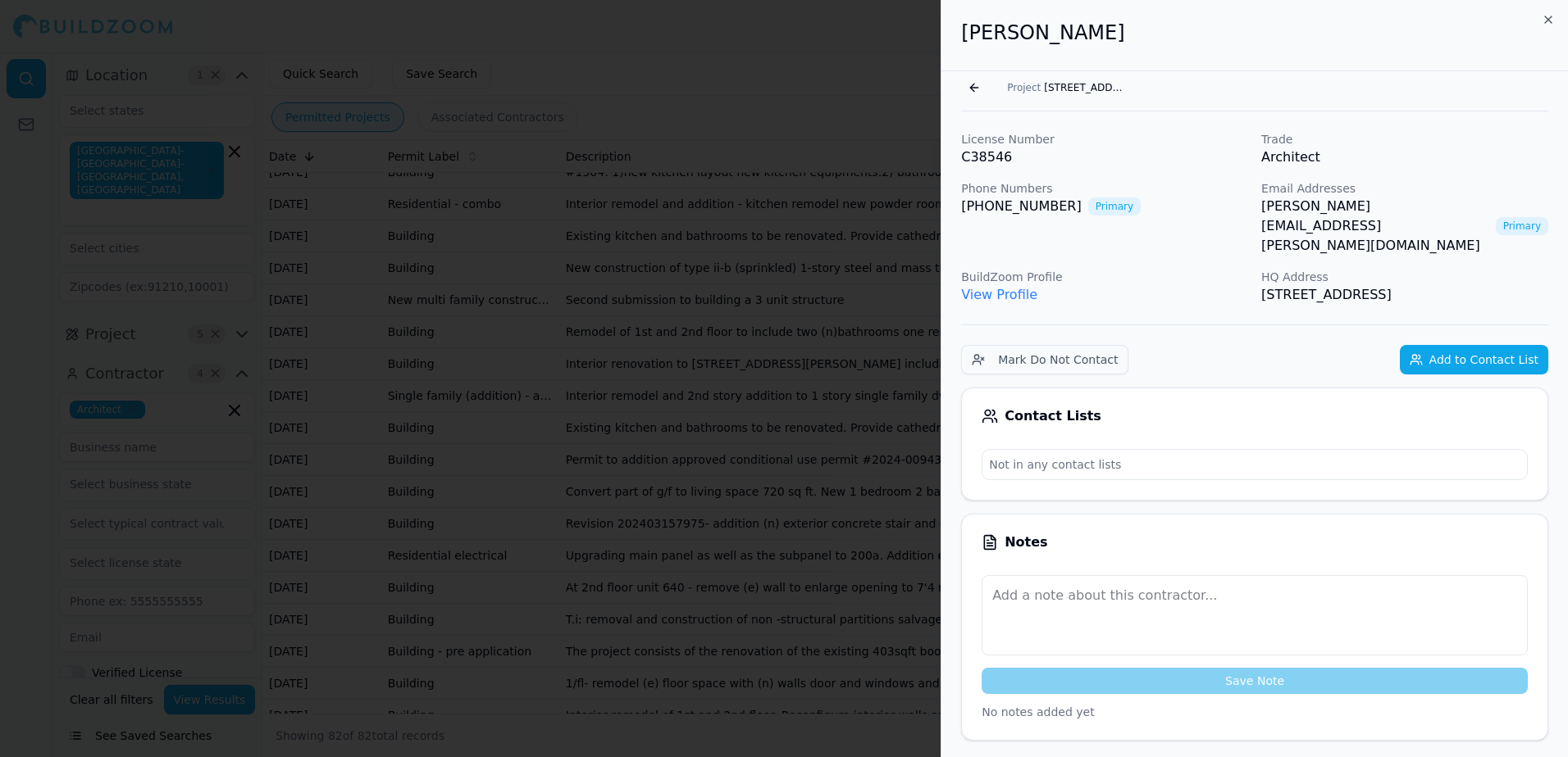
click at [1080, 92] on span "[STREET_ADDRESS]" at bounding box center [1085, 88] width 82 height 13
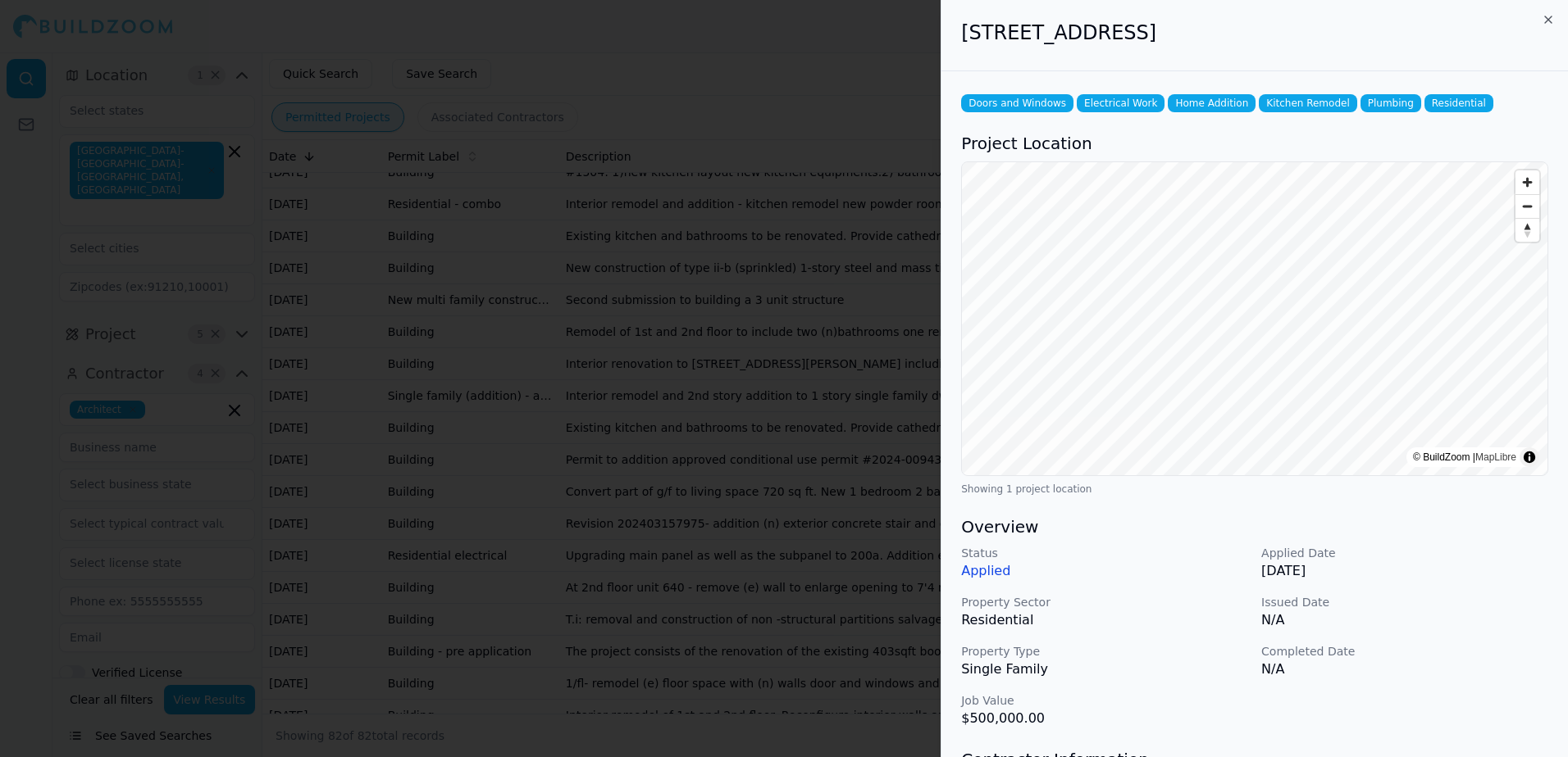
drag, startPoint x: 964, startPoint y: 33, endPoint x: 1390, endPoint y: 30, distance: 426.0
click at [1390, 30] on h2 "[STREET_ADDRESS]" at bounding box center [1254, 33] width 587 height 26
drag, startPoint x: 1390, startPoint y: 30, endPoint x: 1324, endPoint y: 35, distance: 66.2
copy h2 "[STREET_ADDRESS]"
click at [843, 108] on div at bounding box center [784, 378] width 1568 height 757
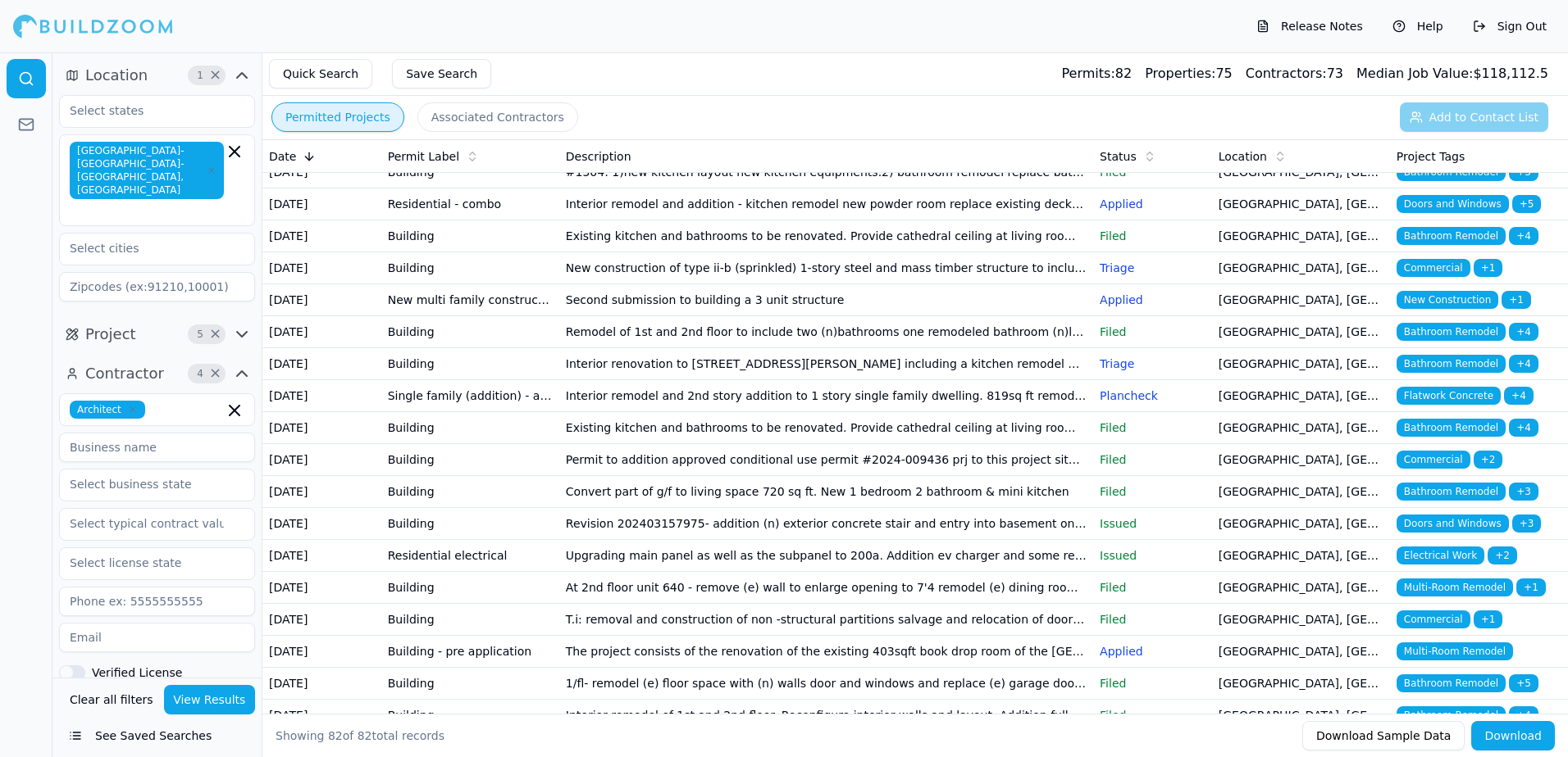
click at [1452, 213] on span "Doors and Windows" at bounding box center [1452, 204] width 112 height 18
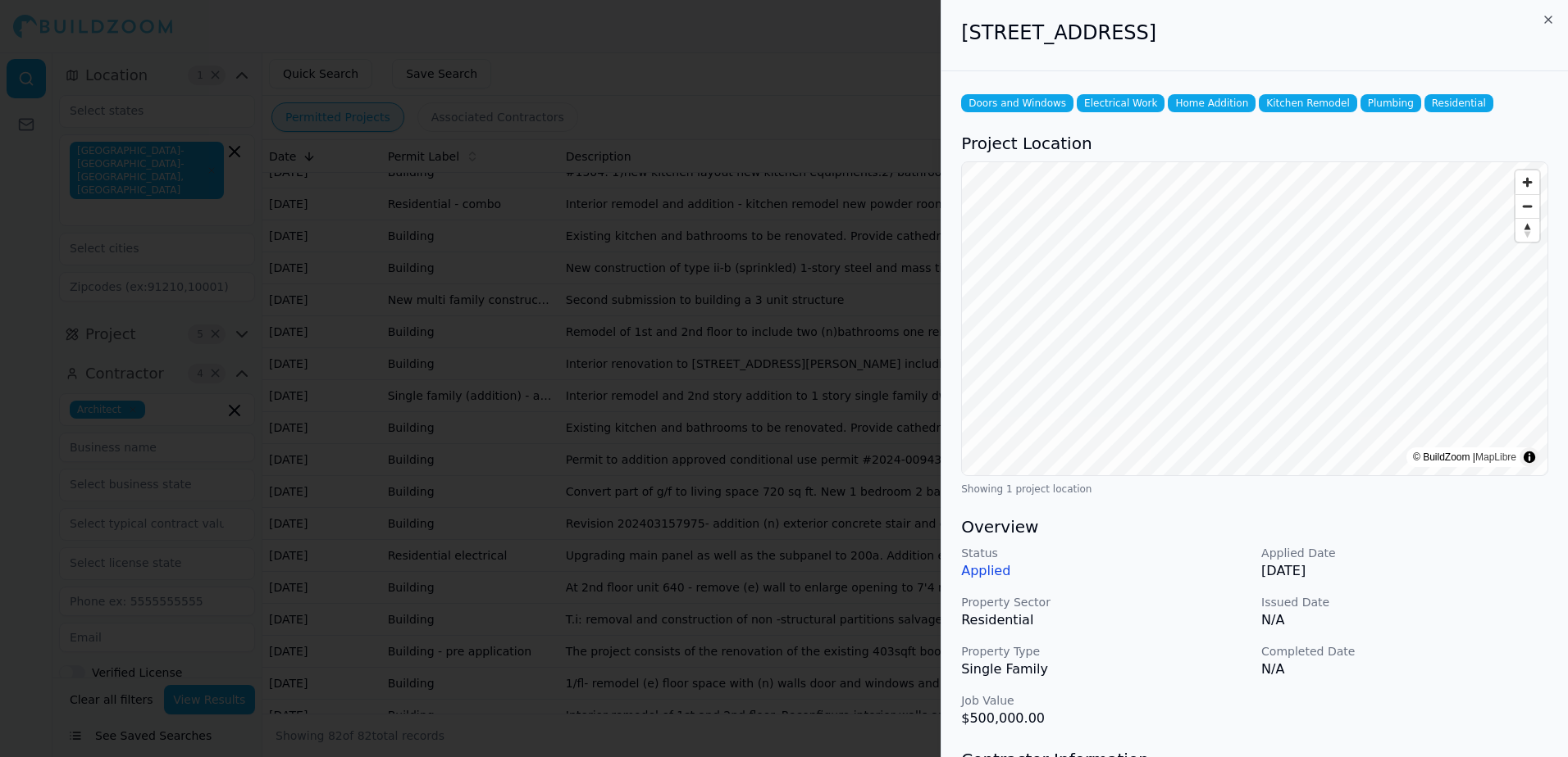
click at [885, 71] on div at bounding box center [784, 378] width 1568 height 757
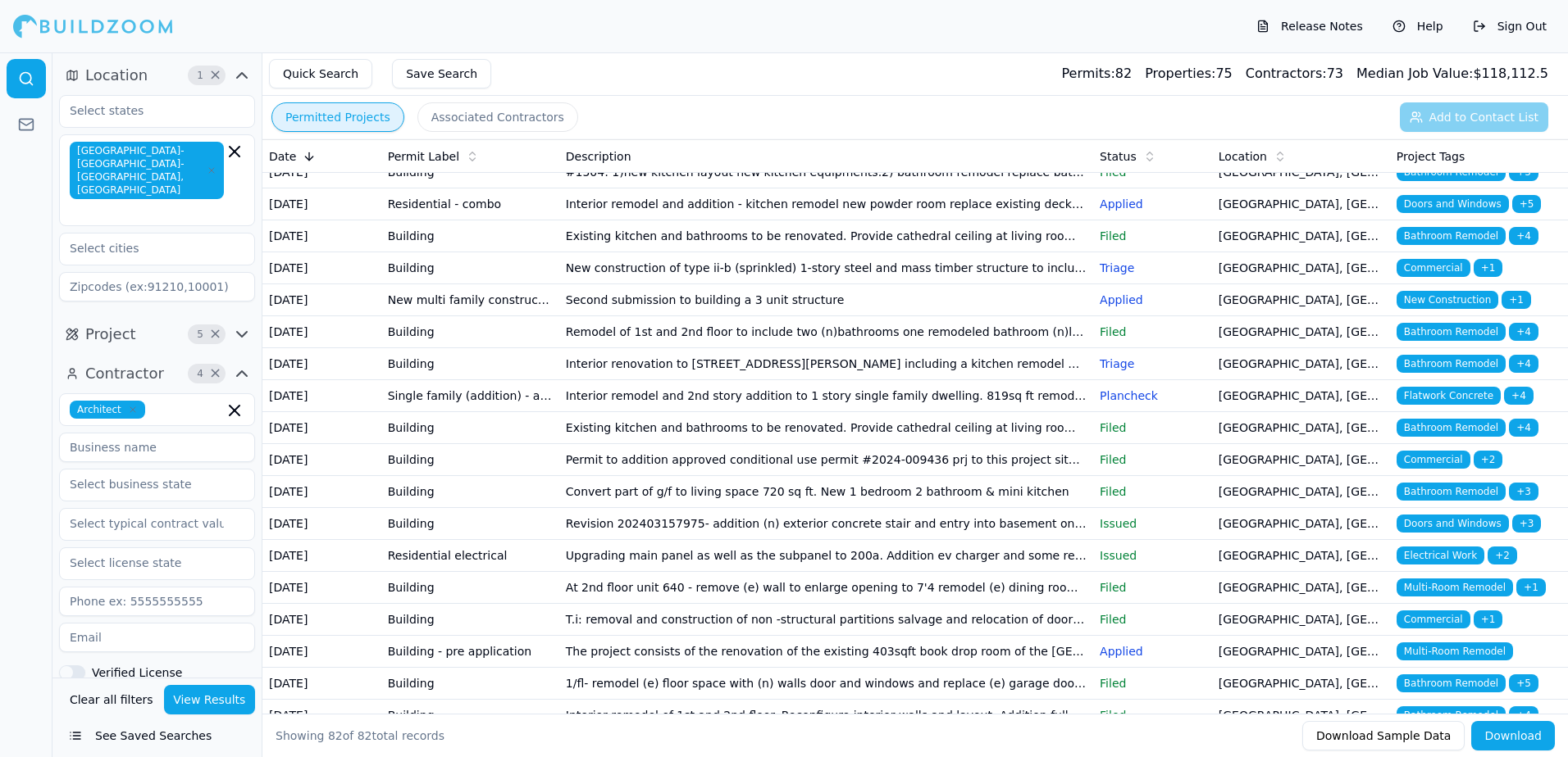
click at [1424, 245] on span "Bathroom Remodel" at bounding box center [1451, 236] width 109 height 18
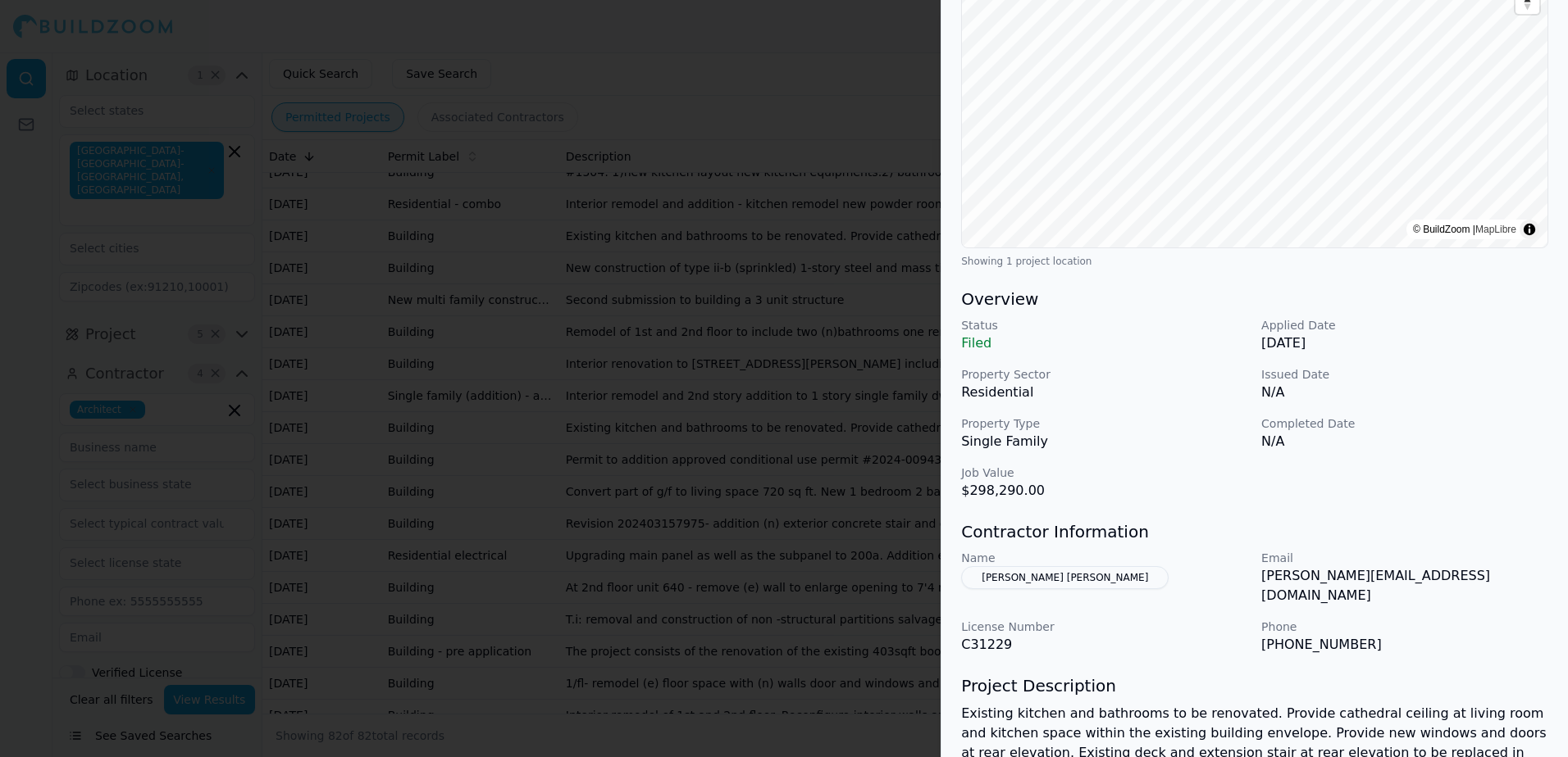
scroll to position [246, 0]
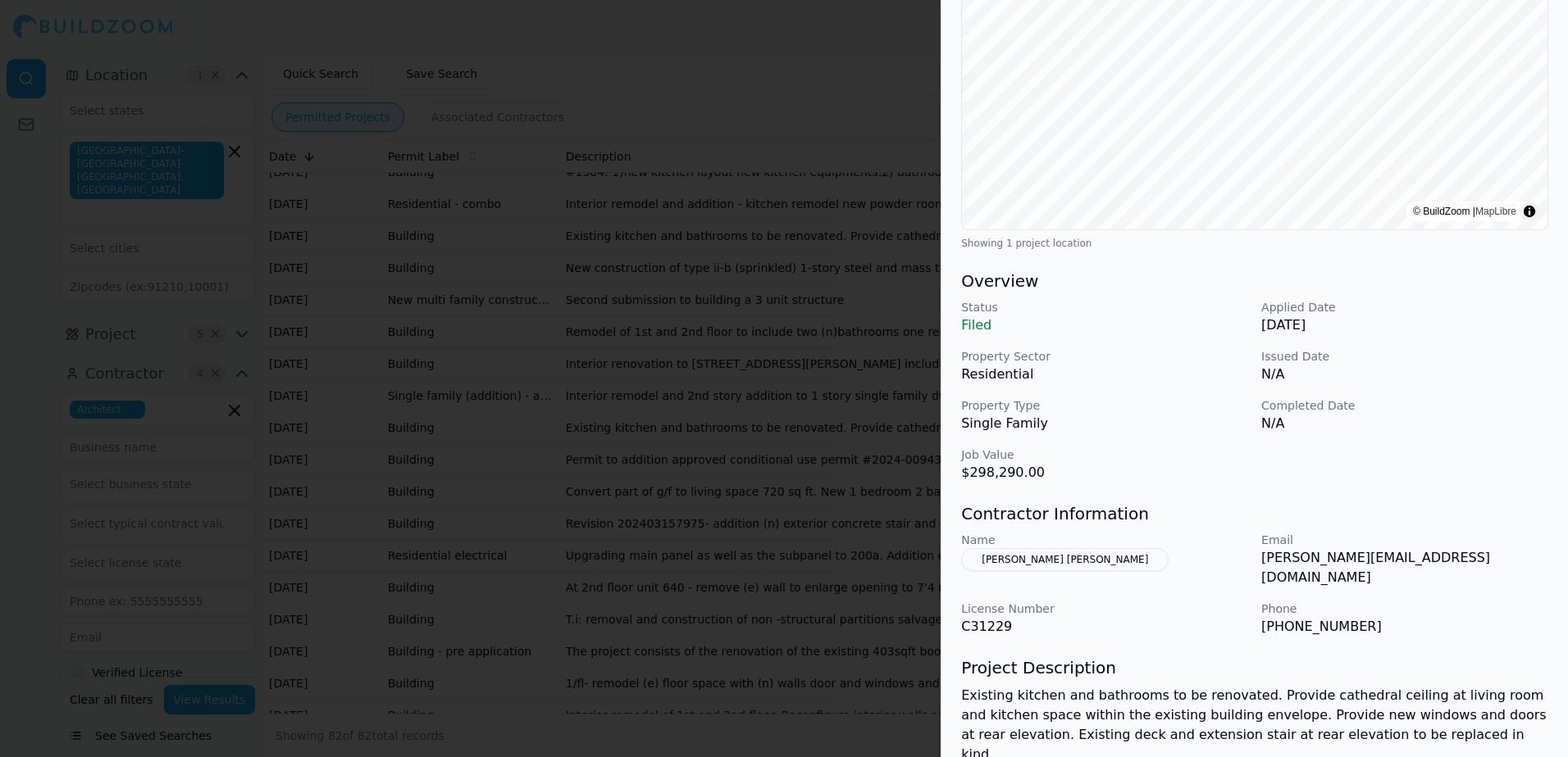
click at [1067, 559] on button "[PERSON_NAME] [PERSON_NAME]" at bounding box center [1064, 559] width 208 height 23
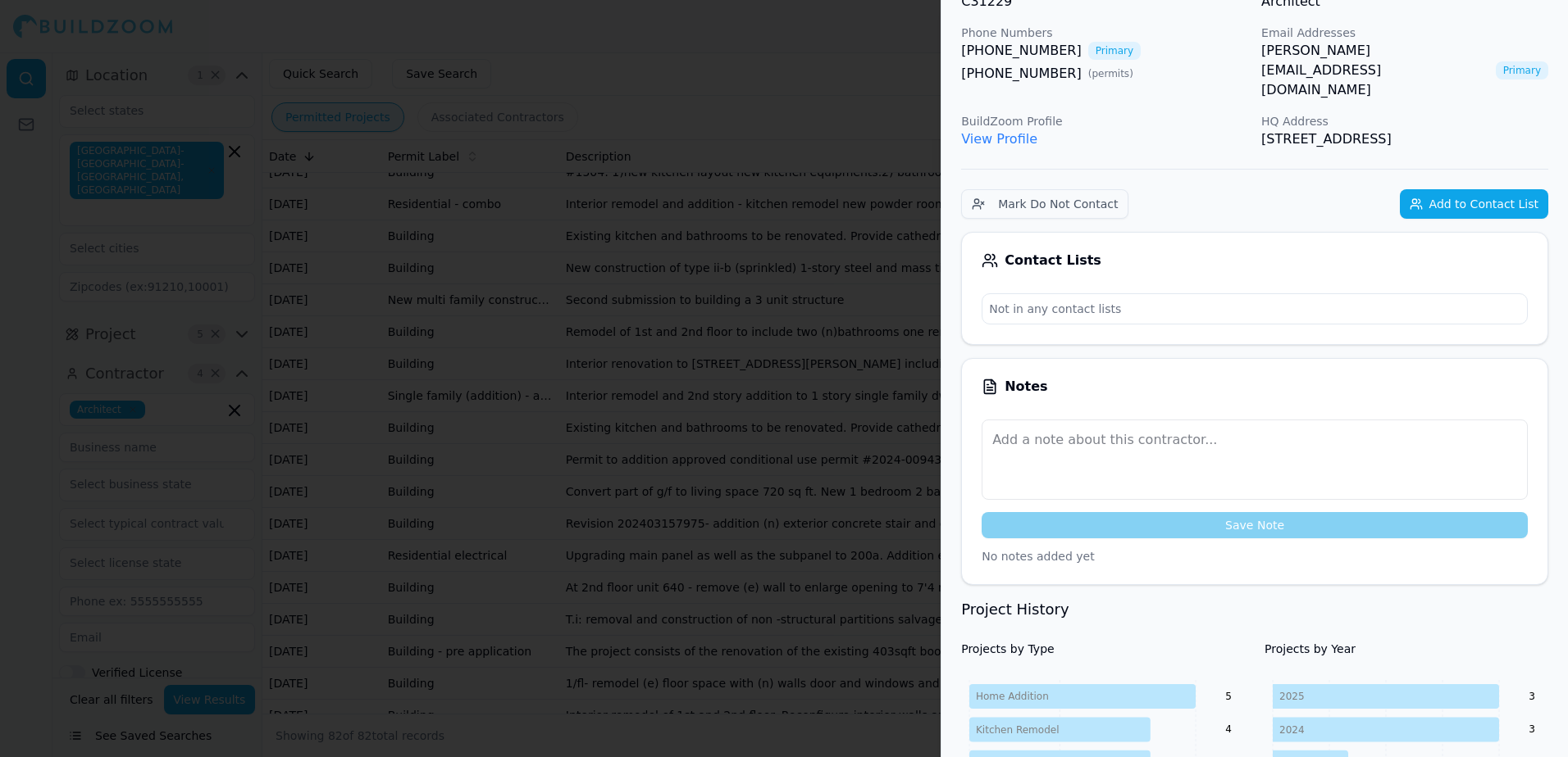
scroll to position [0, 0]
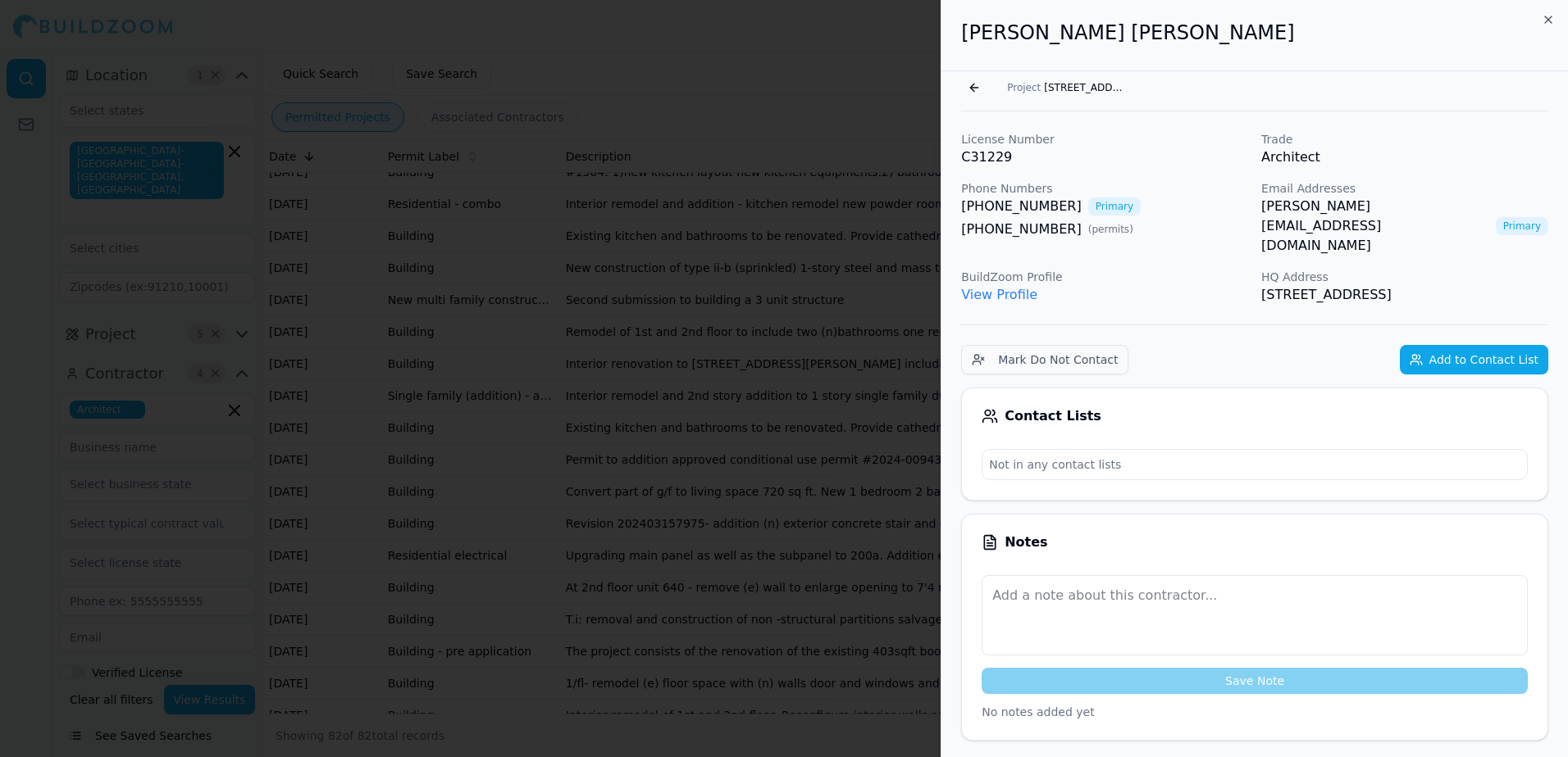
click at [1351, 207] on link "[PERSON_NAME][EMAIL_ADDRESS][DOMAIN_NAME]" at bounding box center [1375, 226] width 228 height 59
click at [1026, 89] on span "Project" at bounding box center [1023, 88] width 34 height 13
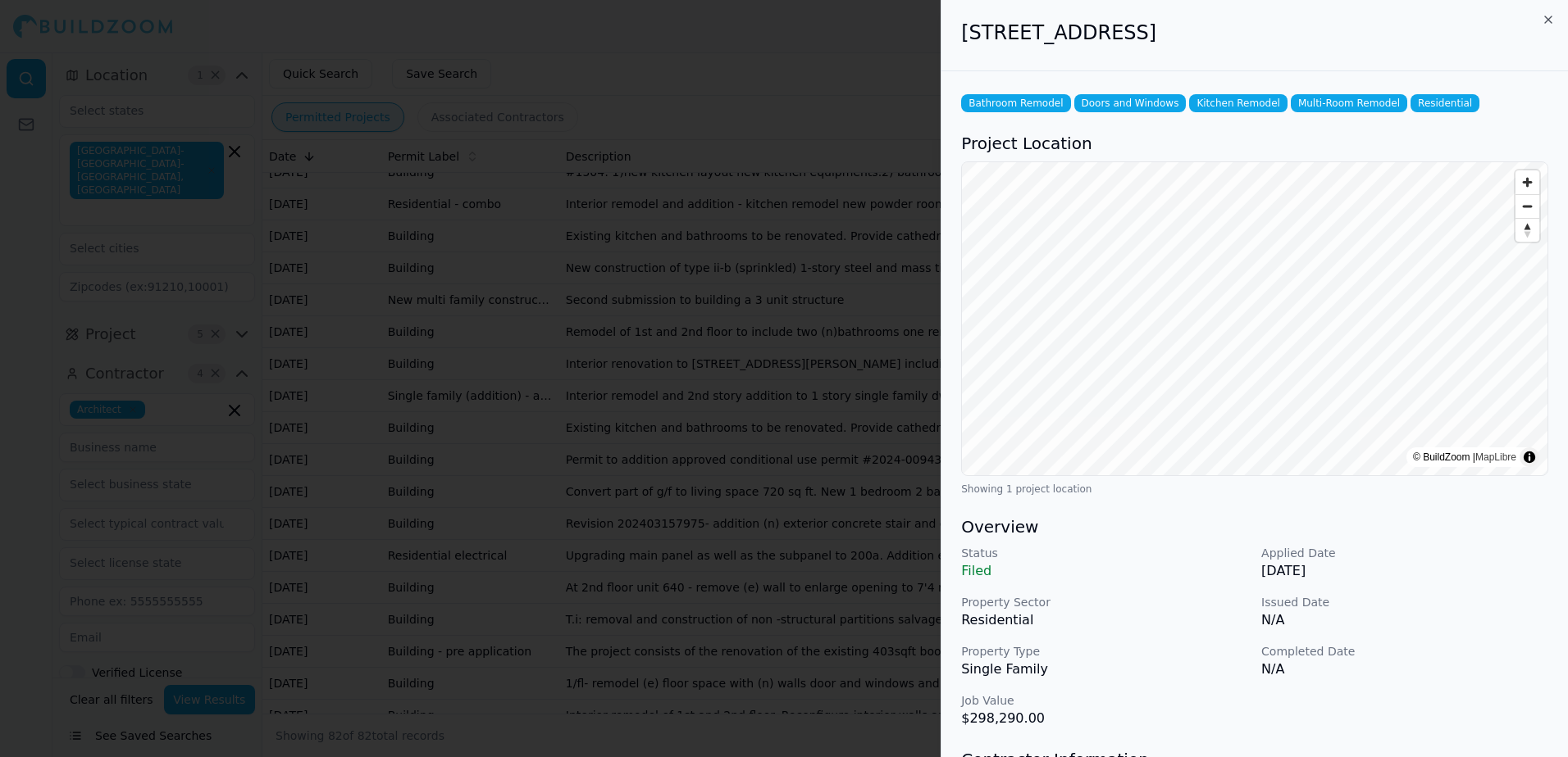
drag, startPoint x: 959, startPoint y: 30, endPoint x: 1315, endPoint y: 25, distance: 356.0
click at [1315, 25] on div "[STREET_ADDRESS]" at bounding box center [1254, 35] width 626 height 71
drag, startPoint x: 1315, startPoint y: 25, endPoint x: 1254, endPoint y: 26, distance: 61.0
copy h2 "[STREET_ADDRESS]"
click at [922, 80] on div at bounding box center [784, 378] width 1568 height 757
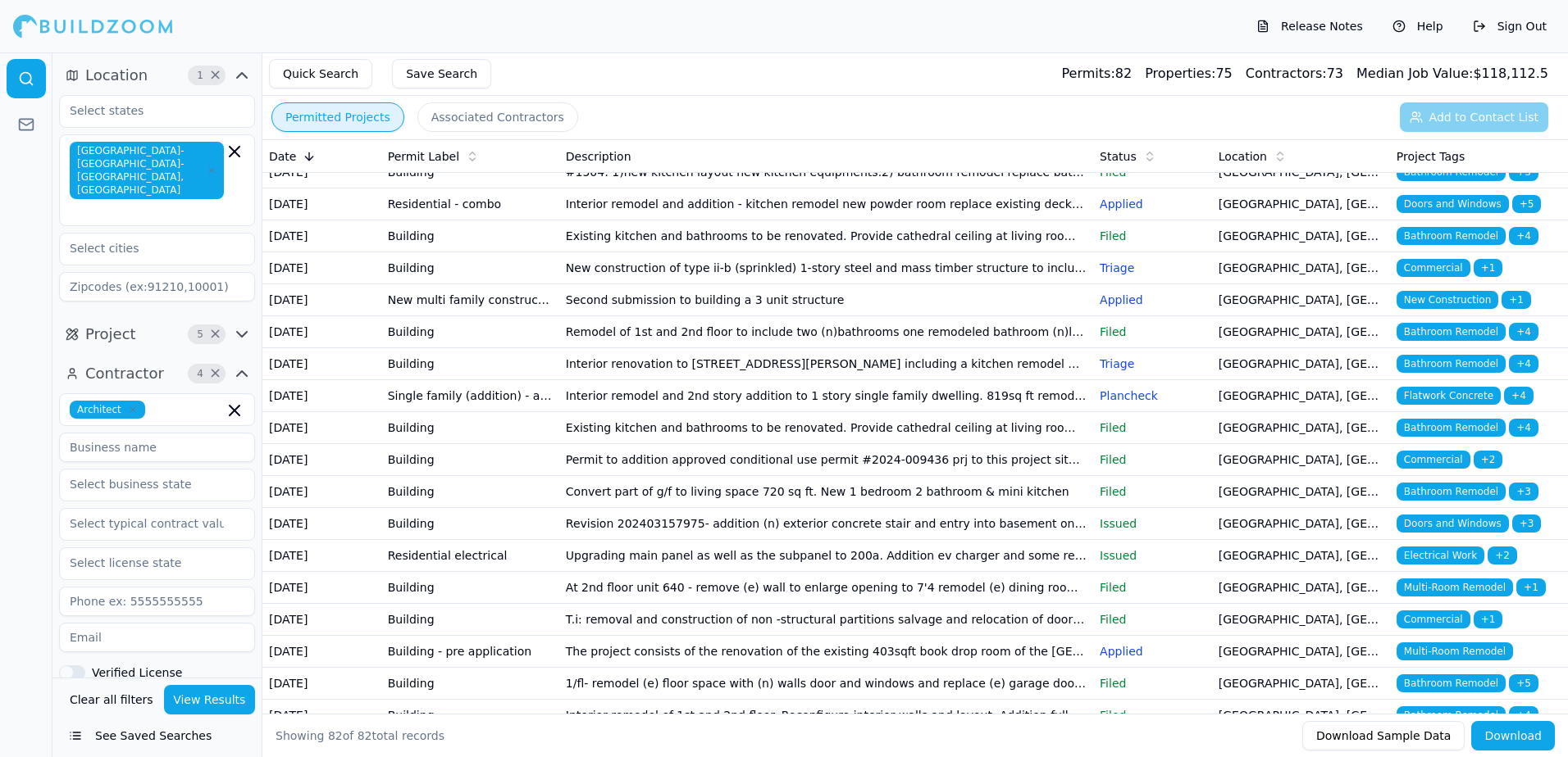
click at [1444, 245] on span "Bathroom Remodel" at bounding box center [1451, 236] width 109 height 18
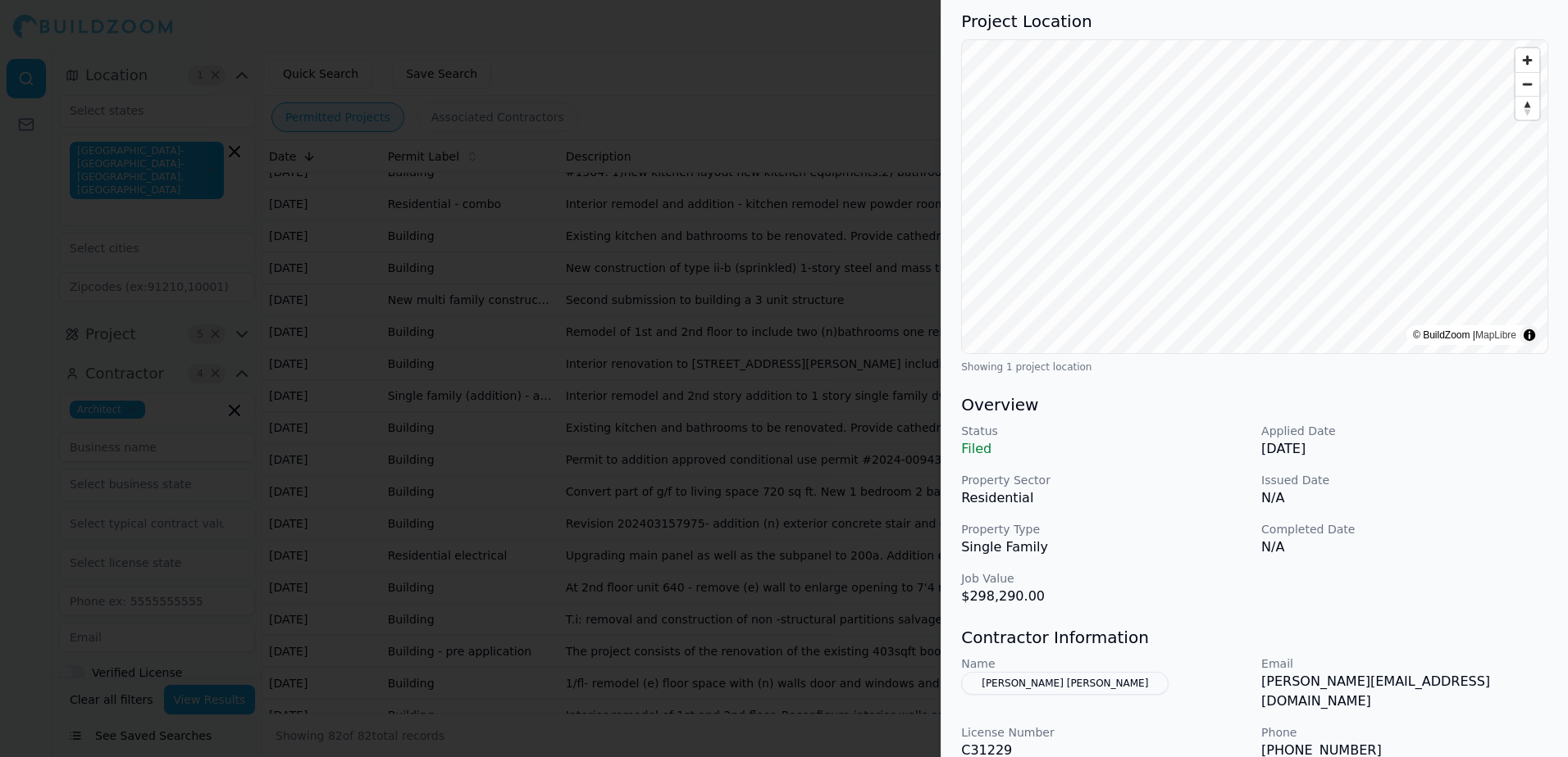
scroll to position [82, 0]
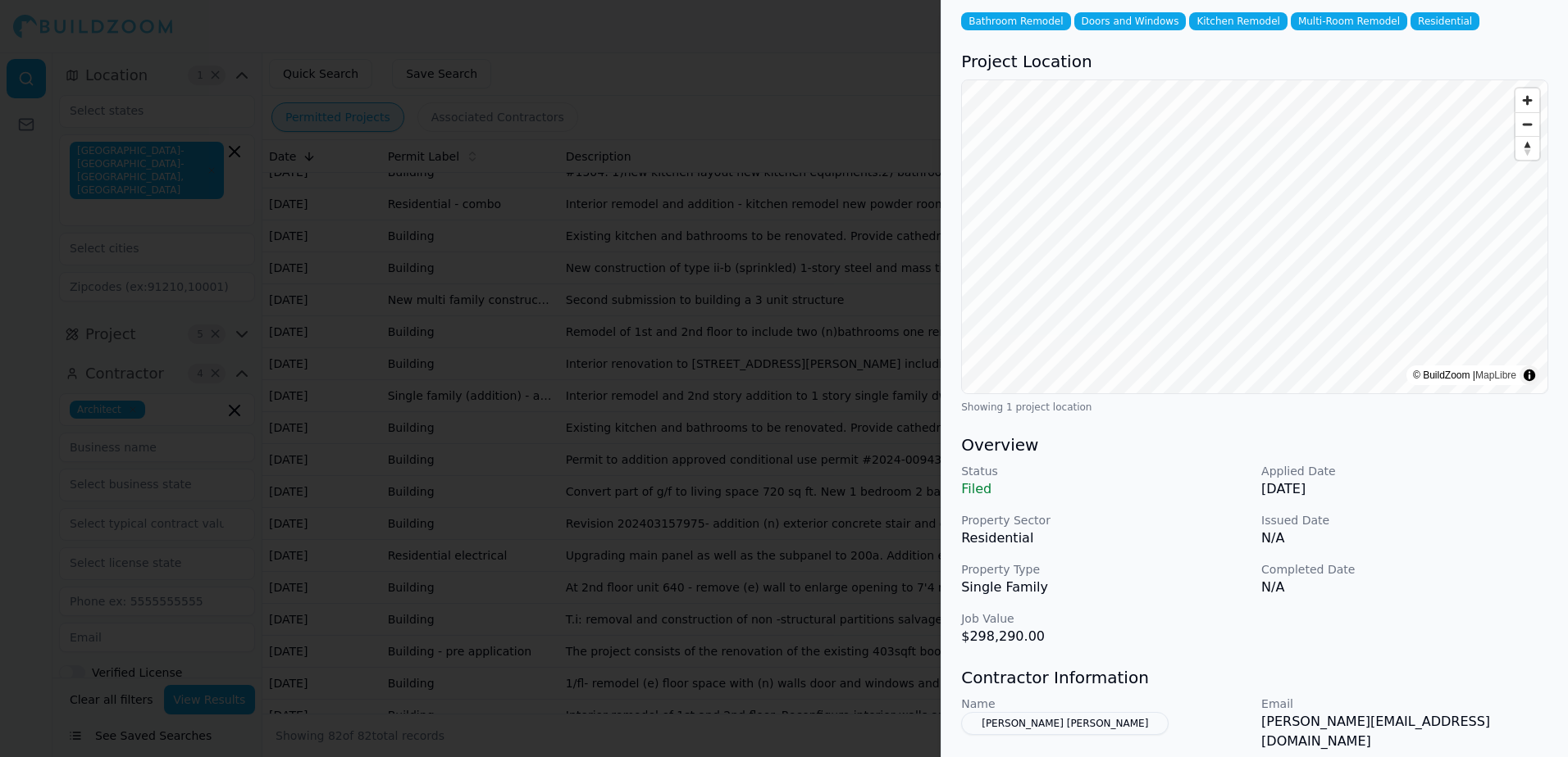
click at [854, 63] on div at bounding box center [784, 378] width 1568 height 757
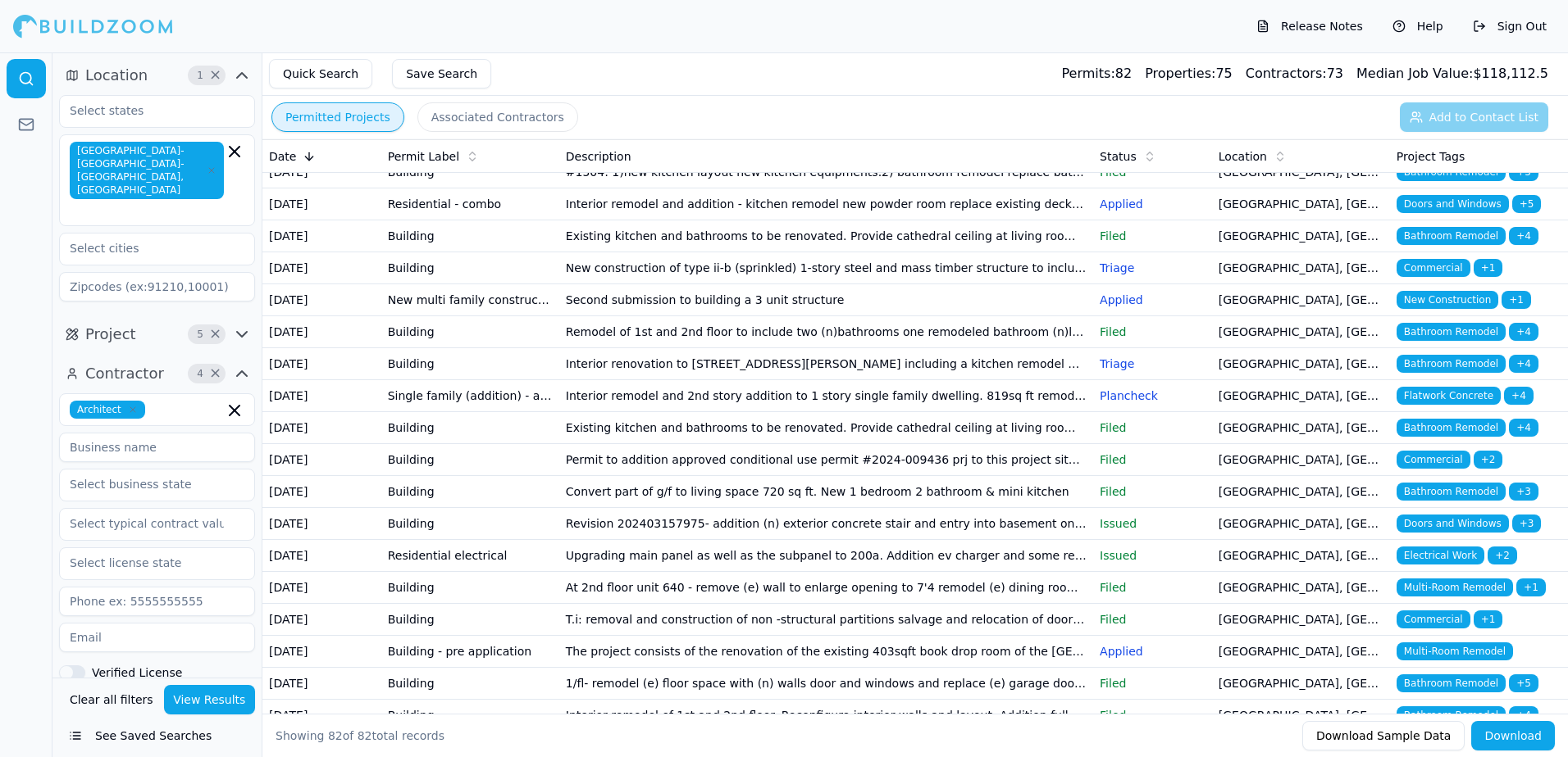
click at [1438, 341] on span "Bathroom Remodel" at bounding box center [1451, 332] width 109 height 18
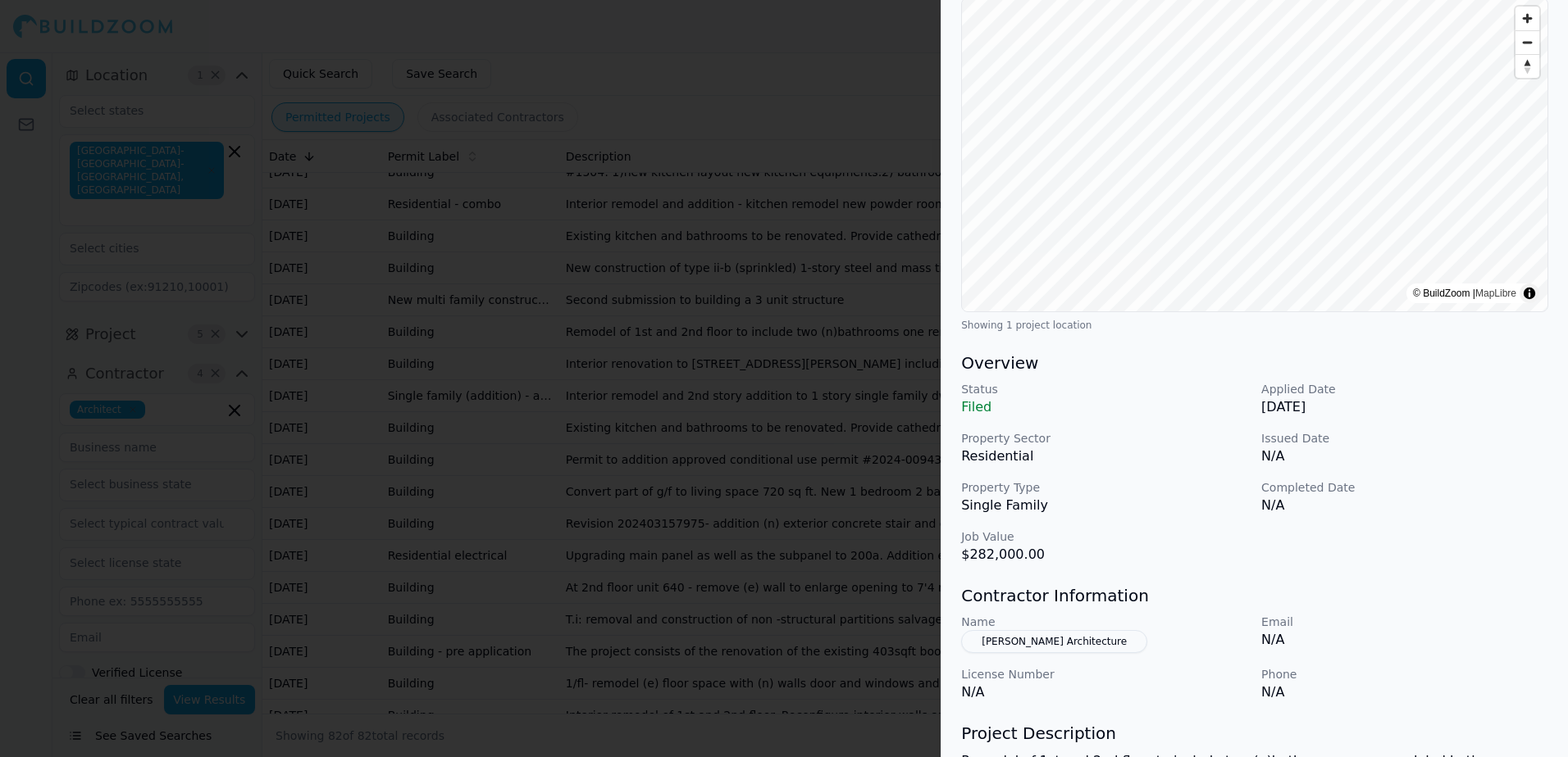
scroll to position [246, 0]
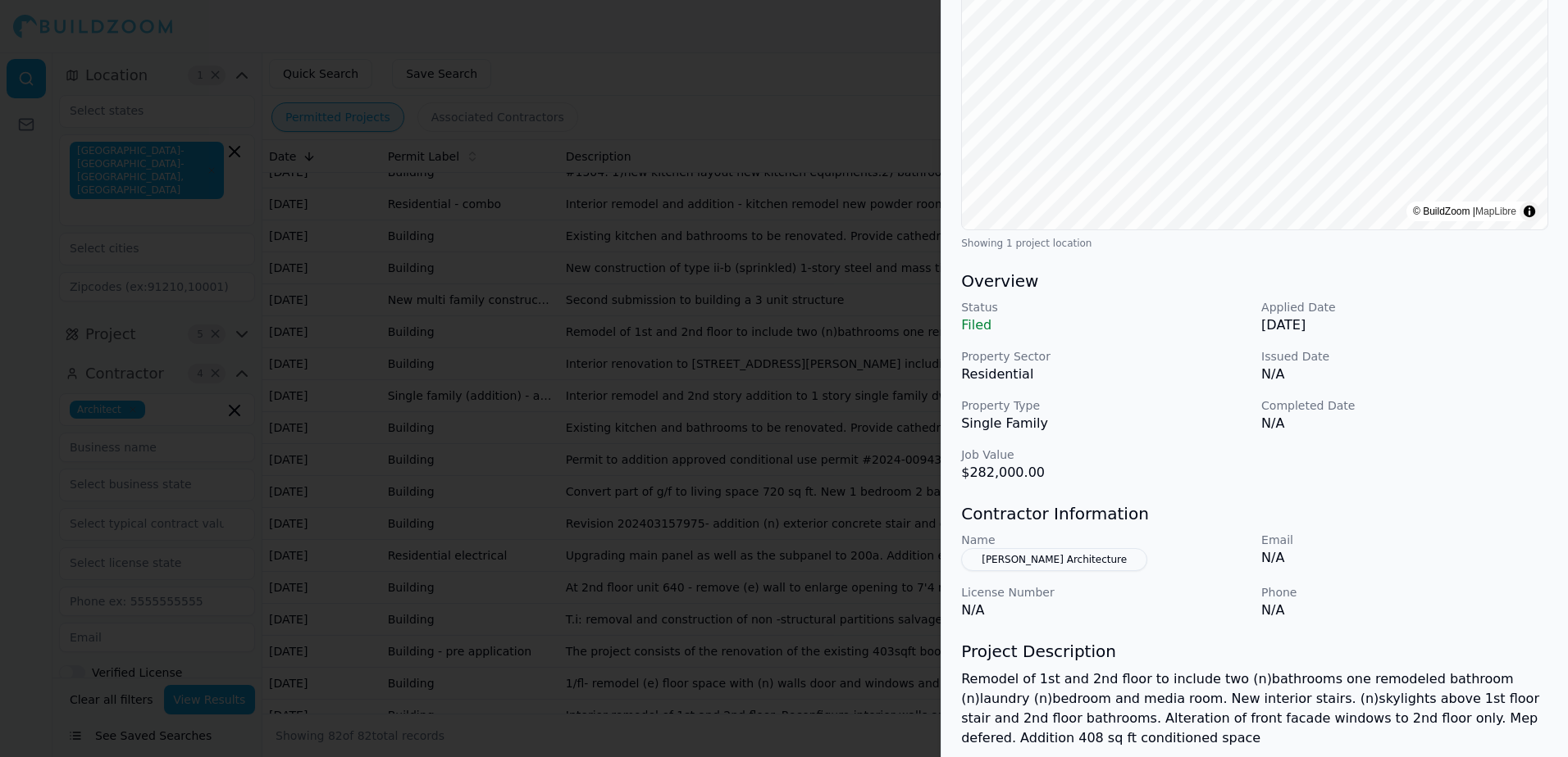
click at [1038, 558] on button "[PERSON_NAME] Architecture" at bounding box center [1054, 559] width 186 height 23
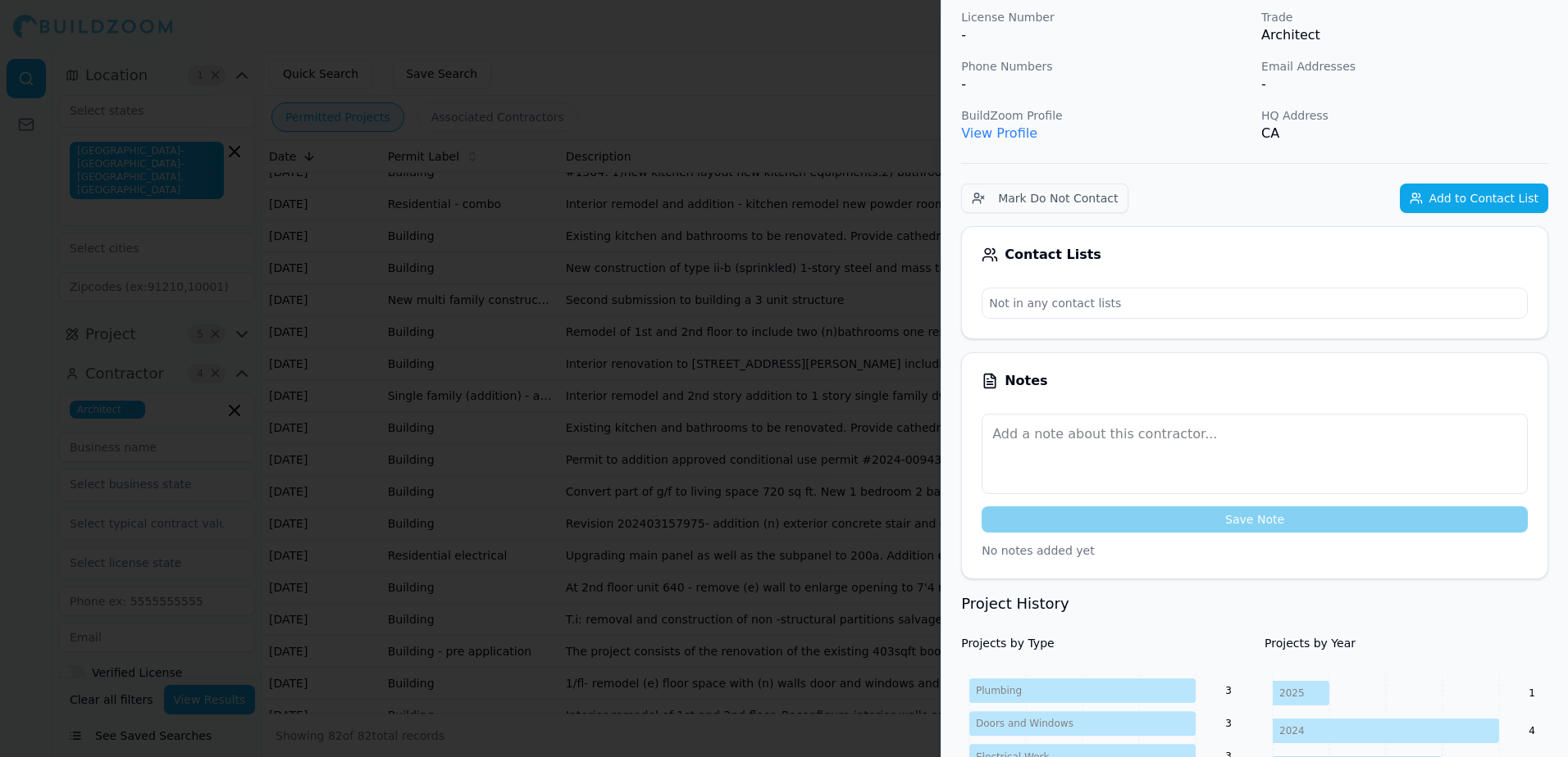
scroll to position [40, 0]
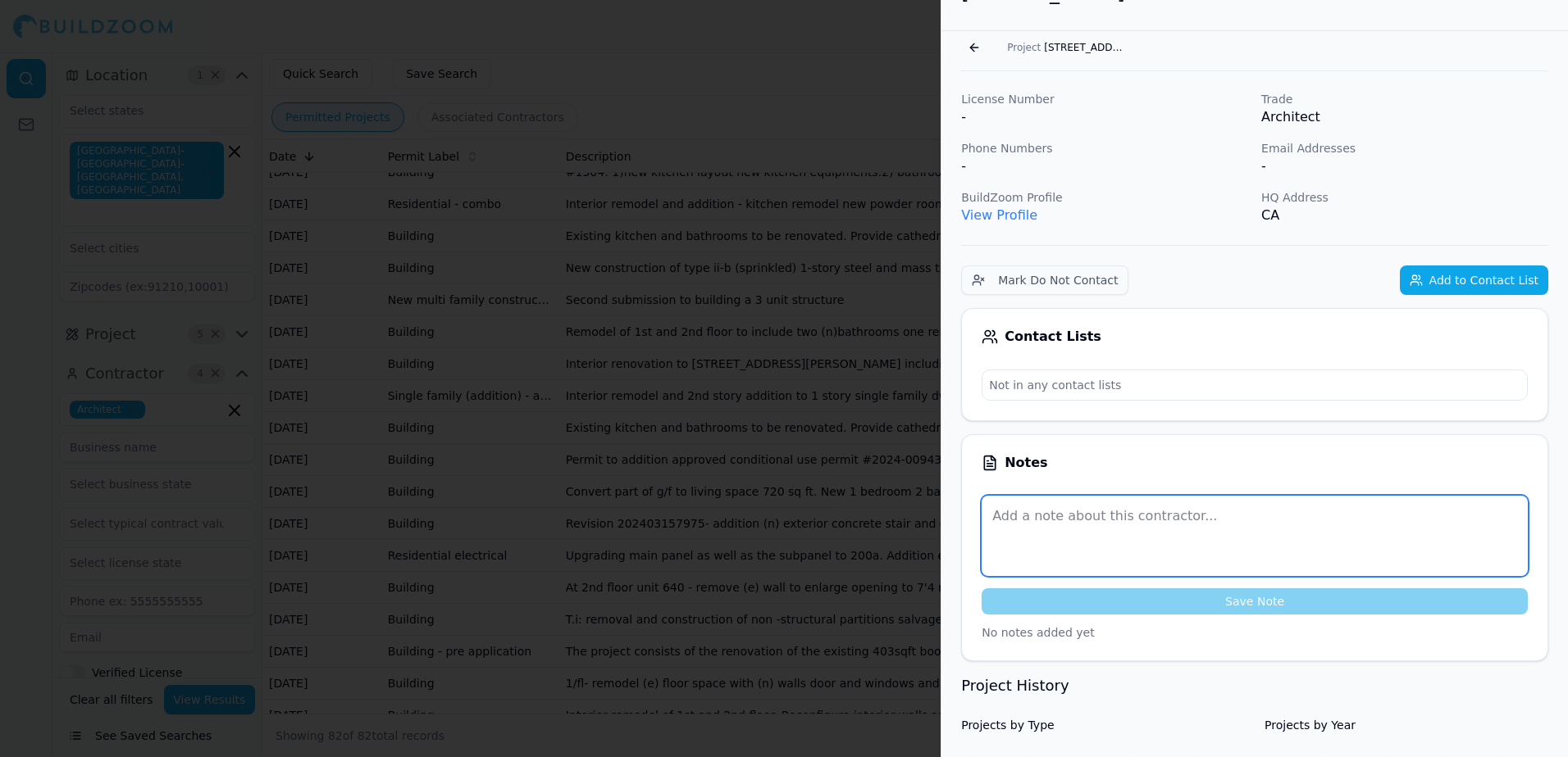
click at [1020, 511] on textarea at bounding box center [1254, 536] width 546 height 80
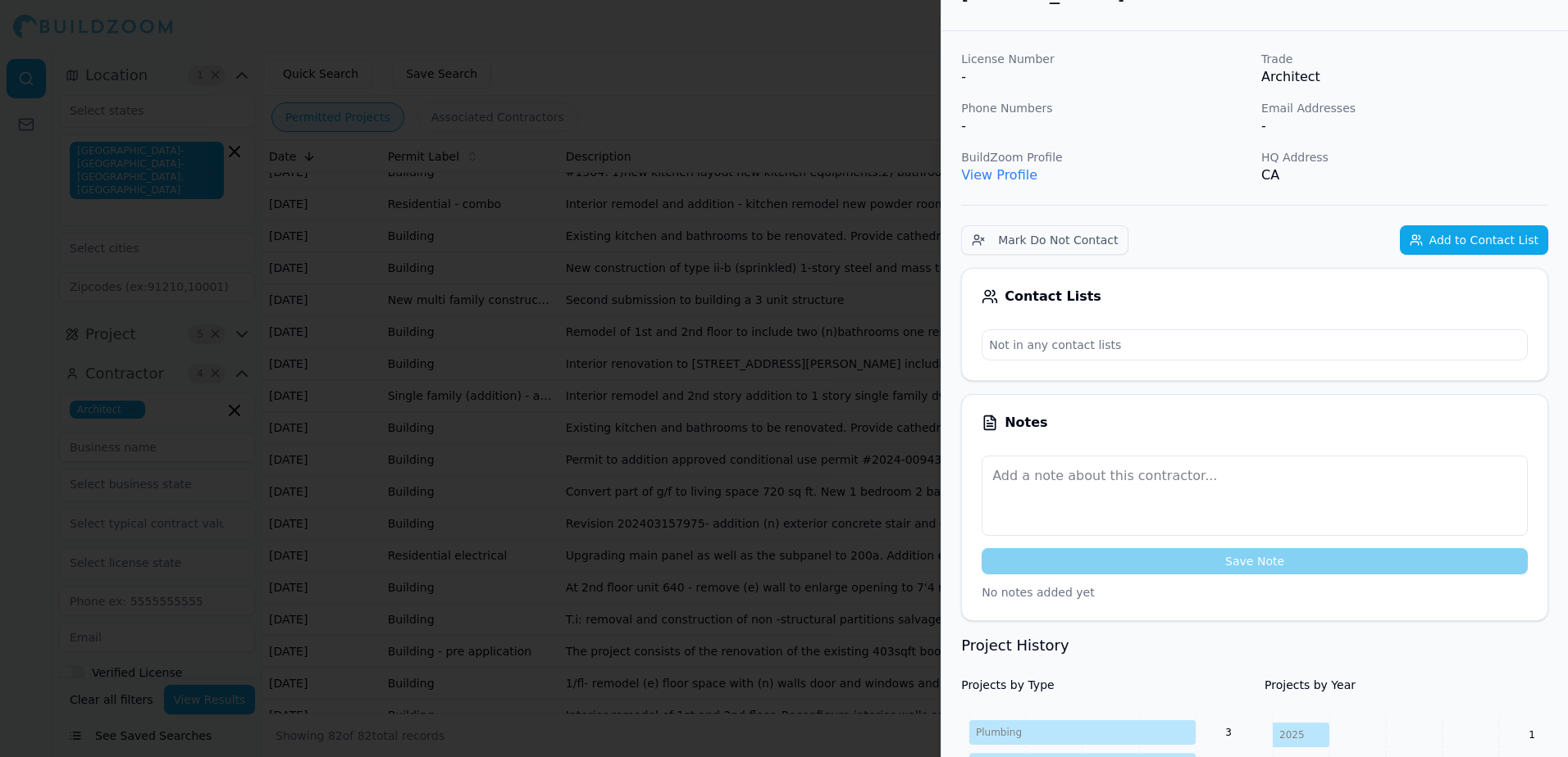
drag, startPoint x: 1020, startPoint y: 511, endPoint x: 918, endPoint y: 102, distance: 421.5
click at [918, 102] on div at bounding box center [784, 378] width 1568 height 757
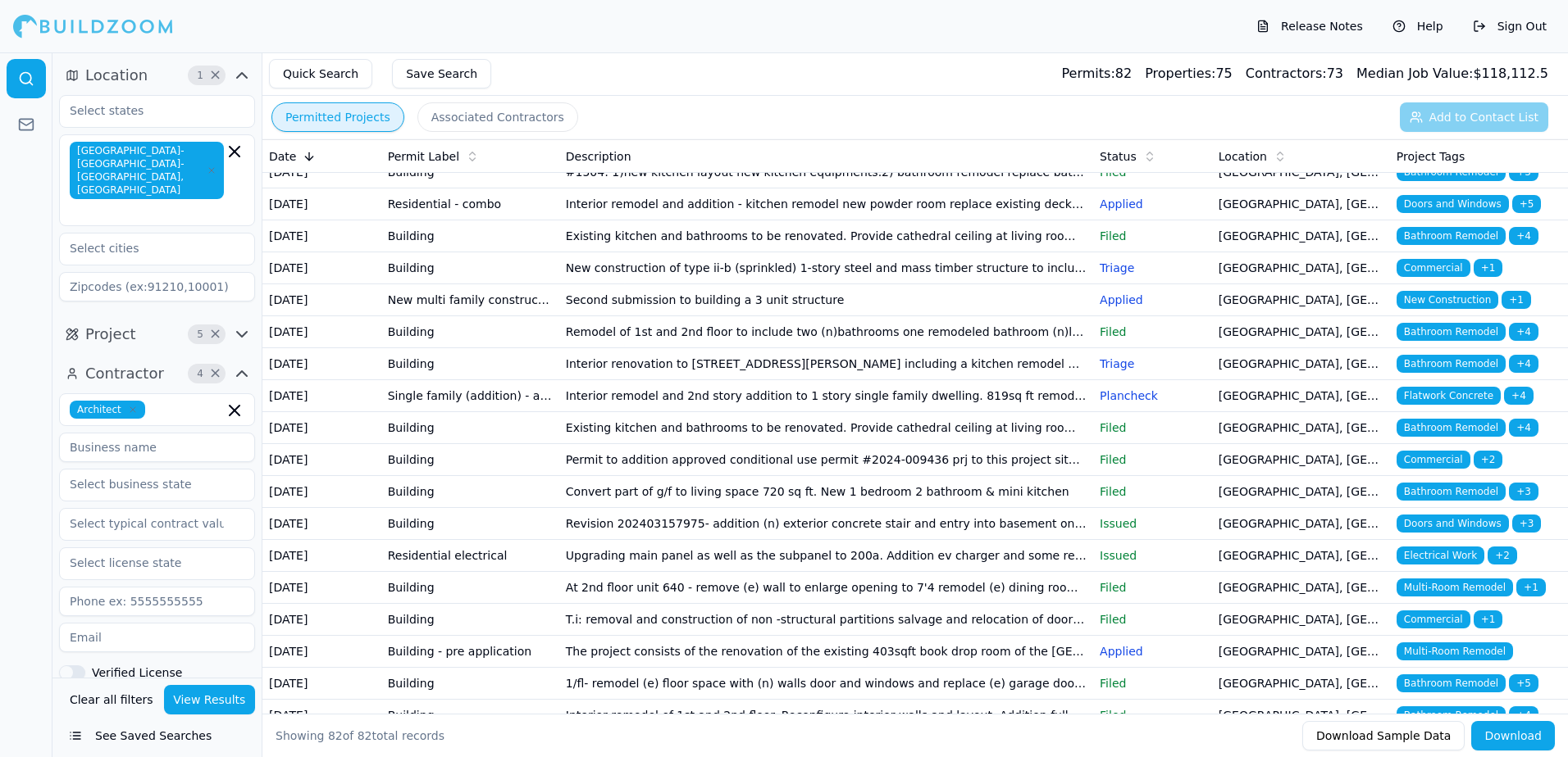
click at [1437, 341] on span "Bathroom Remodel" at bounding box center [1451, 332] width 109 height 18
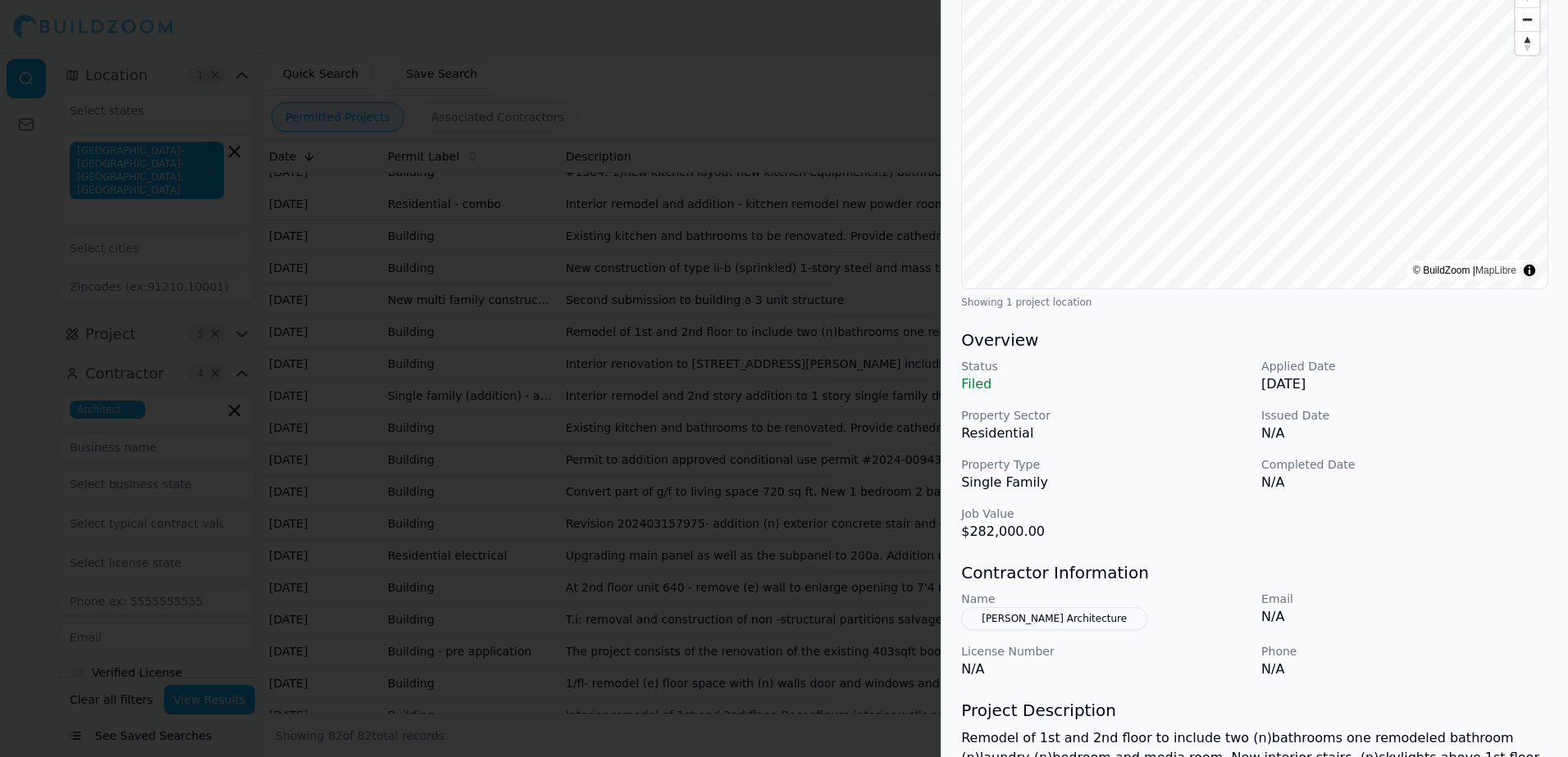
scroll to position [164, 0]
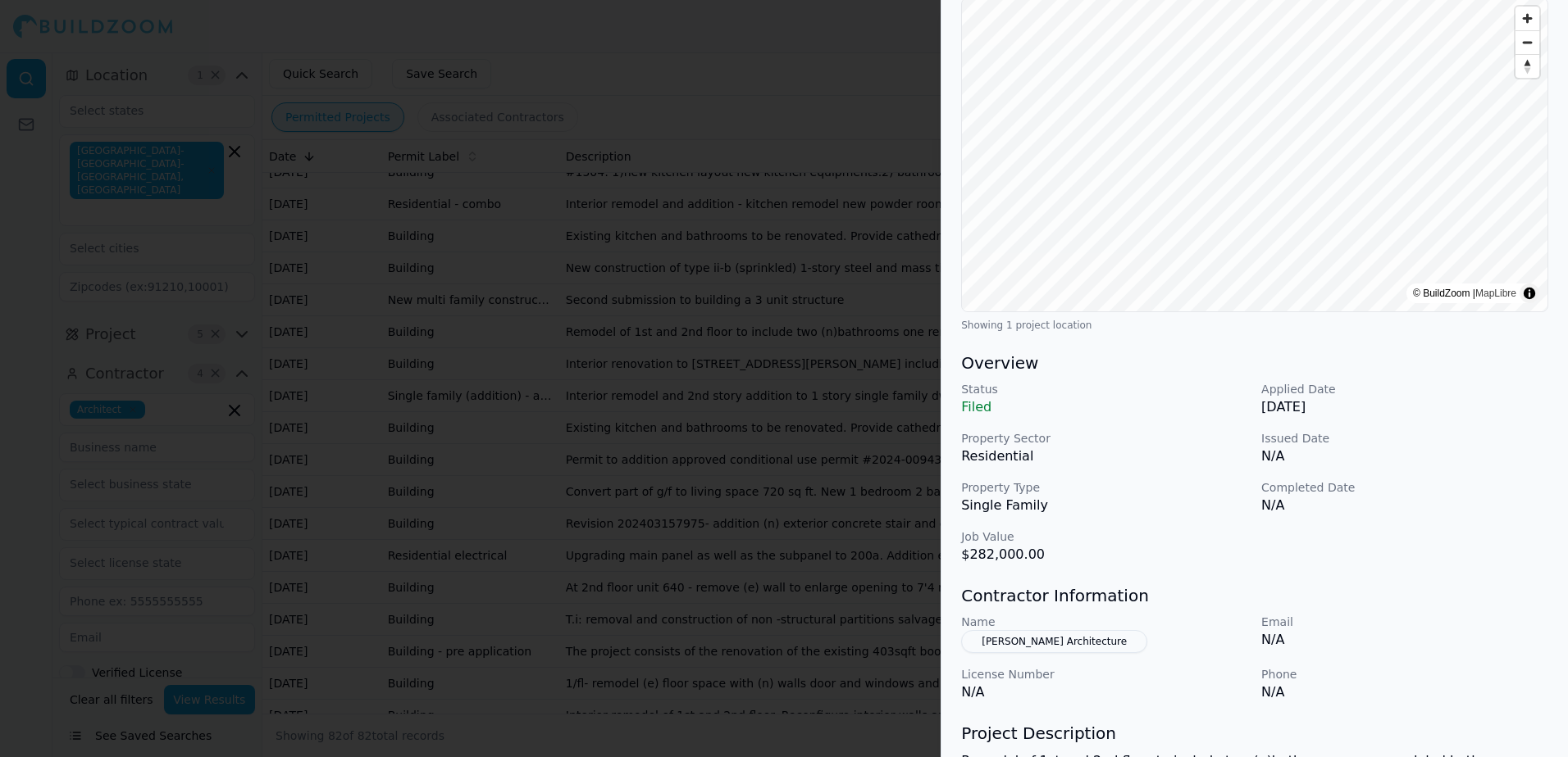
click at [779, 98] on div at bounding box center [784, 378] width 1568 height 757
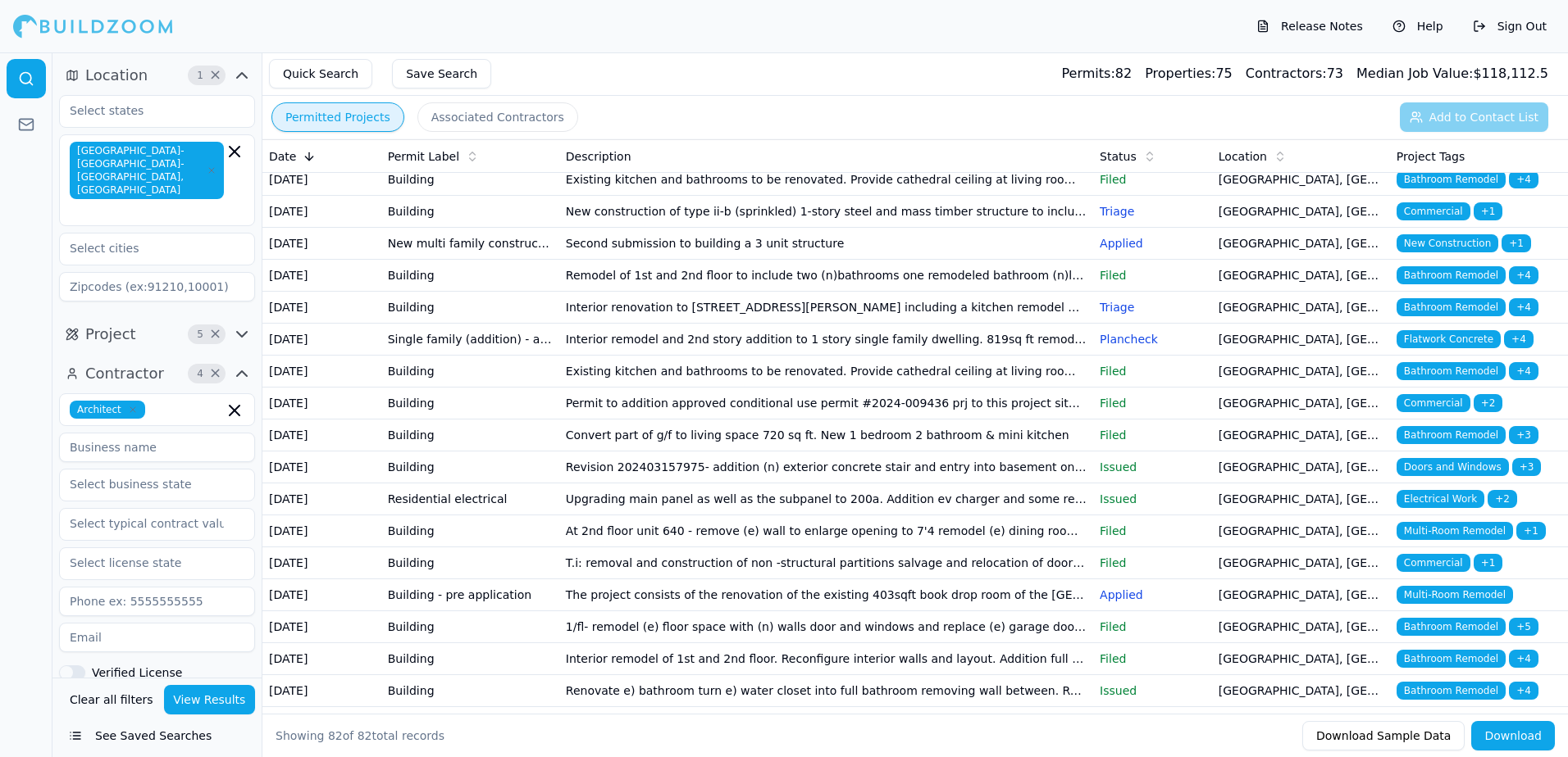
scroll to position [737, 0]
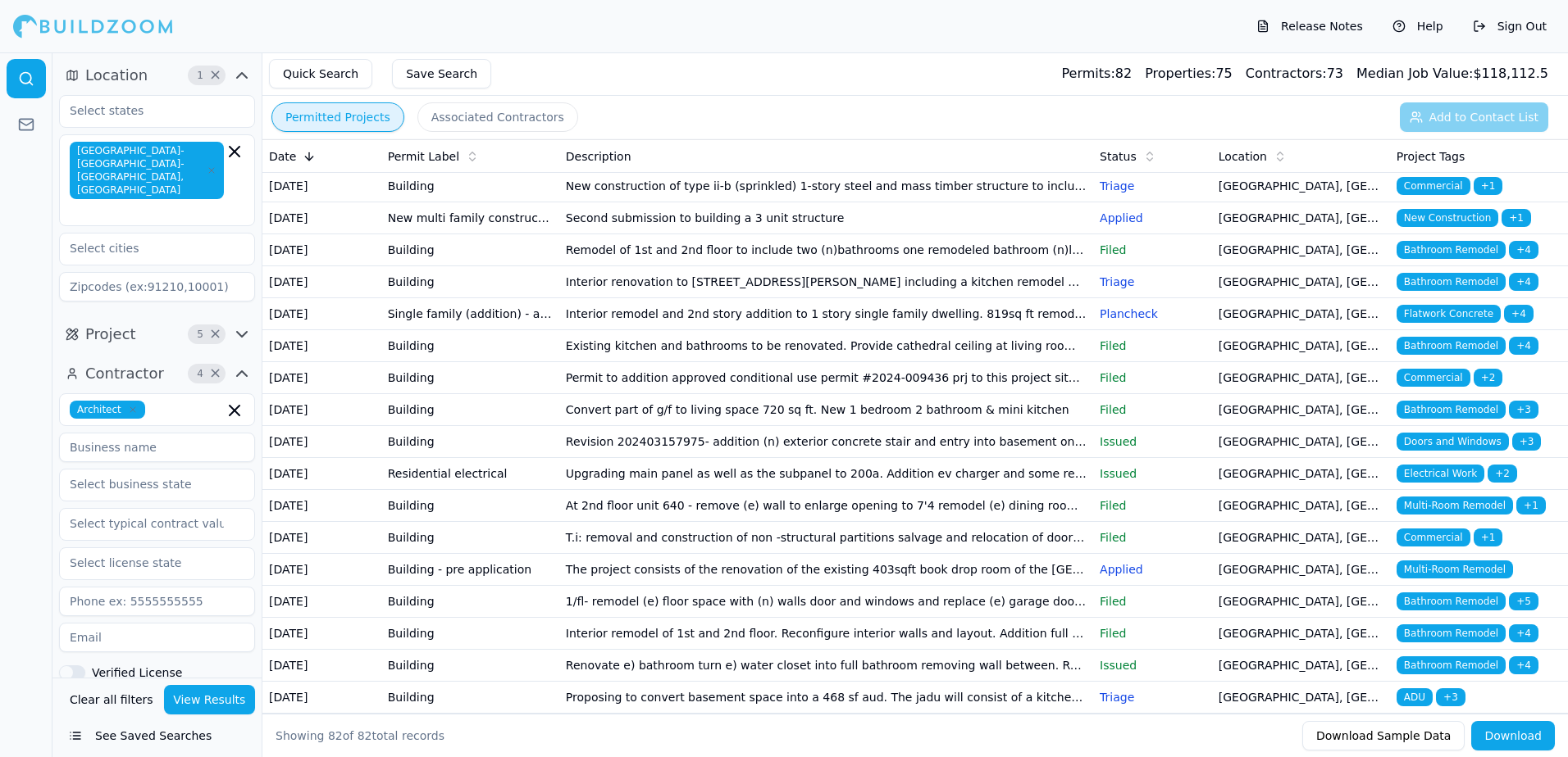
click at [1470, 291] on span "Bathroom Remodel" at bounding box center [1451, 282] width 109 height 18
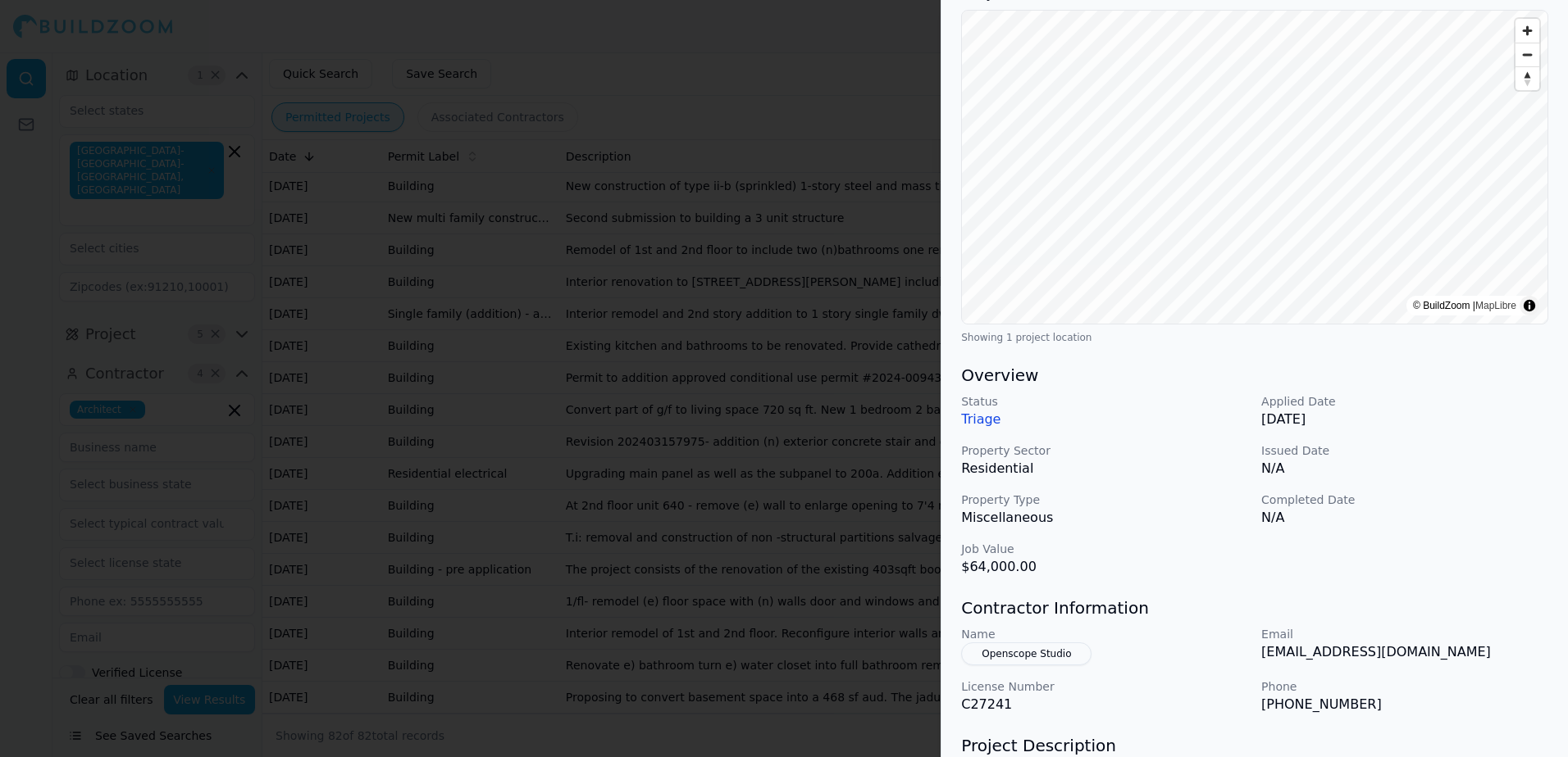
scroll to position [164, 0]
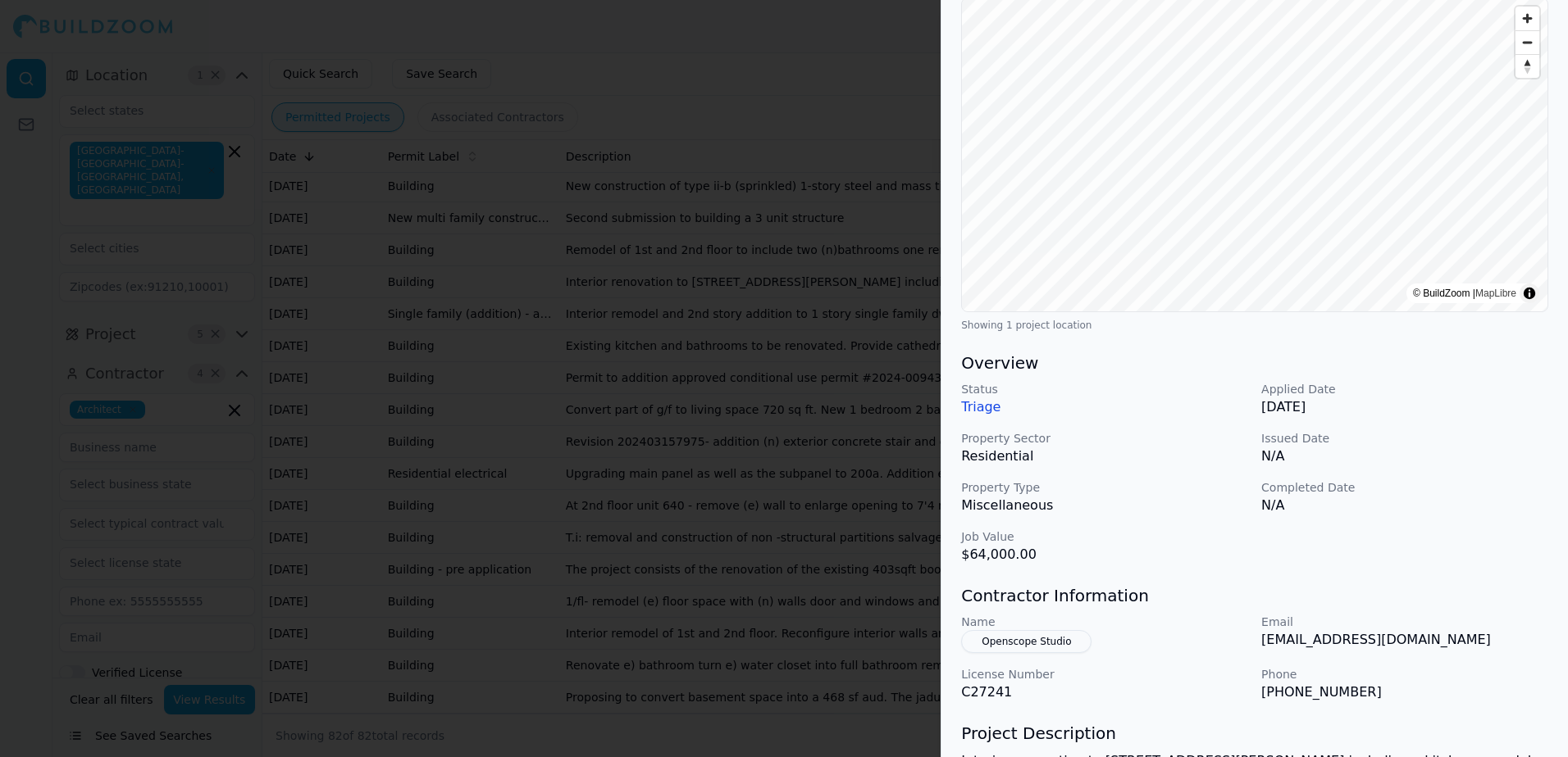
click at [794, 108] on div at bounding box center [784, 378] width 1568 height 757
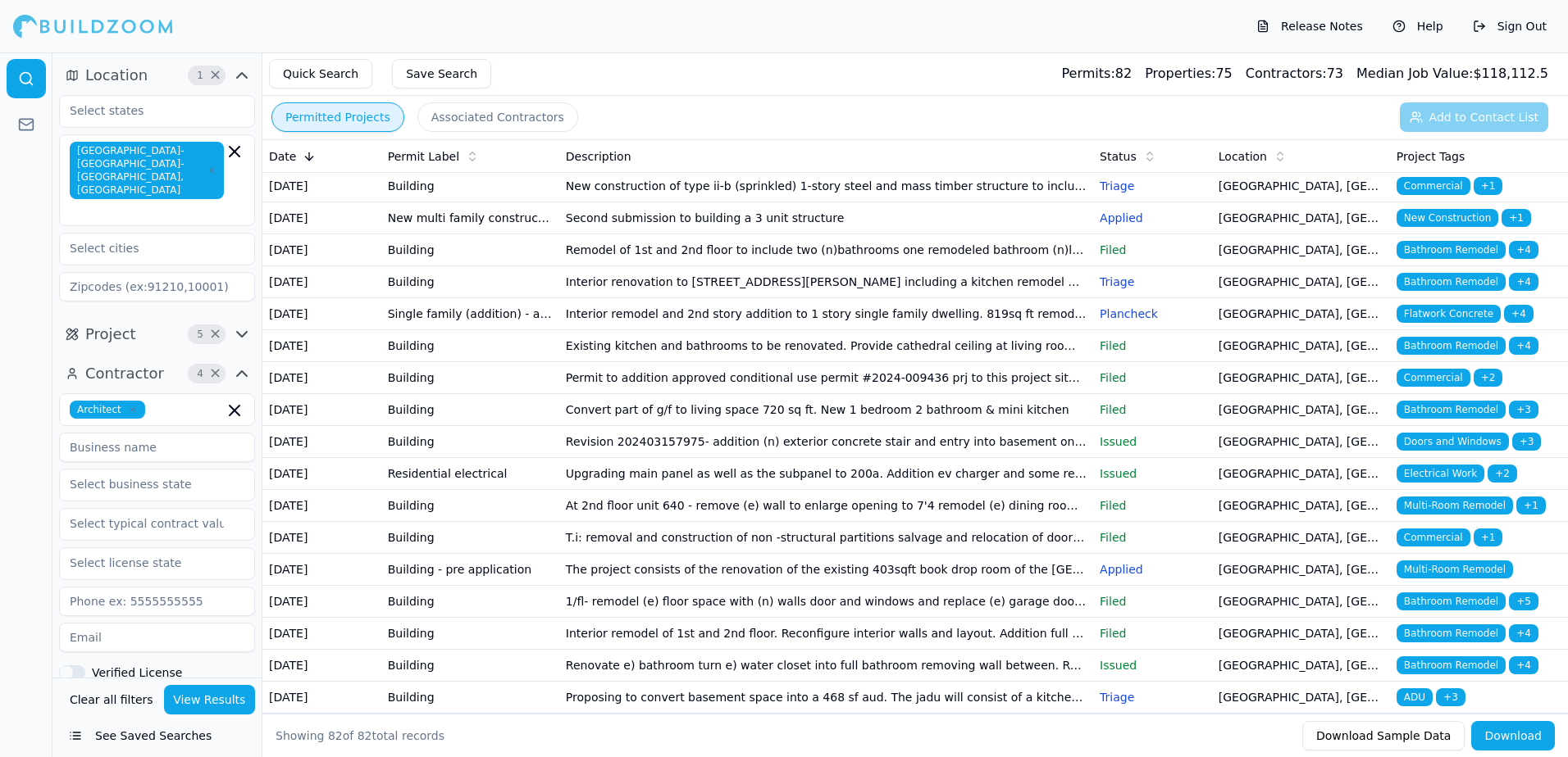
scroll to position [819, 0]
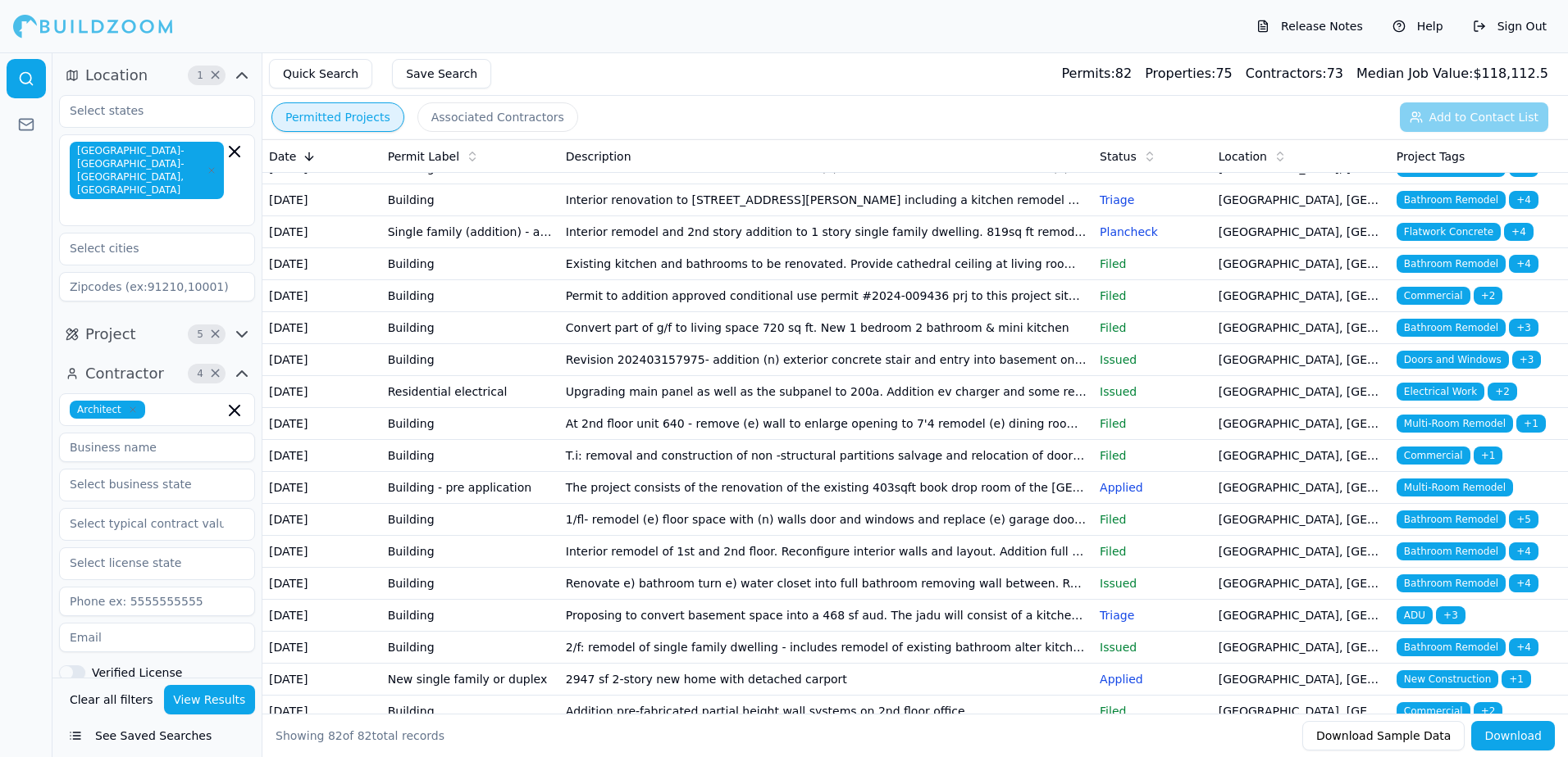
click at [1450, 273] on span "Bathroom Remodel" at bounding box center [1451, 264] width 109 height 18
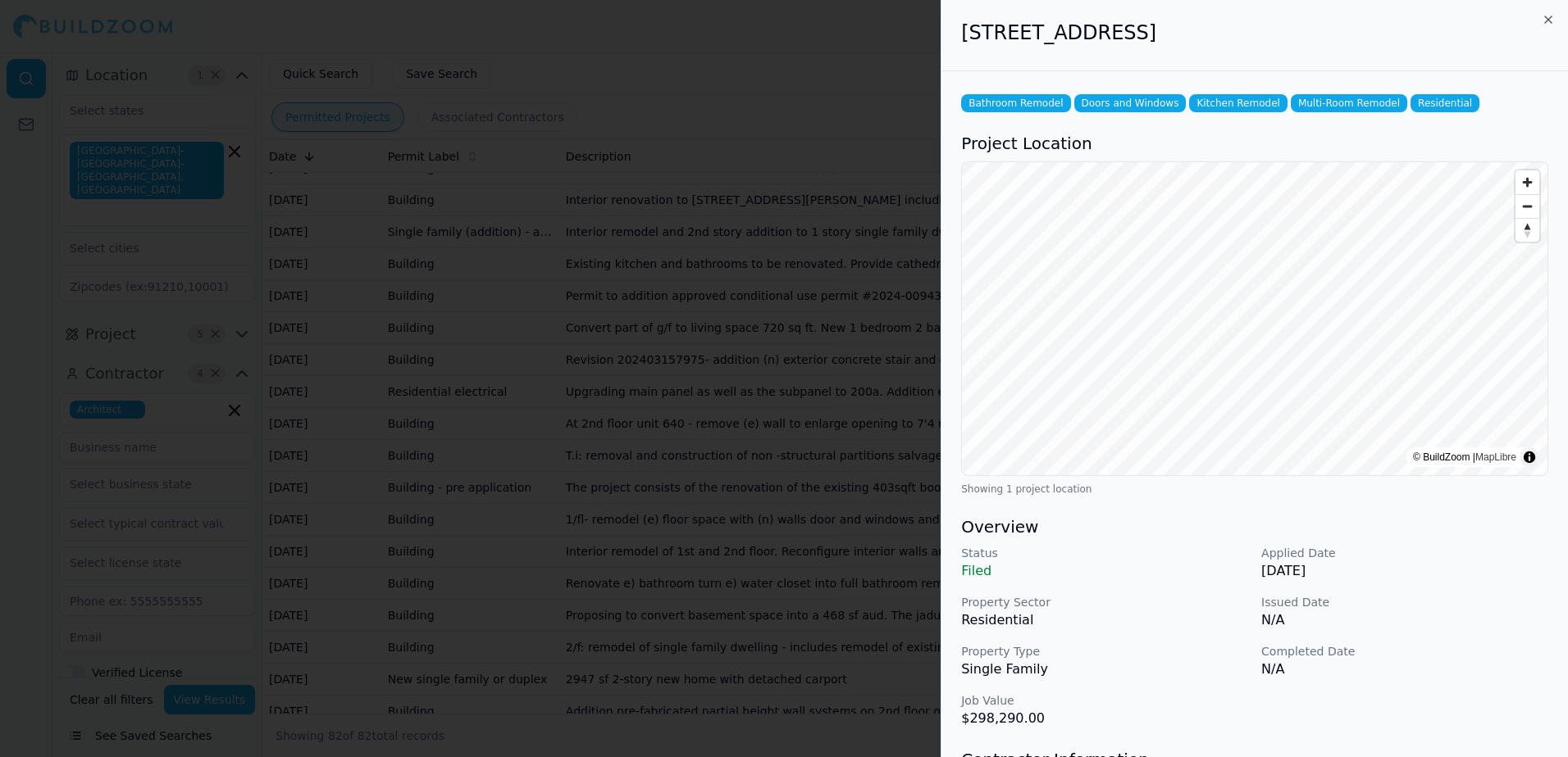
click at [705, 61] on div at bounding box center [784, 378] width 1568 height 757
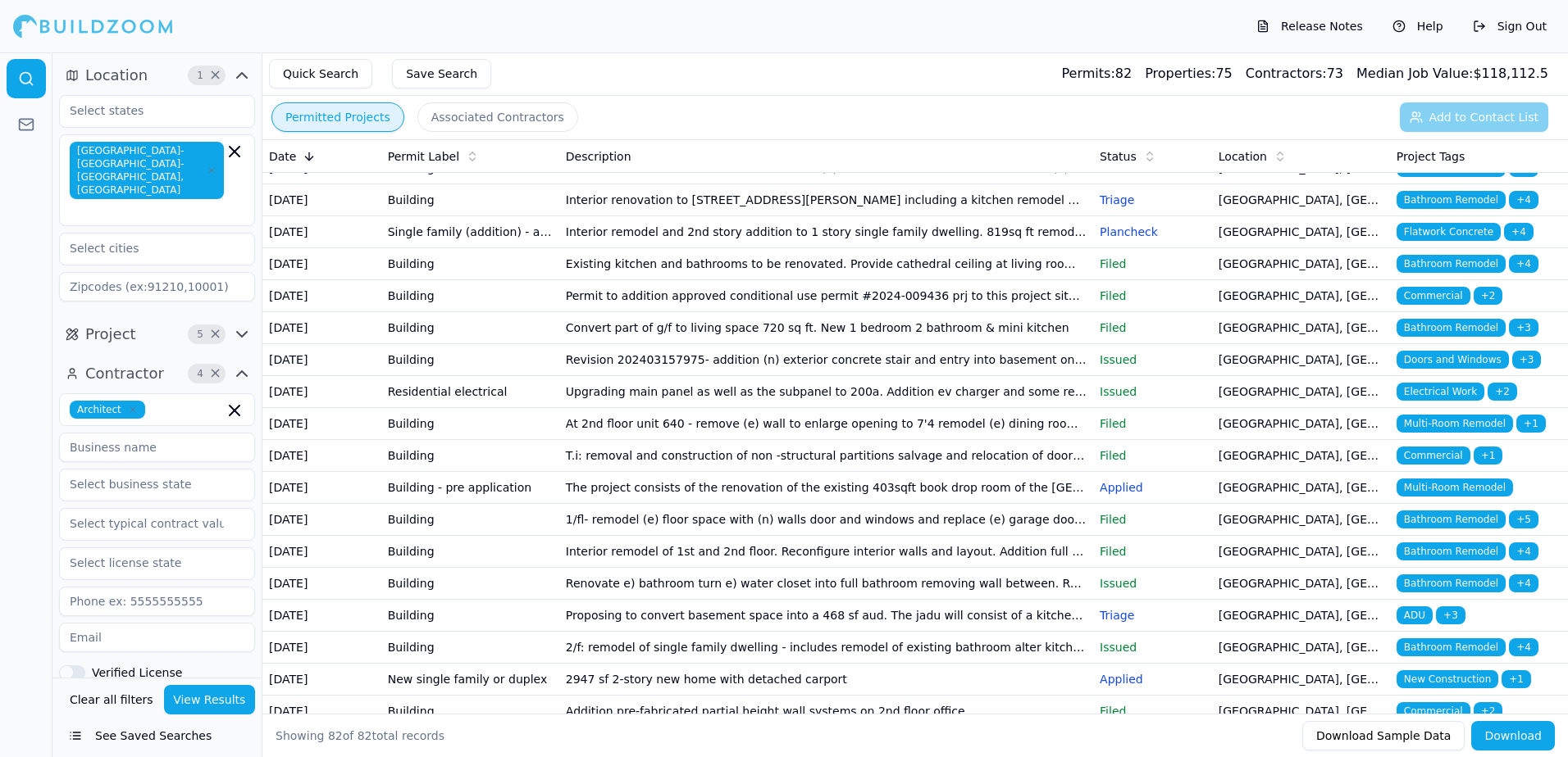
click at [1435, 337] on span "Bathroom Remodel" at bounding box center [1451, 328] width 109 height 18
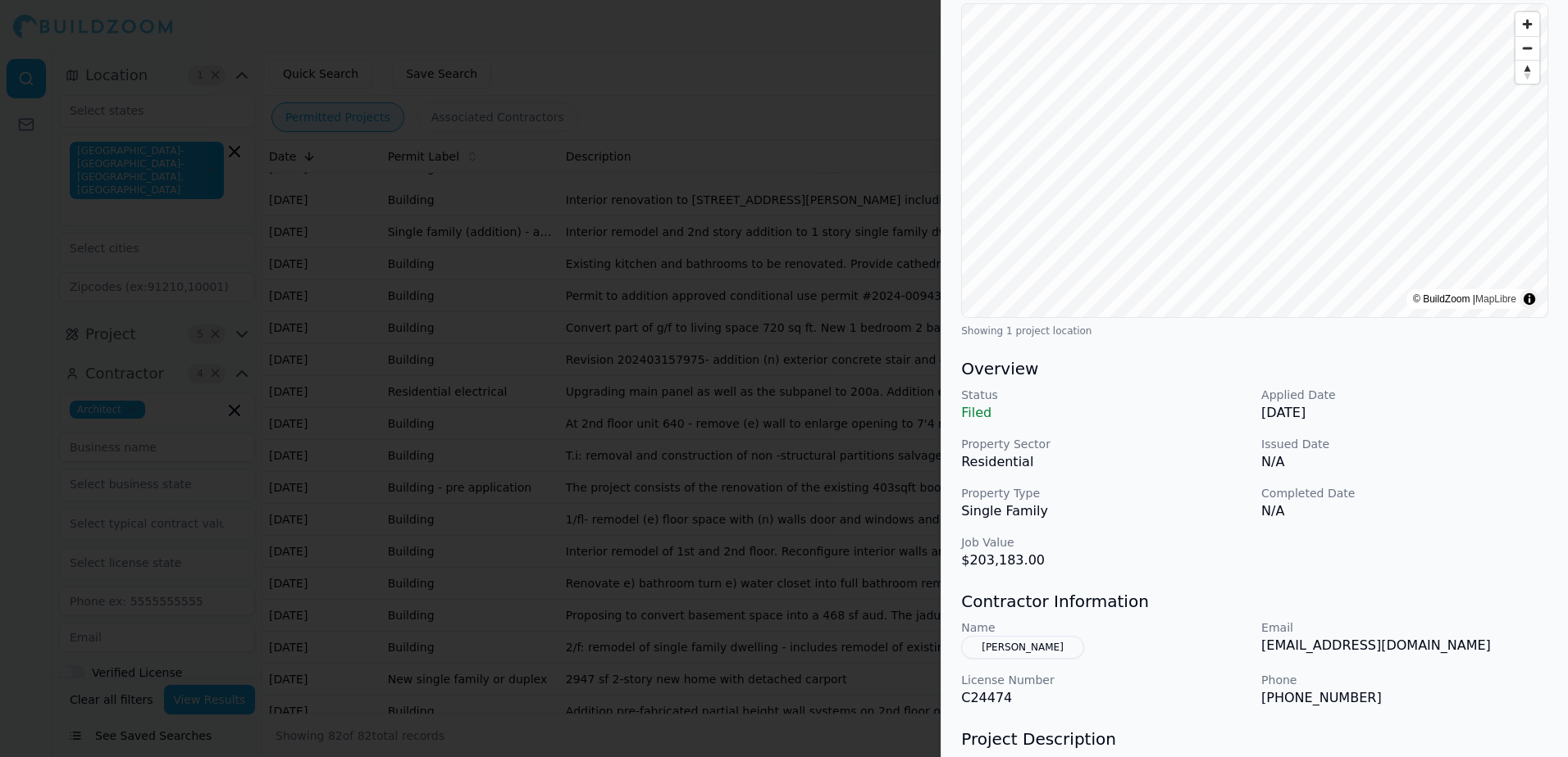
scroll to position [164, 0]
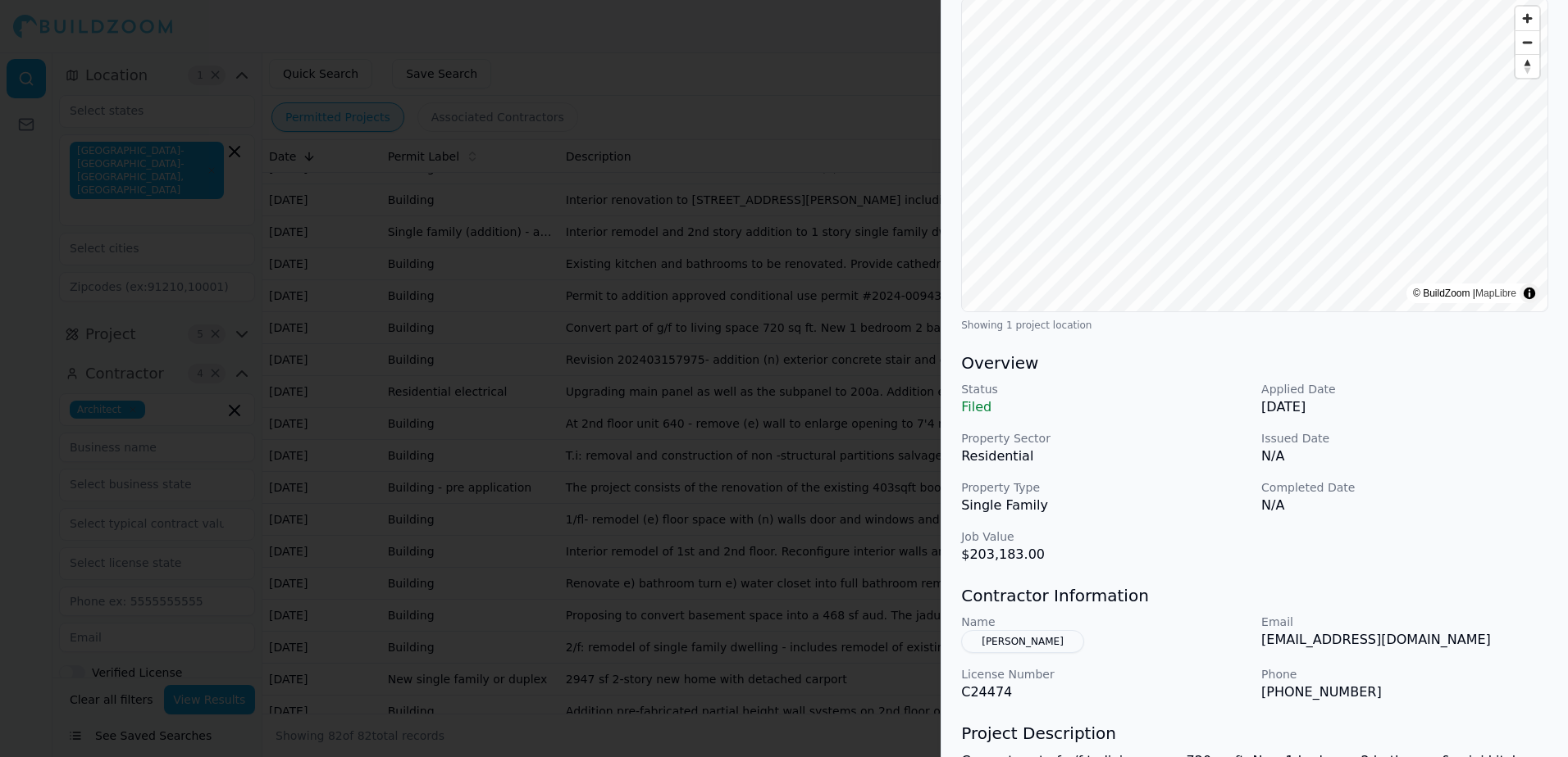
click at [1025, 645] on button "[PERSON_NAME]" at bounding box center [1022, 641] width 123 height 23
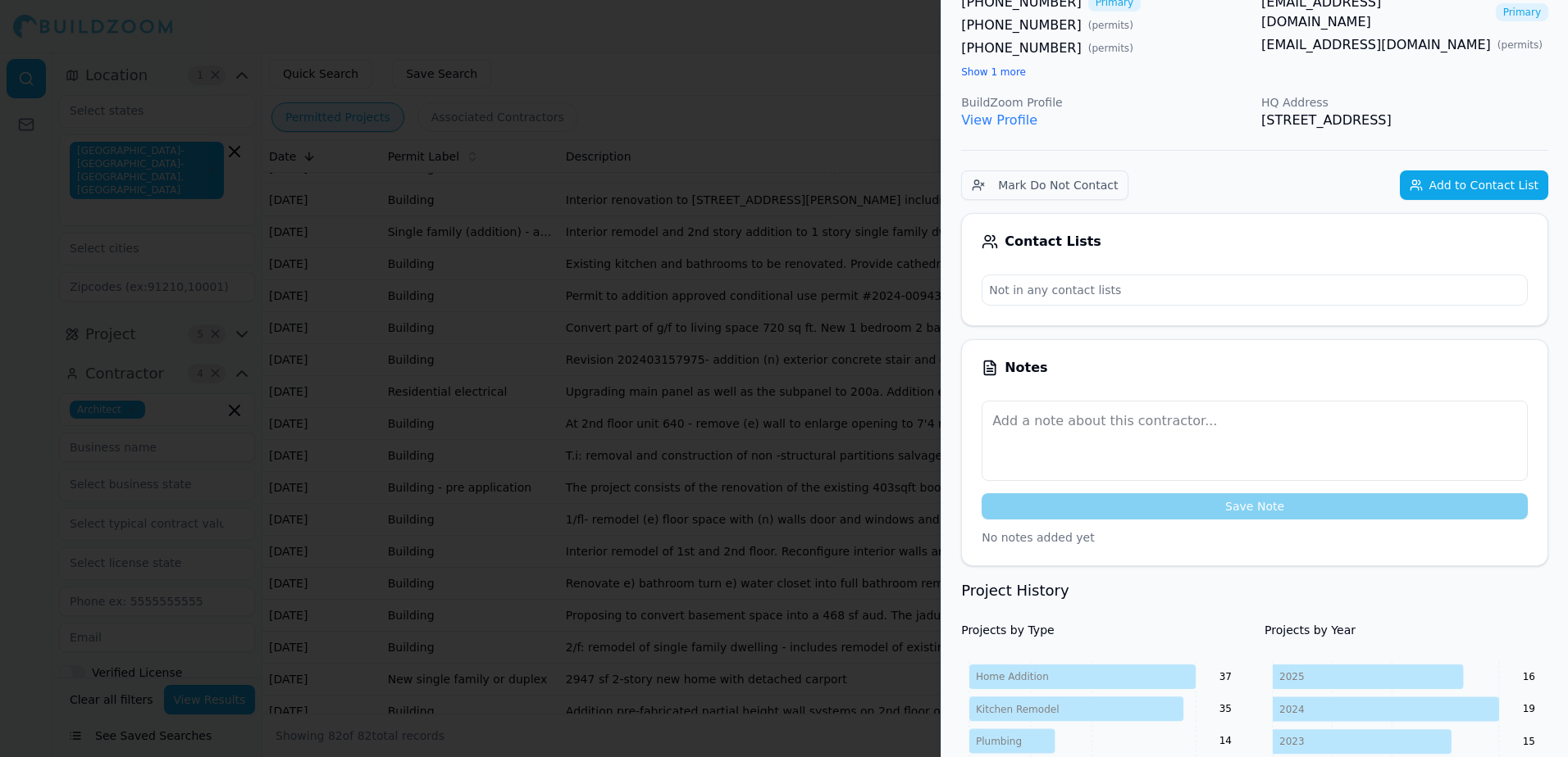
scroll to position [122, 0]
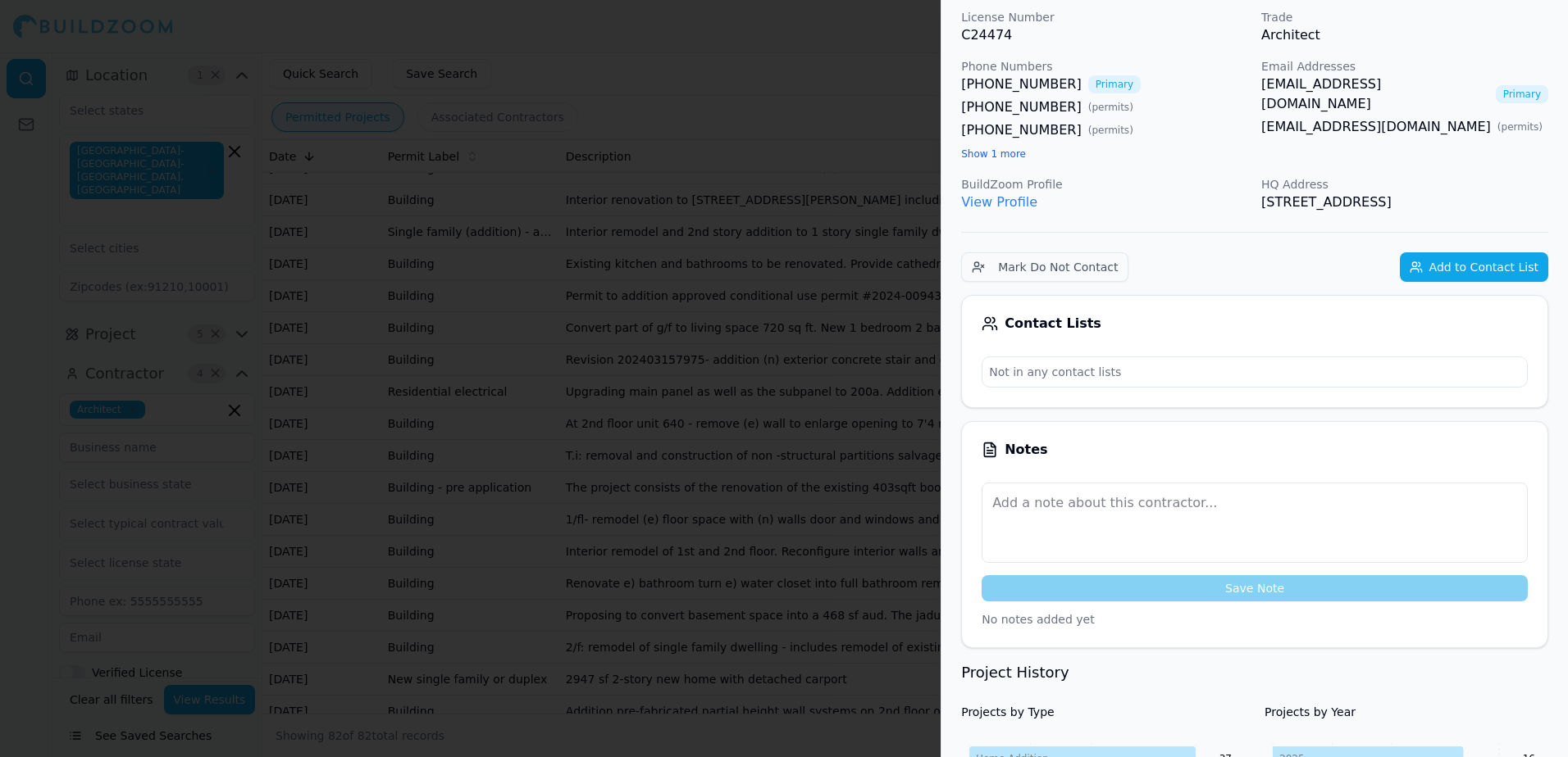
click at [1320, 84] on link "[EMAIL_ADDRESS][DOMAIN_NAME]" at bounding box center [1375, 94] width 228 height 39
click at [1347, 84] on link "[EMAIL_ADDRESS][DOMAIN_NAME]" at bounding box center [1375, 94] width 228 height 39
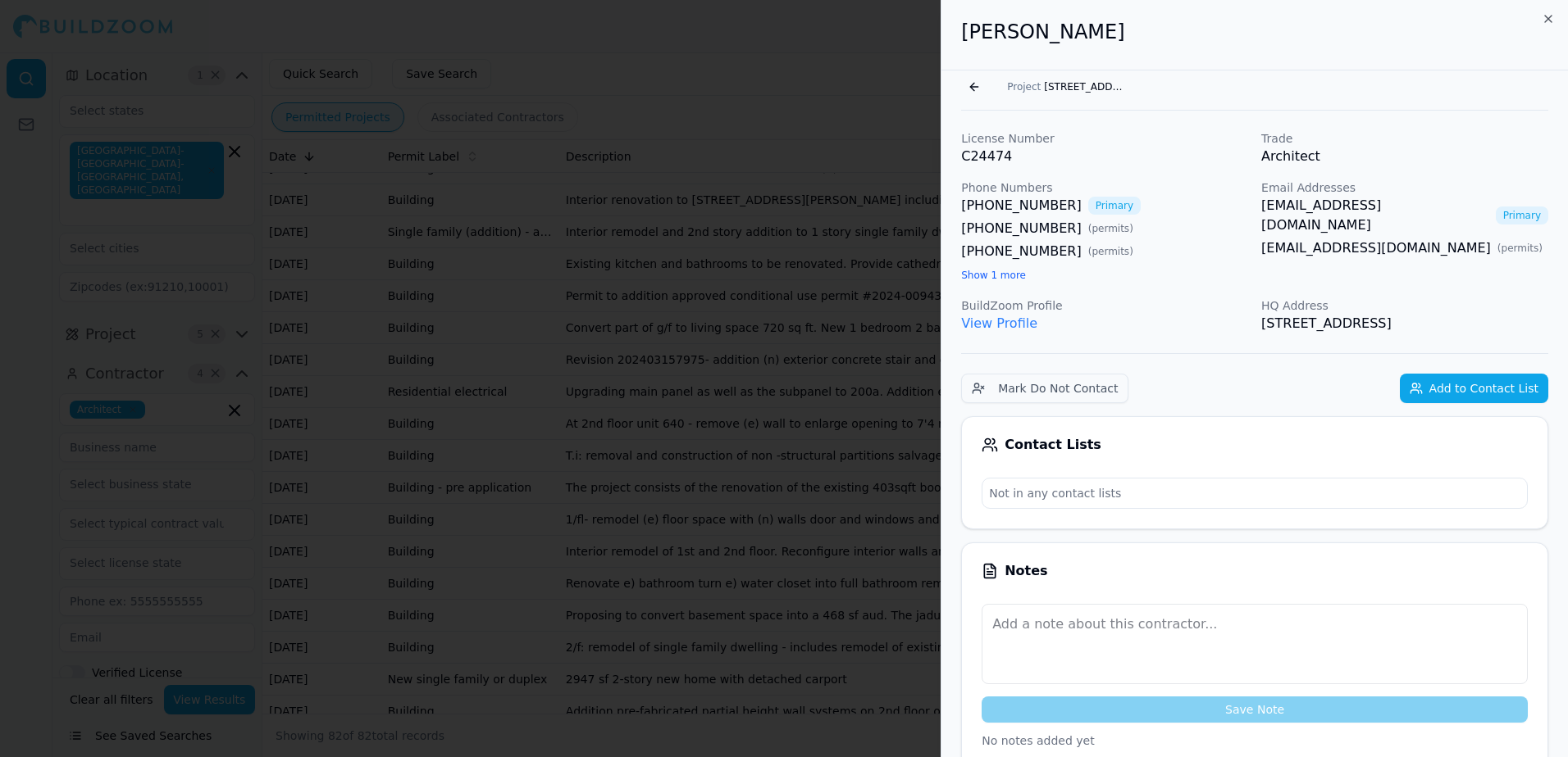
scroll to position [0, 0]
click at [1054, 82] on span "[STREET_ADDRESS]" at bounding box center [1085, 88] width 82 height 13
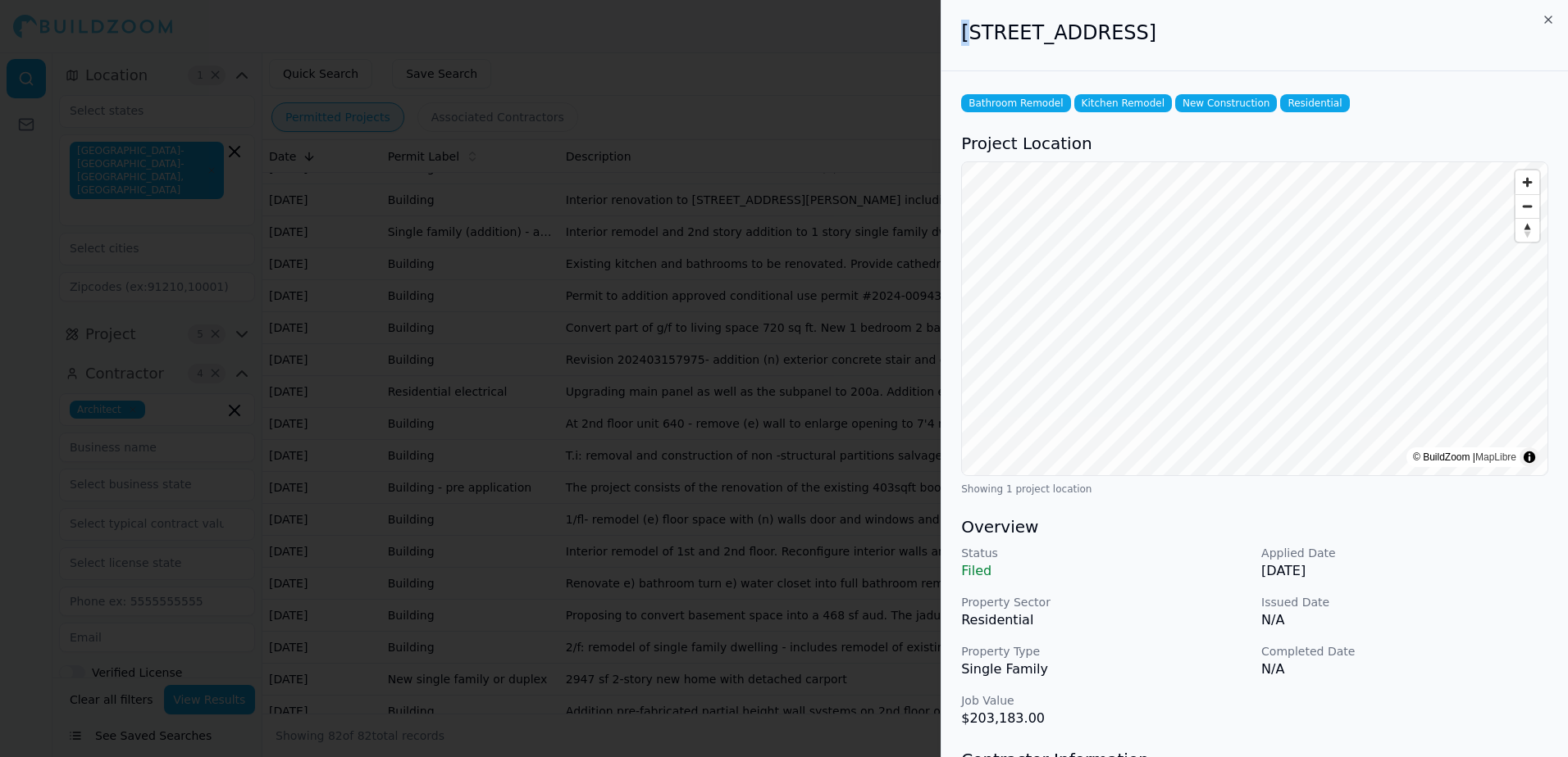
drag, startPoint x: 966, startPoint y: 34, endPoint x: 954, endPoint y: 52, distance: 21.6
click at [954, 52] on div "[STREET_ADDRESS]" at bounding box center [1254, 35] width 626 height 71
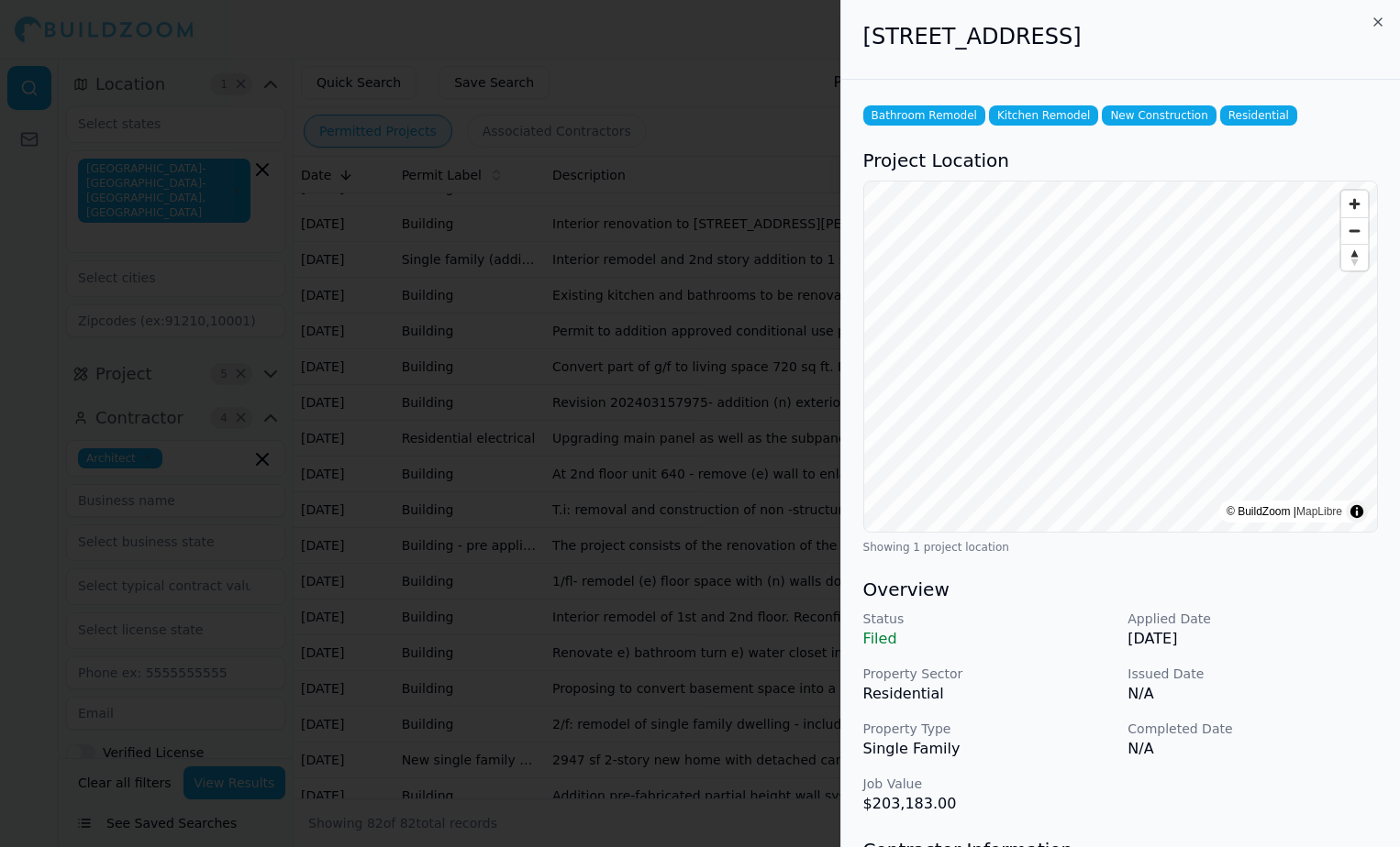
click at [1068, 54] on div "[STREET_ADDRESS]" at bounding box center [1120, 39] width 559 height 80
drag, startPoint x: 863, startPoint y: 37, endPoint x: 1309, endPoint y: 50, distance: 446.2
click at [1309, 50] on h2 "[STREET_ADDRESS]" at bounding box center [1120, 37] width 515 height 29
drag, startPoint x: 1309, startPoint y: 50, endPoint x: 1248, endPoint y: 41, distance: 61.7
copy h2 "[STREET_ADDRESS]"
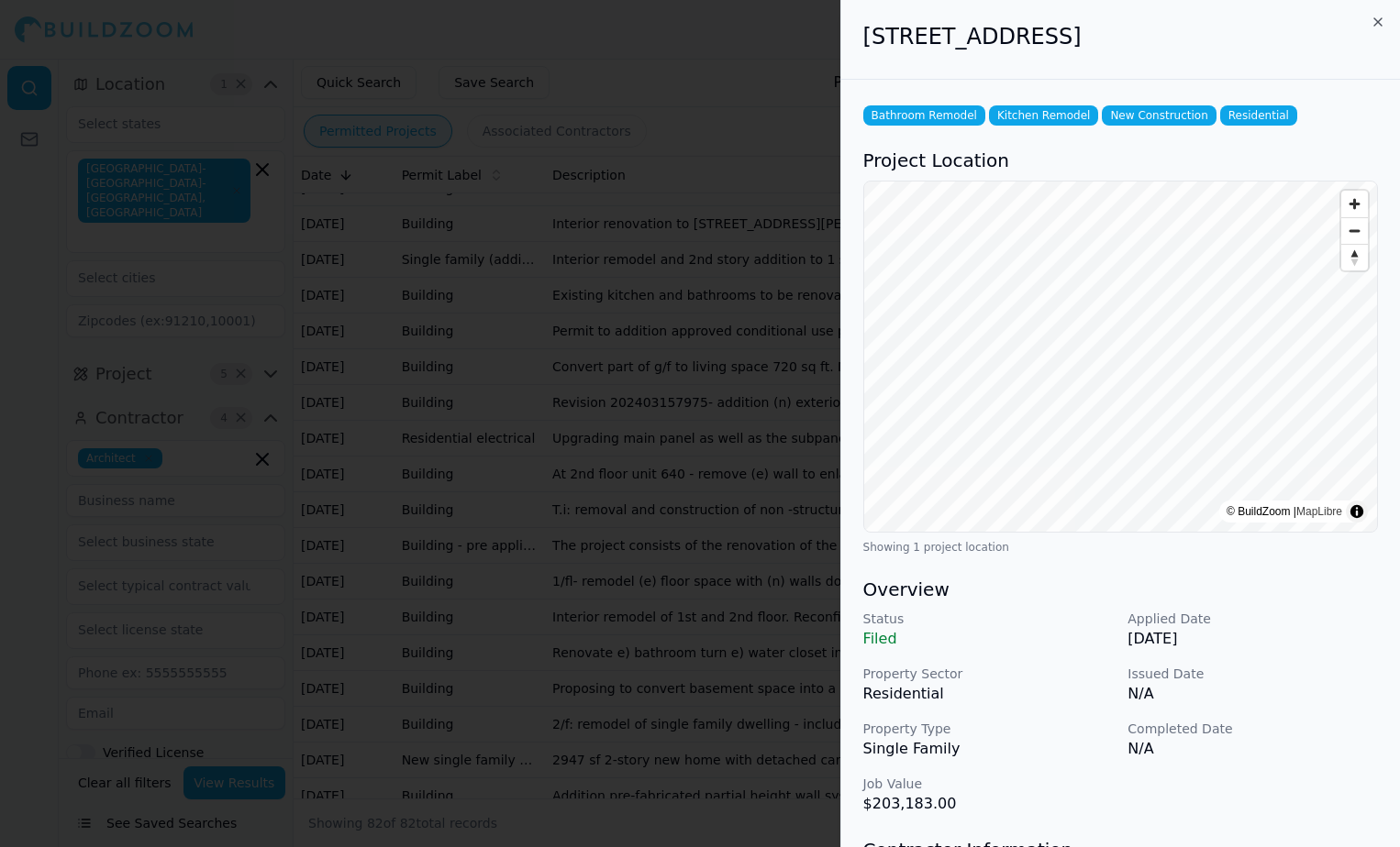
click at [800, 54] on div at bounding box center [700, 423] width 1400 height 847
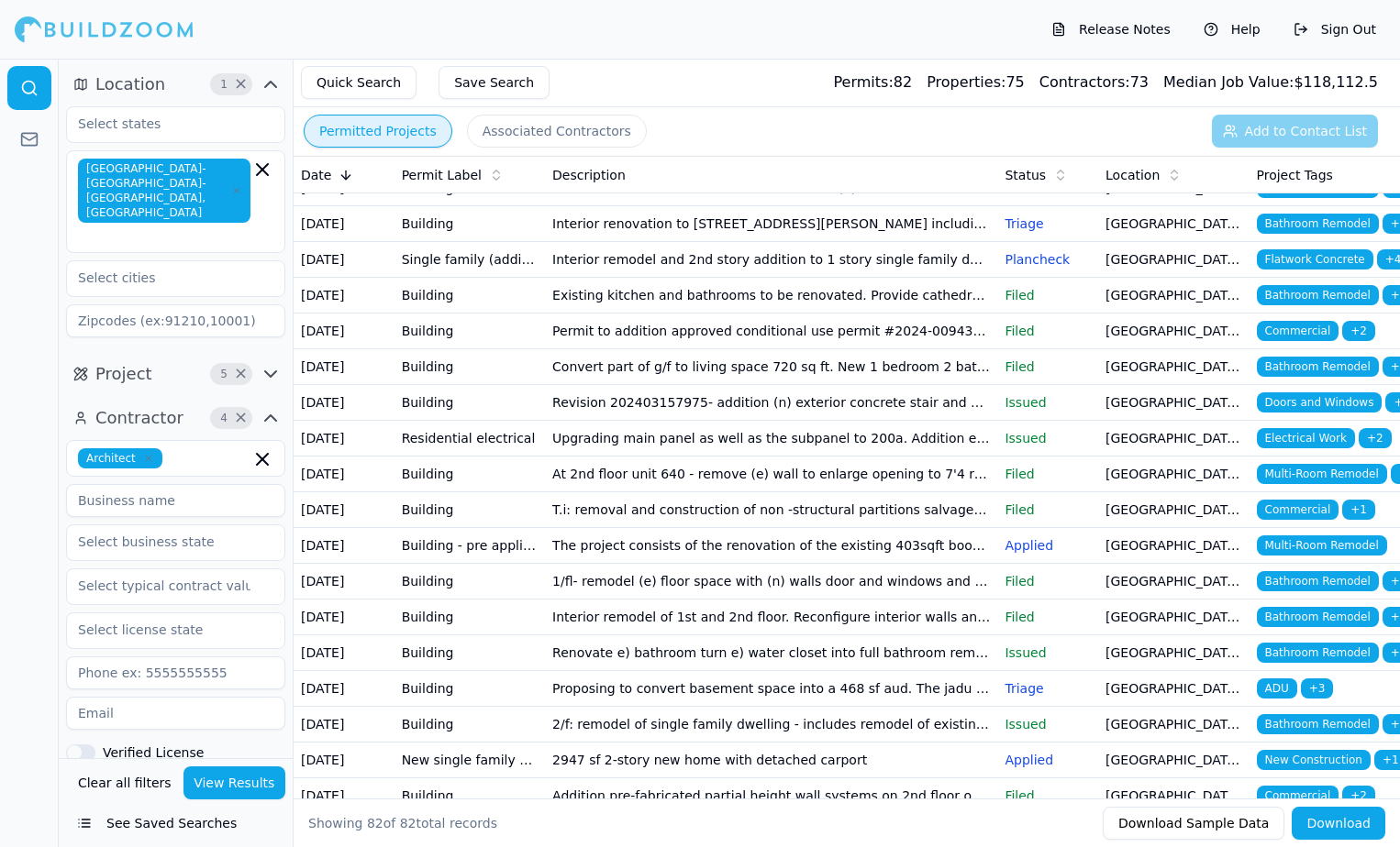
click at [772, 6] on div "Release Notes Help Sign Out" at bounding box center [700, 29] width 1400 height 59
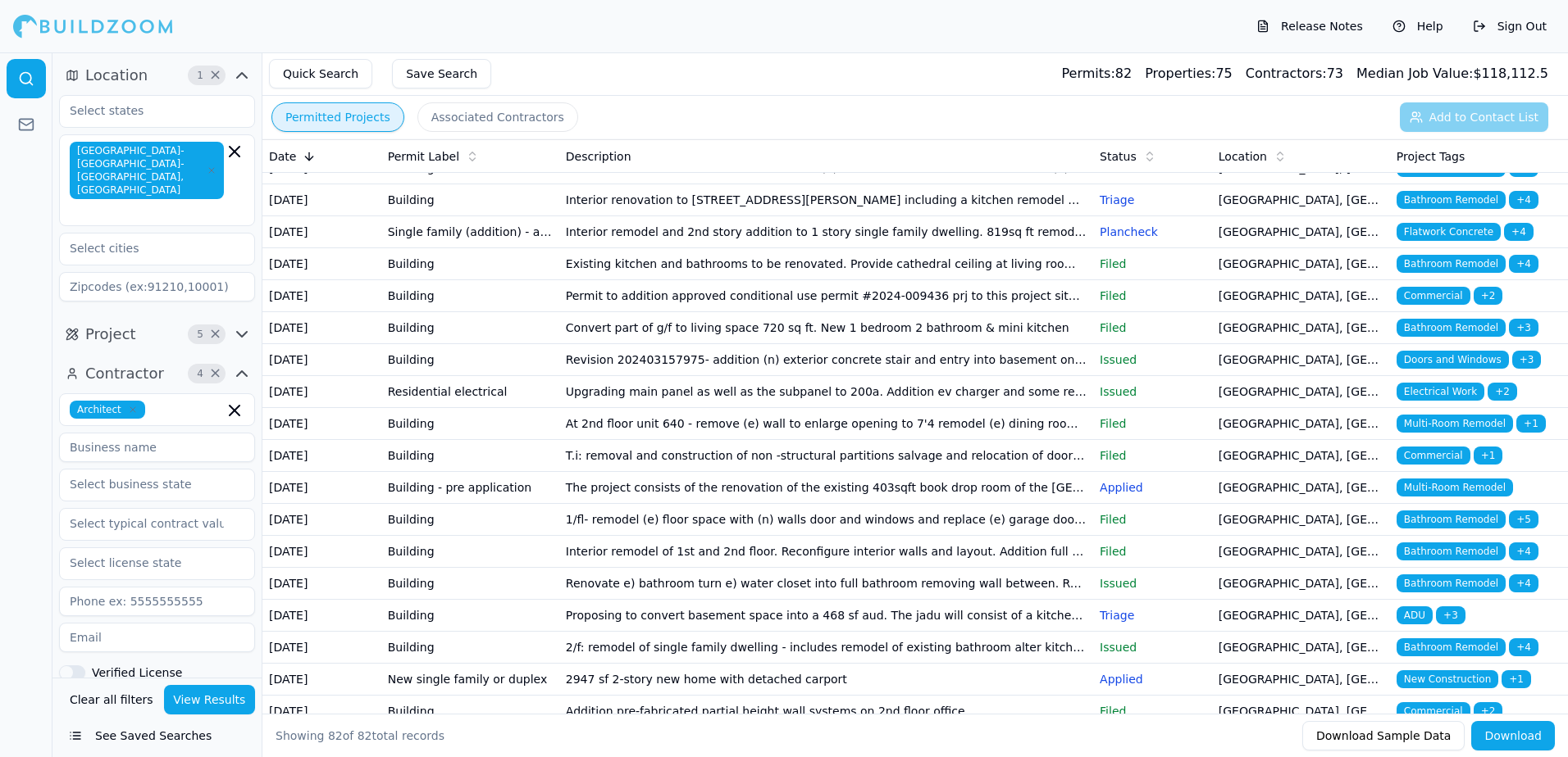
click at [1435, 337] on span "Bathroom Remodel" at bounding box center [1451, 328] width 109 height 18
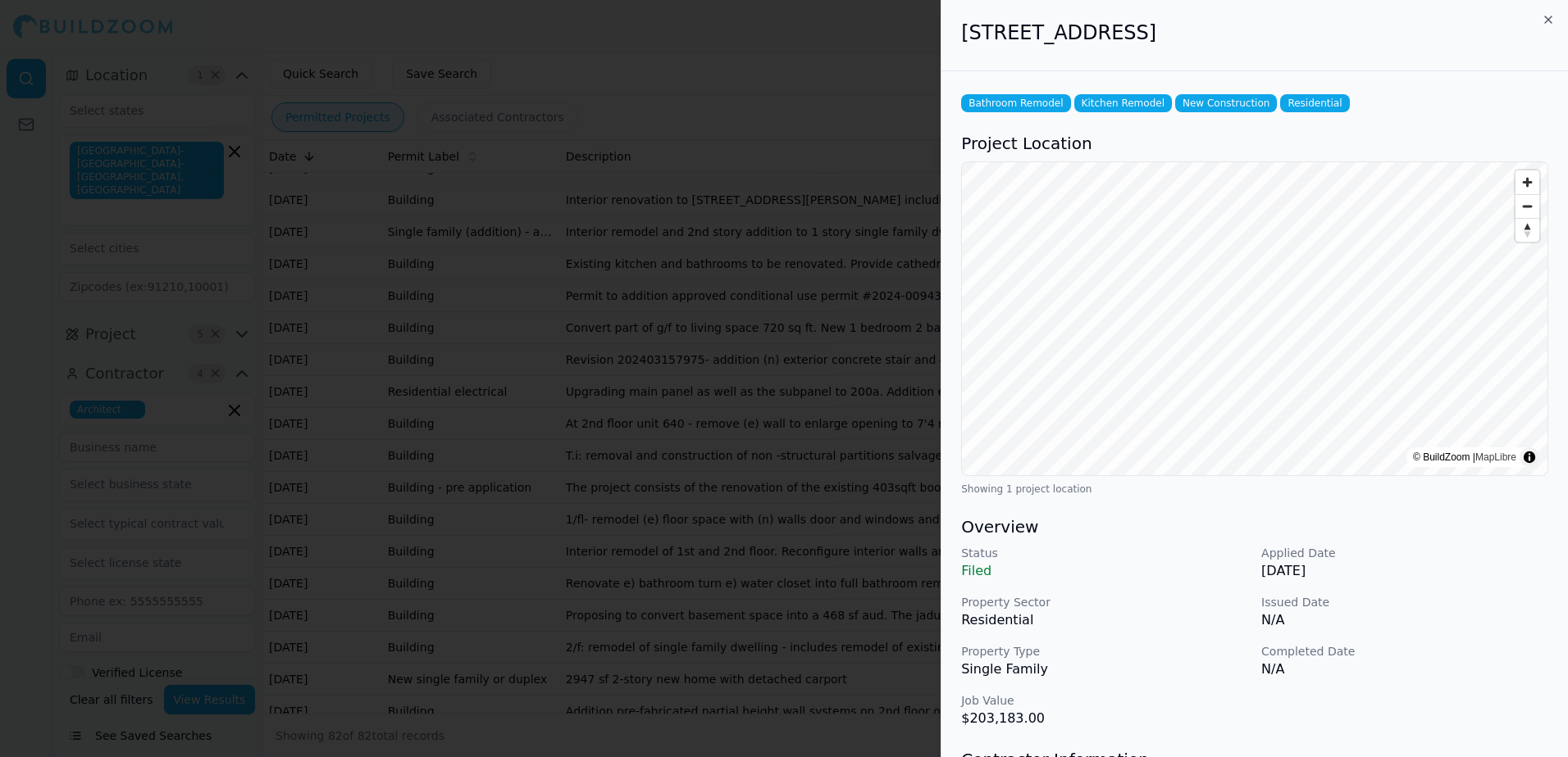
scroll to position [82, 0]
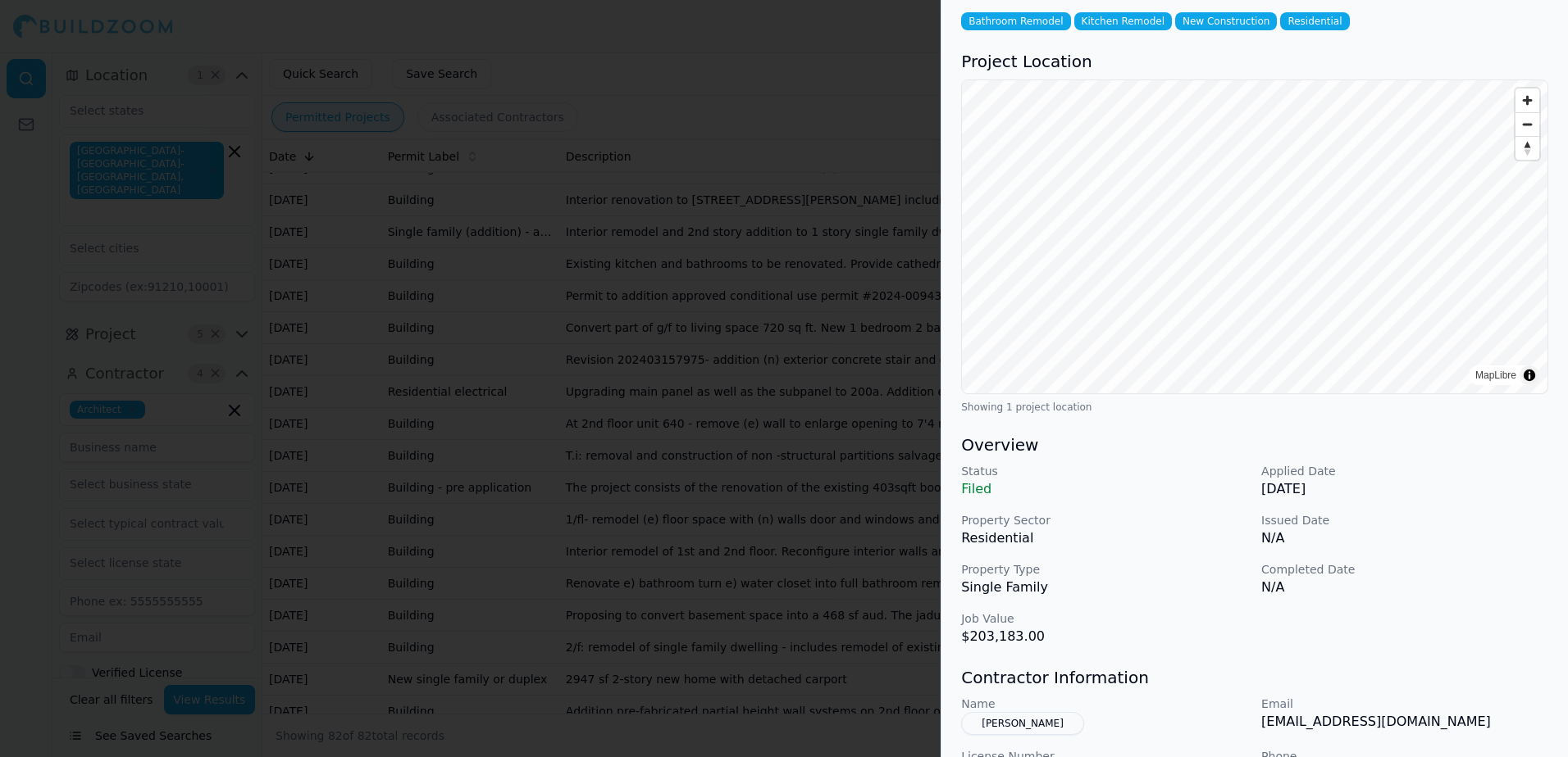
click at [816, 57] on div at bounding box center [784, 378] width 1568 height 757
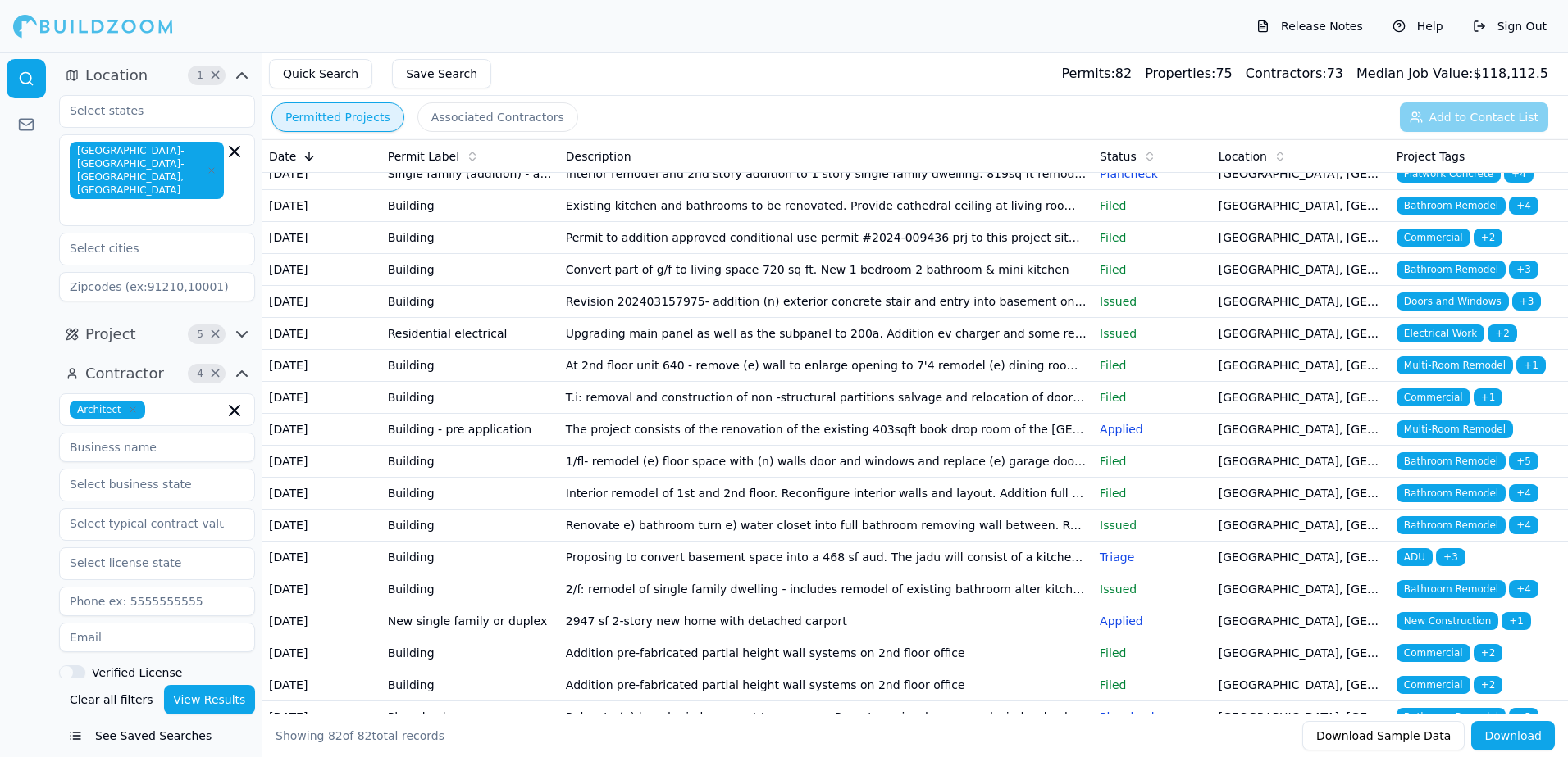
scroll to position [901, 0]
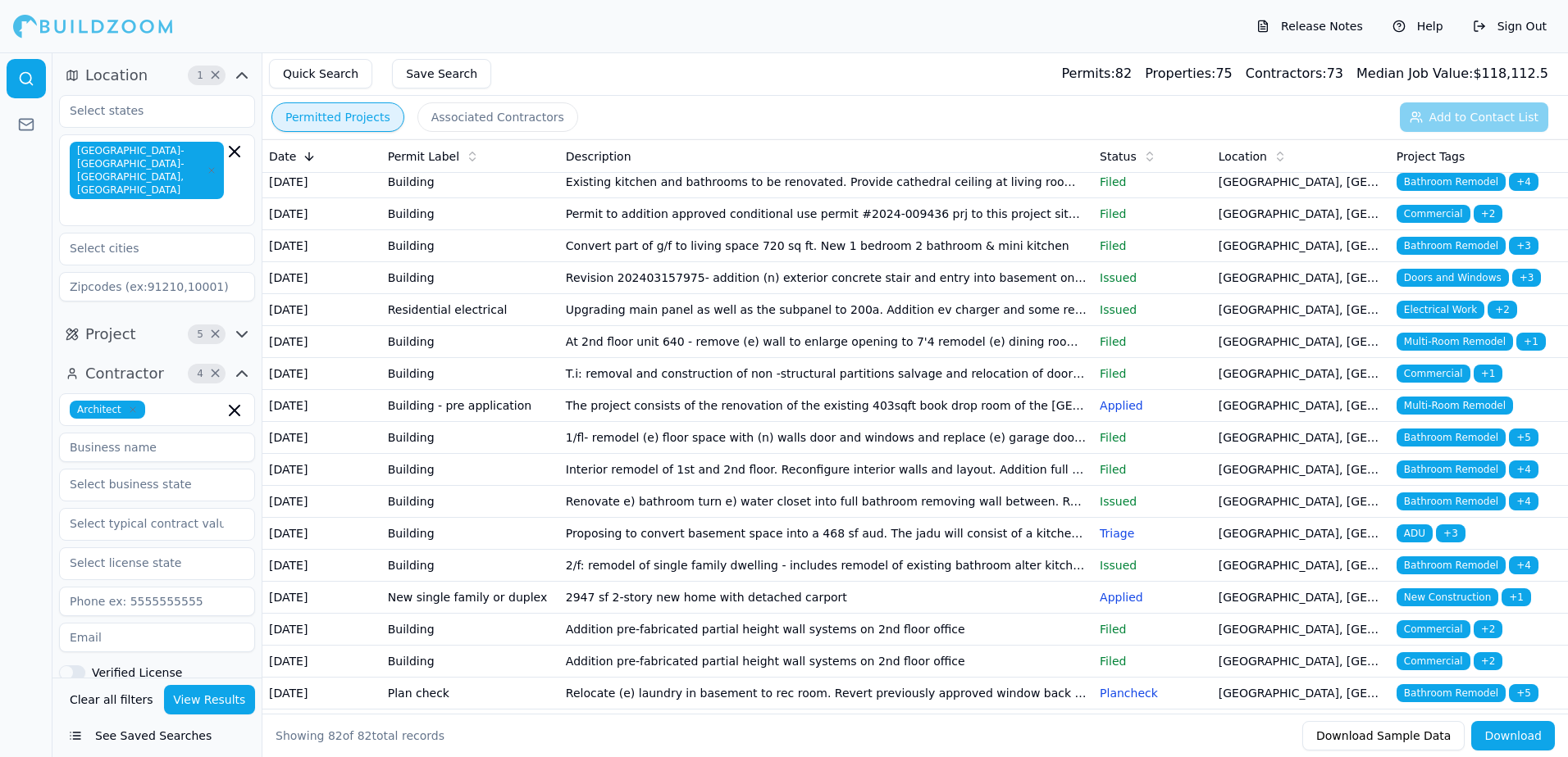
click at [1442, 287] on span "Doors and Windows" at bounding box center [1452, 278] width 112 height 18
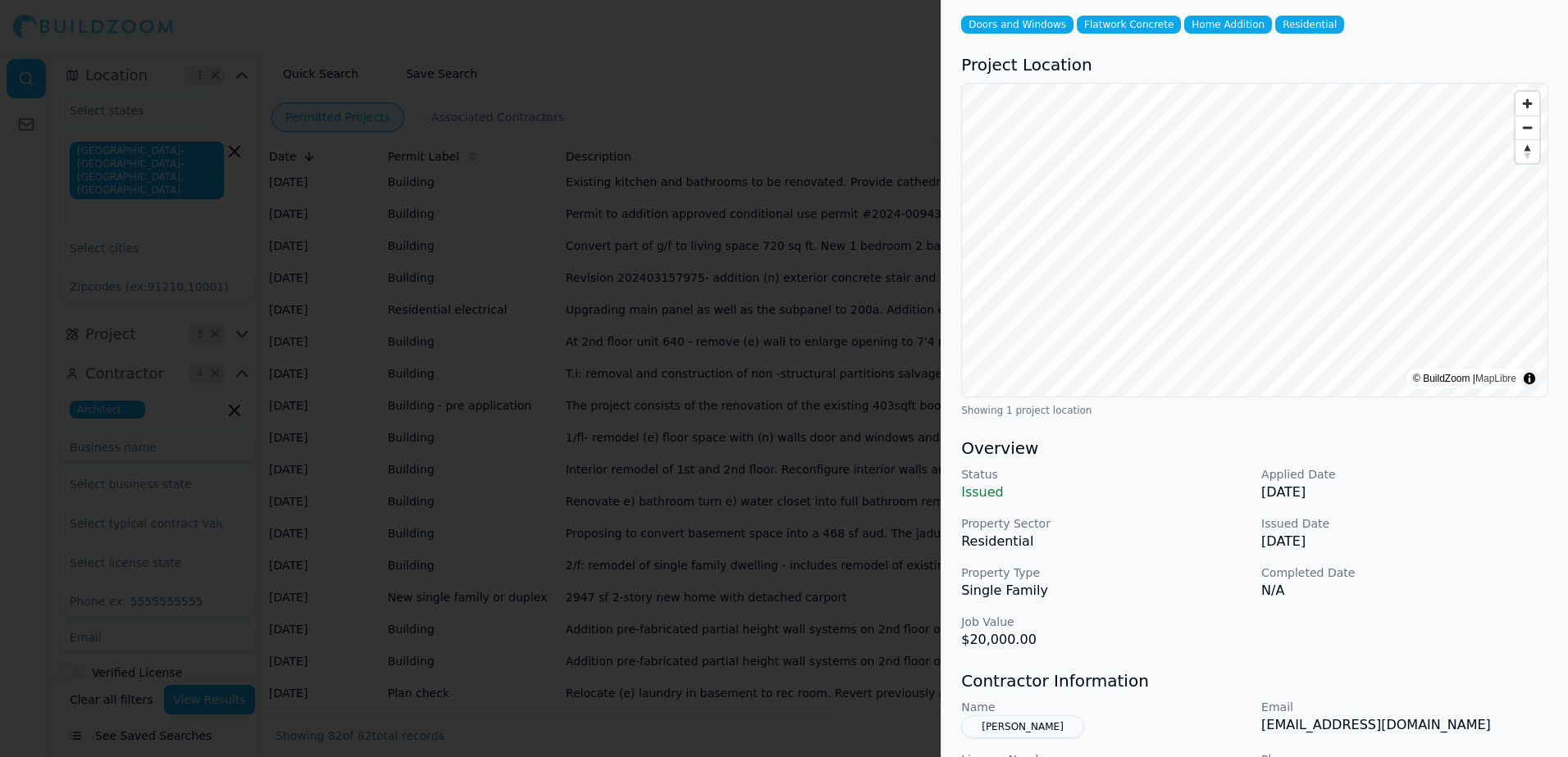
scroll to position [0, 0]
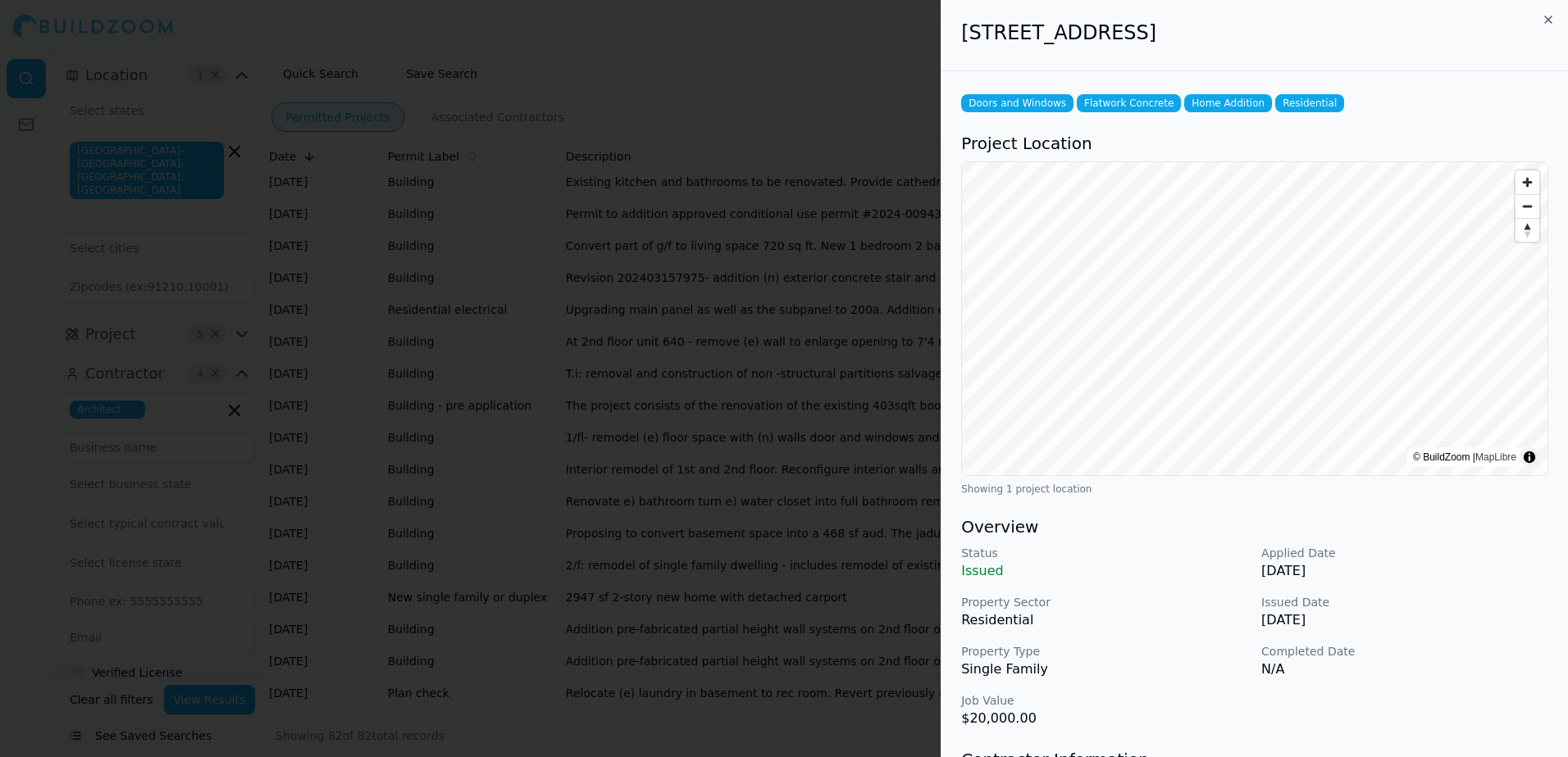
drag, startPoint x: 962, startPoint y: 31, endPoint x: 1364, endPoint y: 39, distance: 402.1
click at [1364, 39] on h2 "[STREET_ADDRESS]" at bounding box center [1254, 33] width 587 height 26
drag, startPoint x: 1364, startPoint y: 39, endPoint x: 1275, endPoint y: 39, distance: 89.0
copy h2 "[STREET_ADDRESS]"
click at [1549, 16] on icon "button" at bounding box center [1548, 20] width 13 height 13
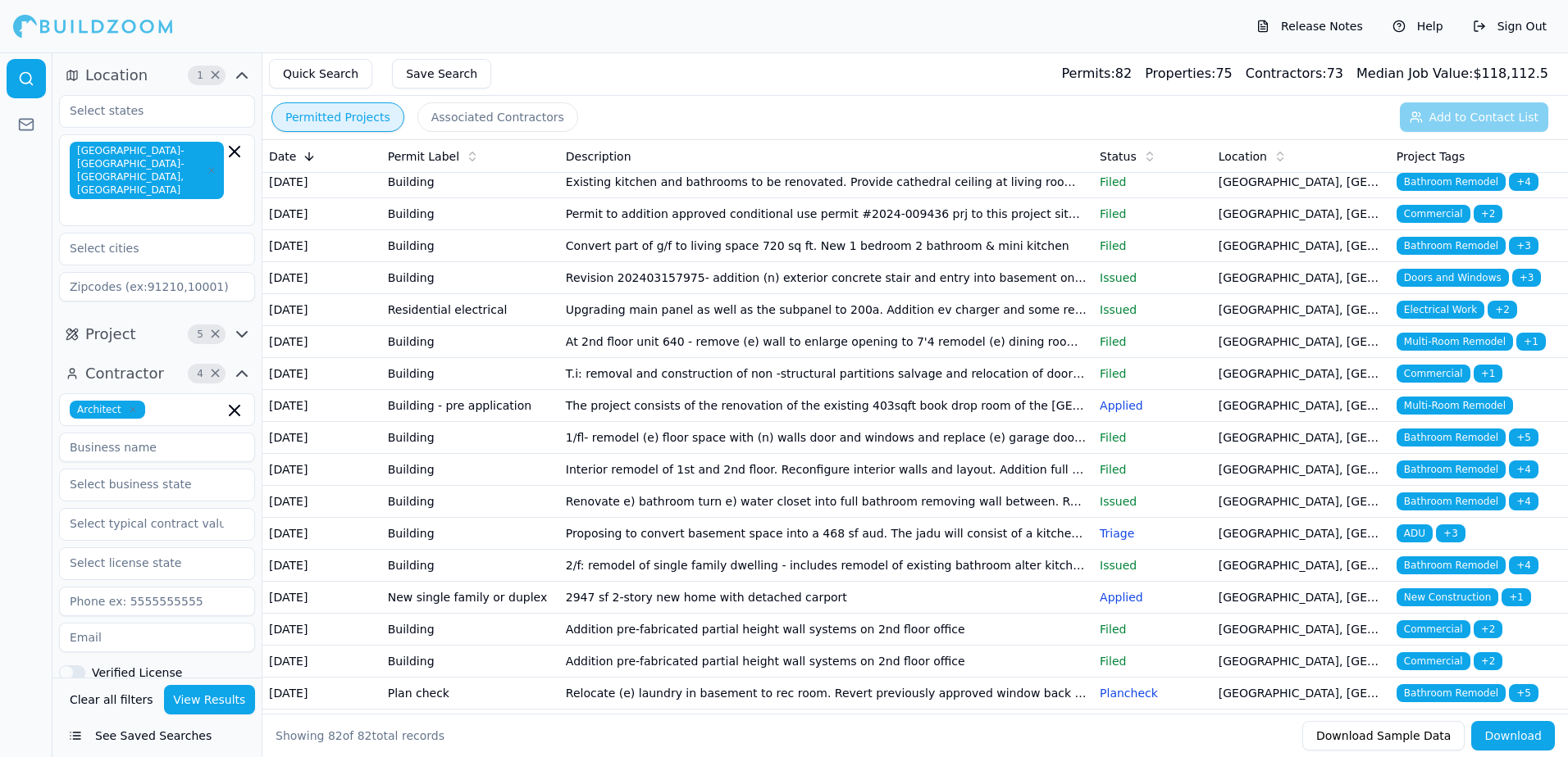
click at [1429, 287] on span "Doors and Windows" at bounding box center [1452, 278] width 112 height 18
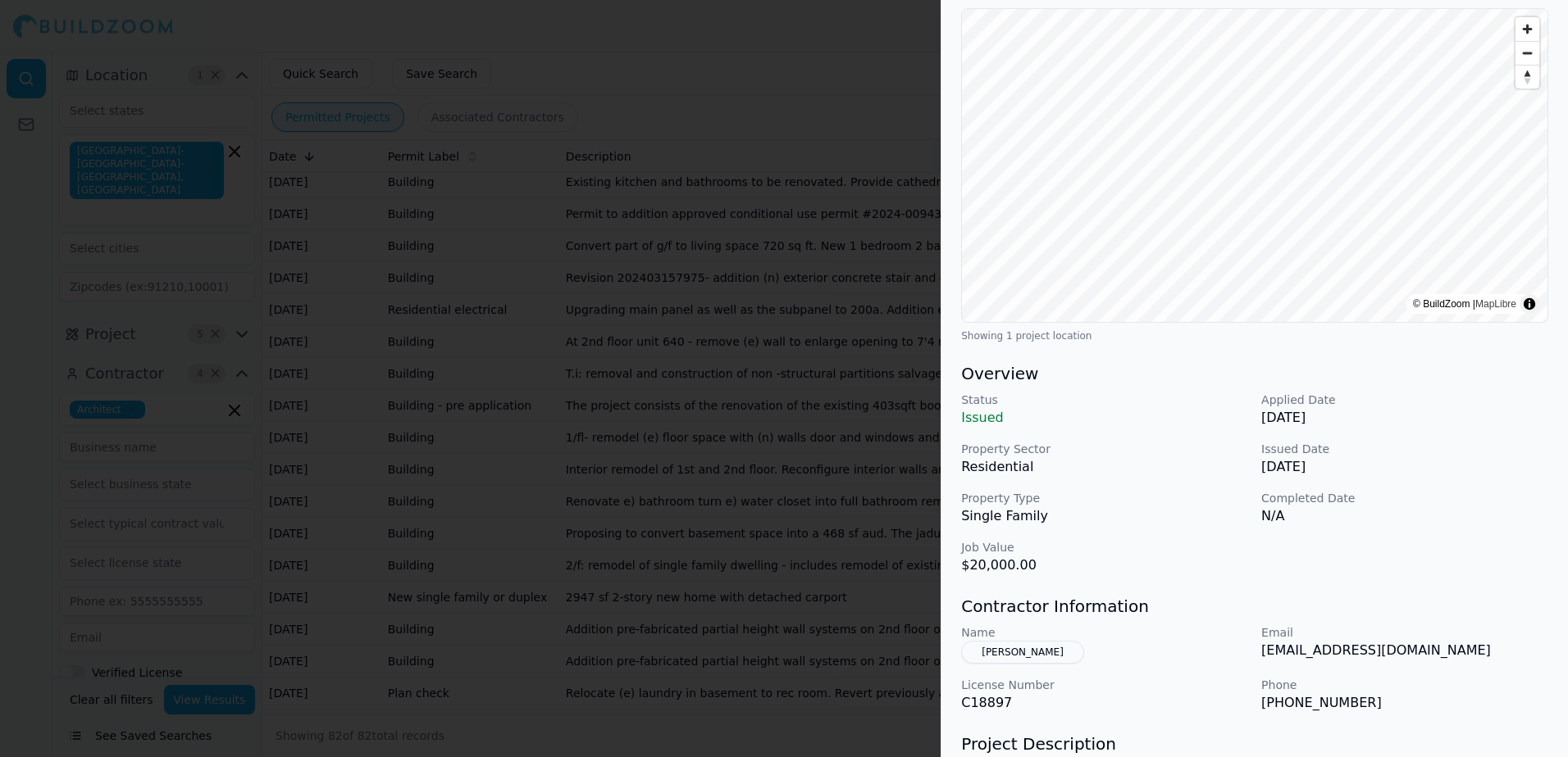
scroll to position [164, 0]
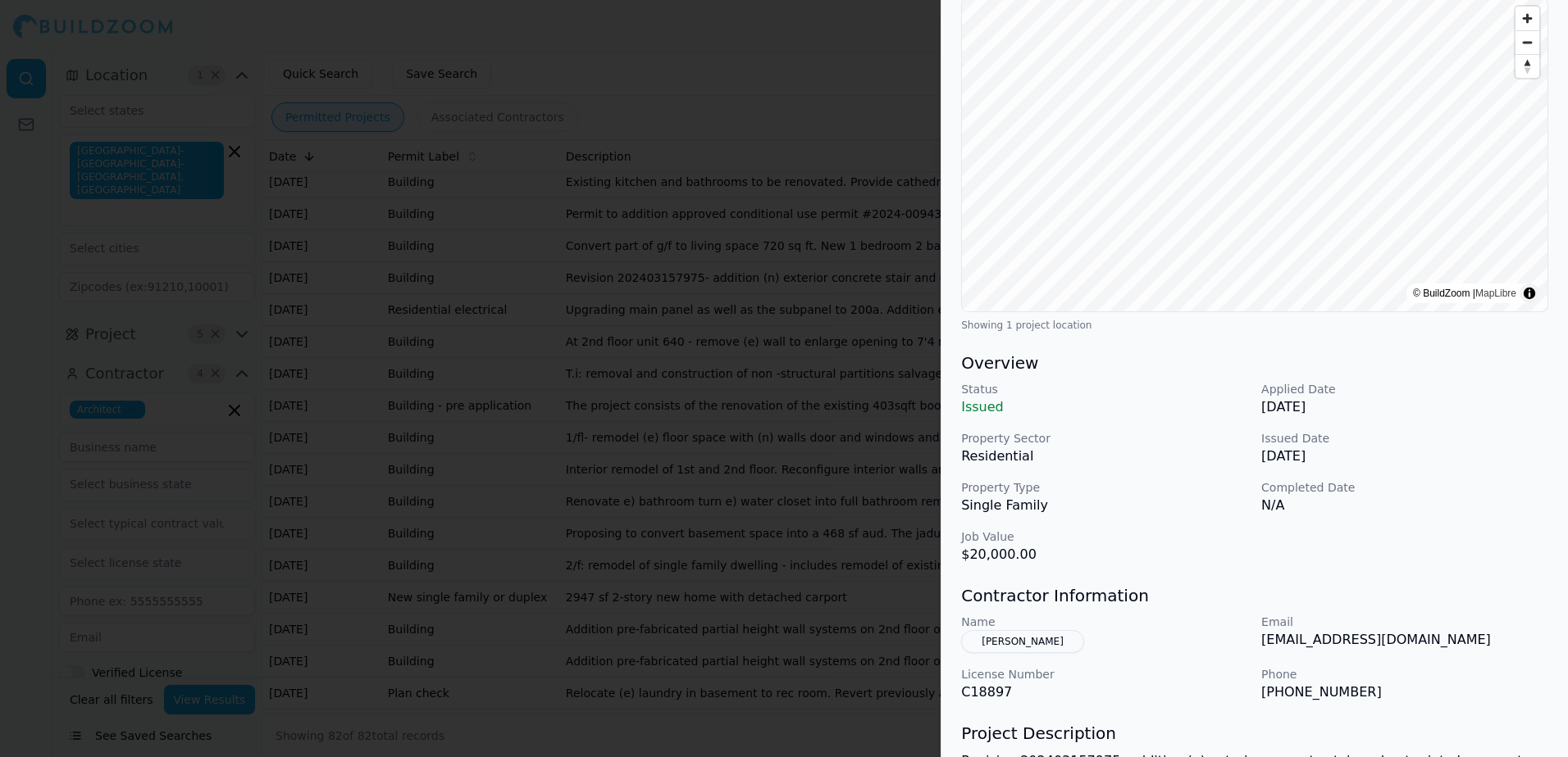
click at [999, 643] on button "[PERSON_NAME]" at bounding box center [1022, 641] width 123 height 23
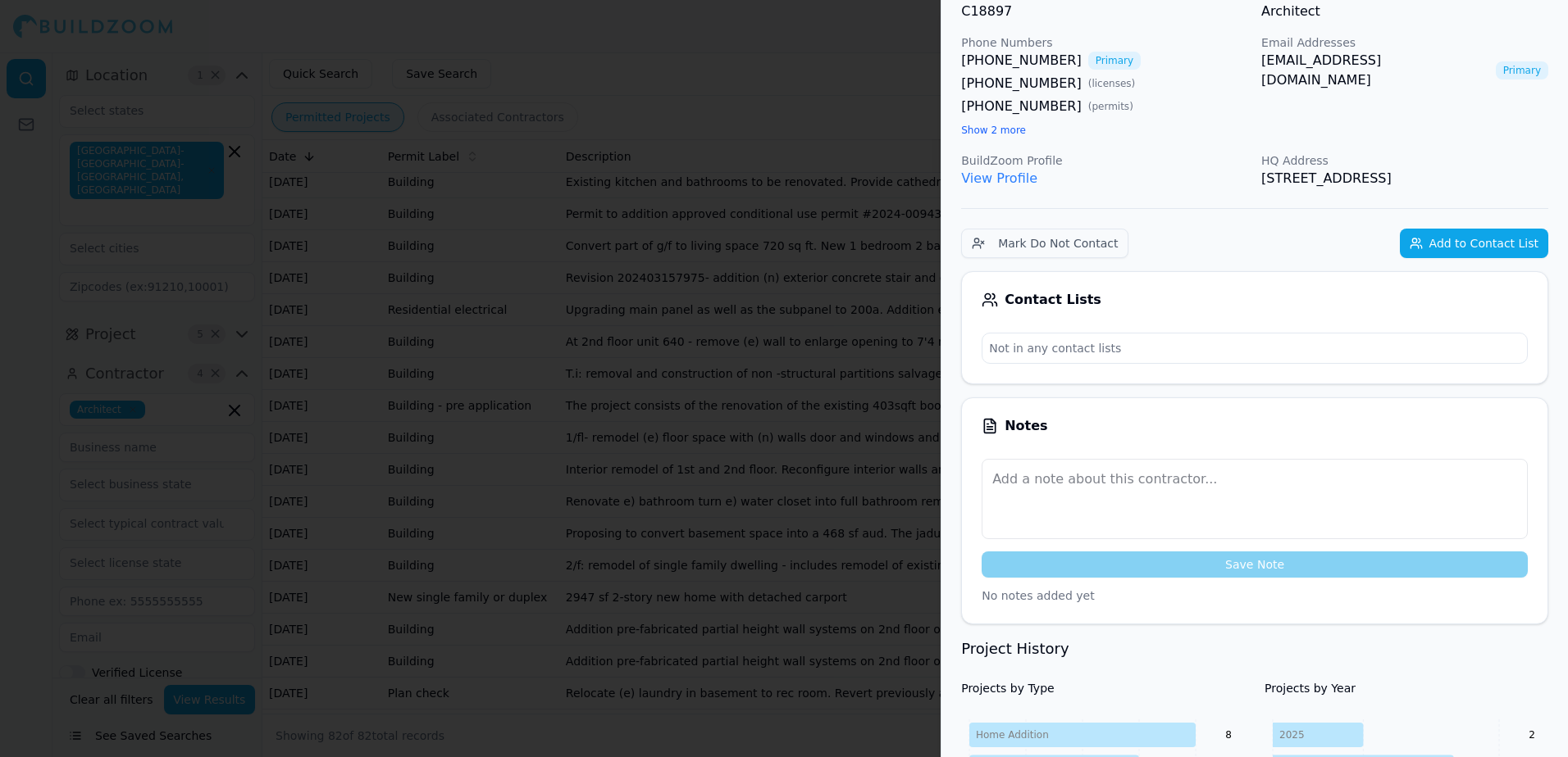
scroll to position [122, 0]
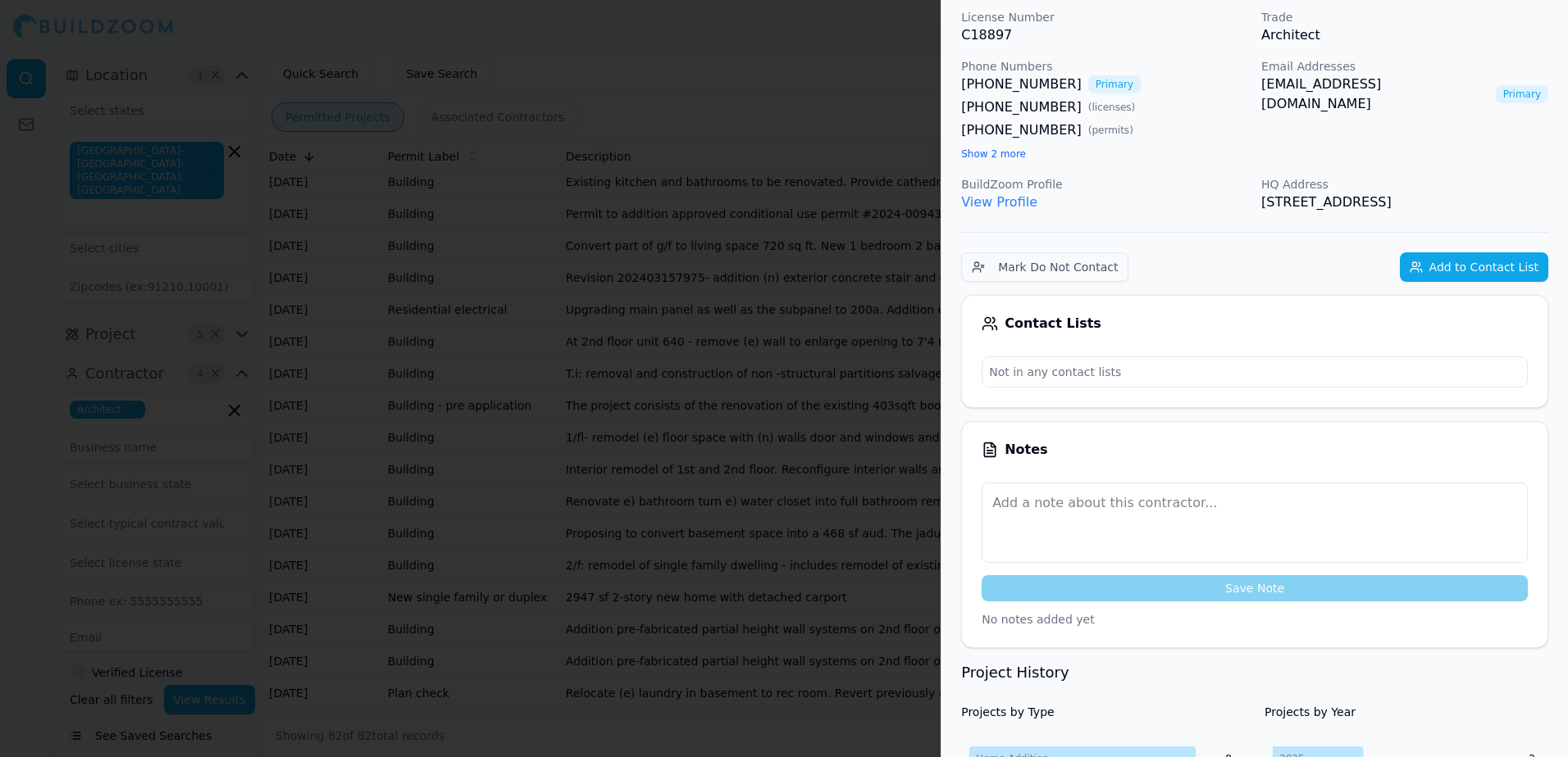
click at [1310, 84] on link "[EMAIL_ADDRESS][DOMAIN_NAME]" at bounding box center [1375, 94] width 228 height 39
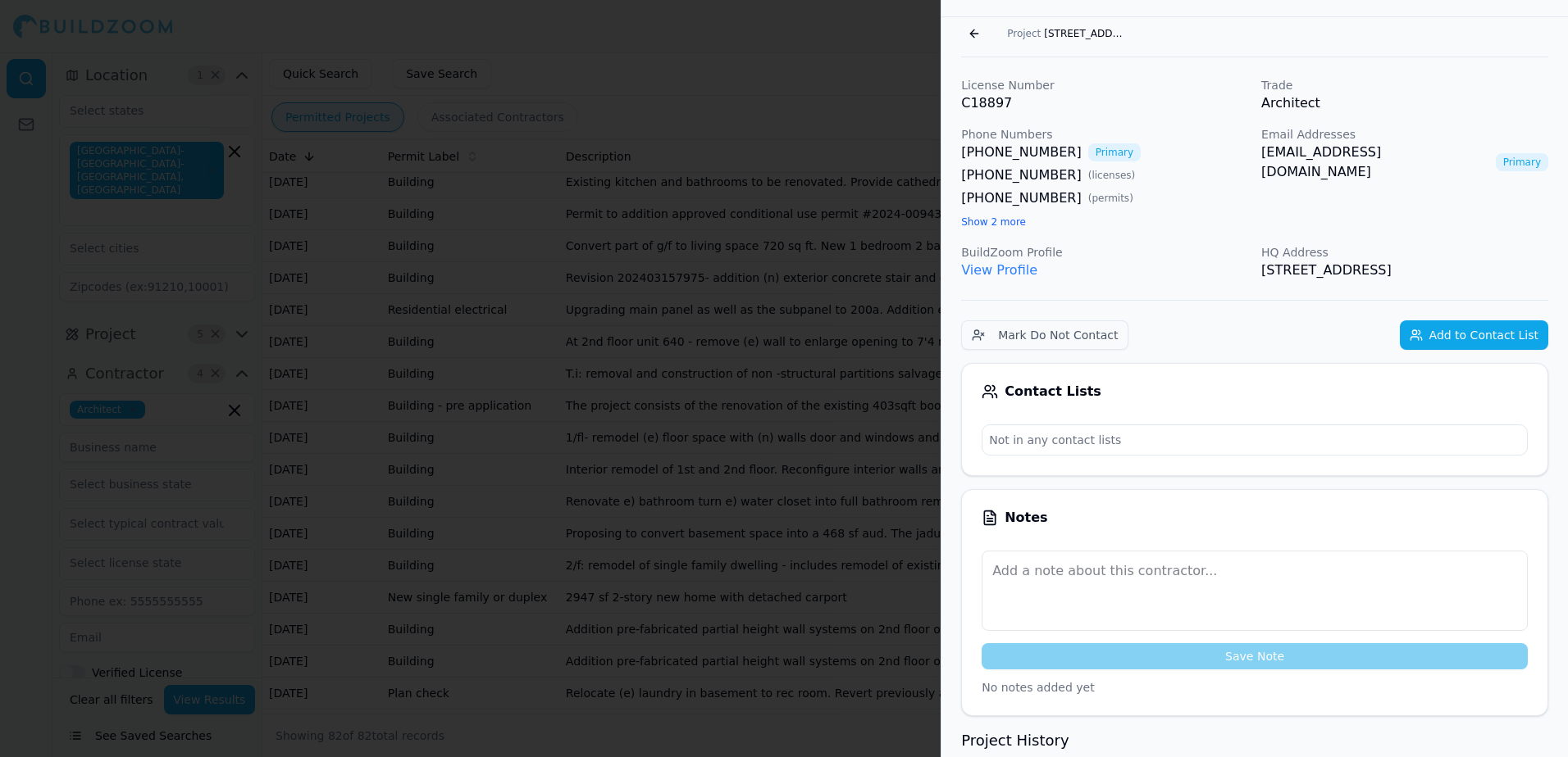
scroll to position [0, 0]
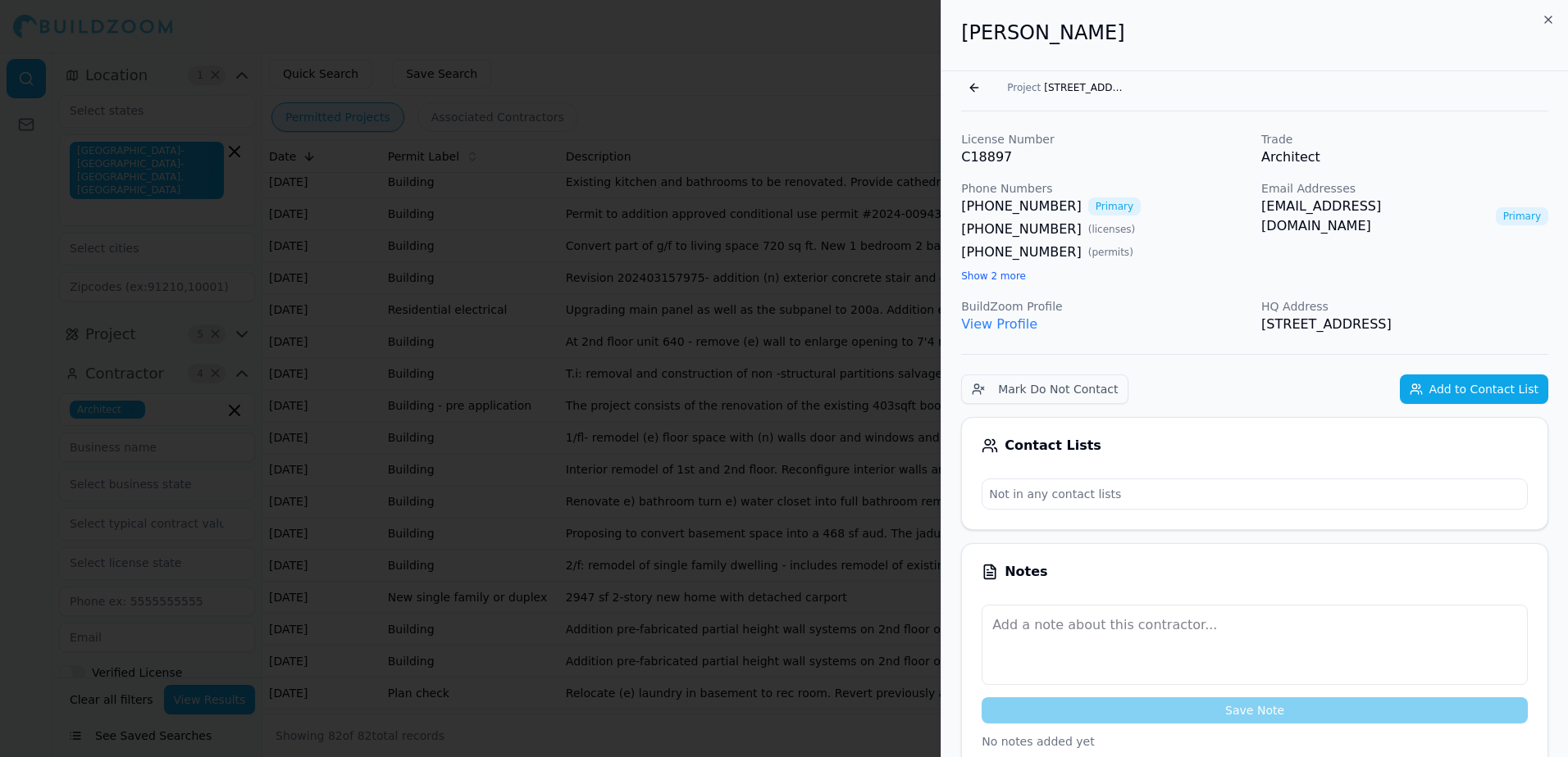
click at [978, 86] on button "Go back" at bounding box center [974, 88] width 26 height 26
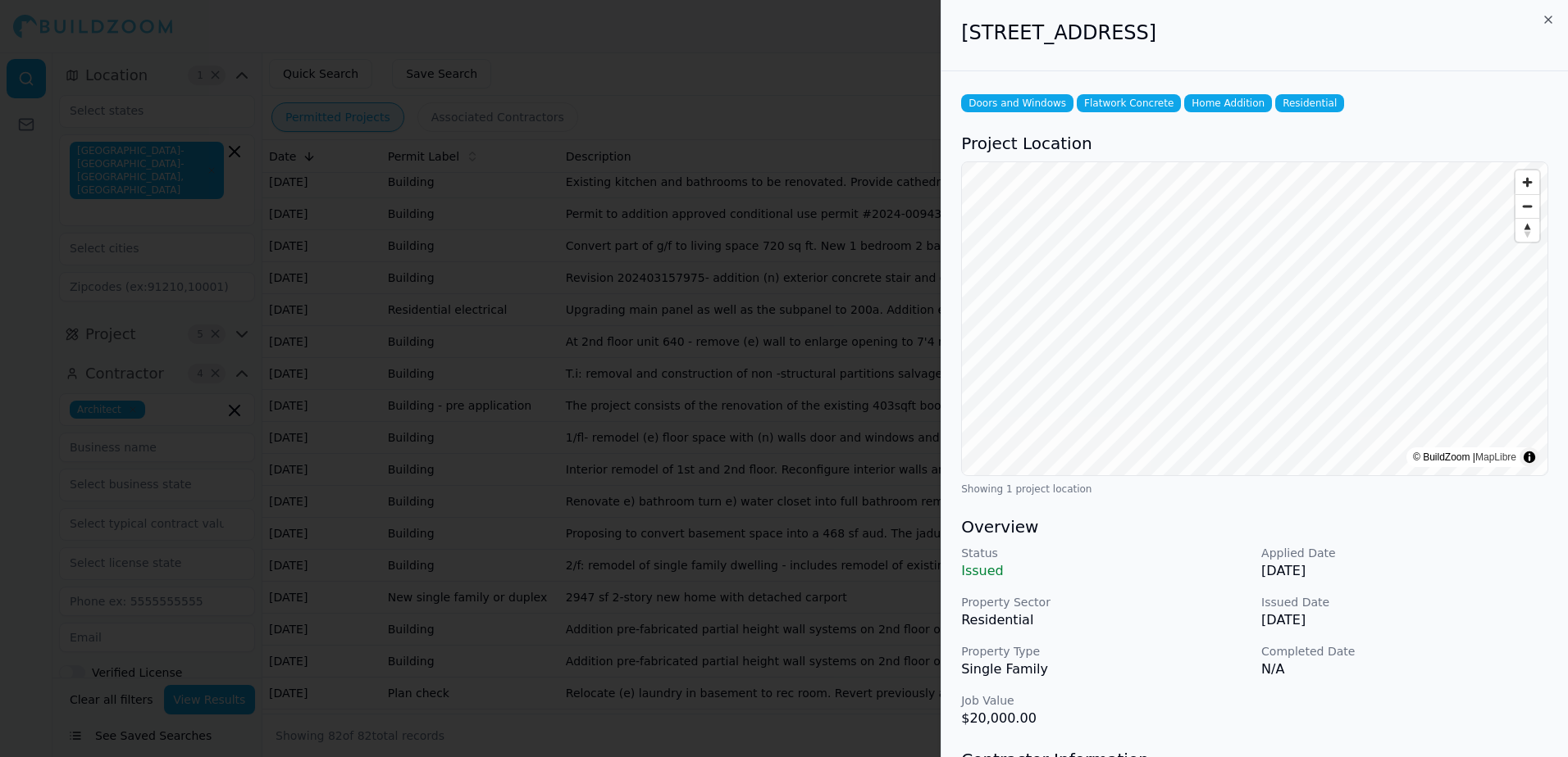
click at [816, 89] on div at bounding box center [784, 378] width 1568 height 757
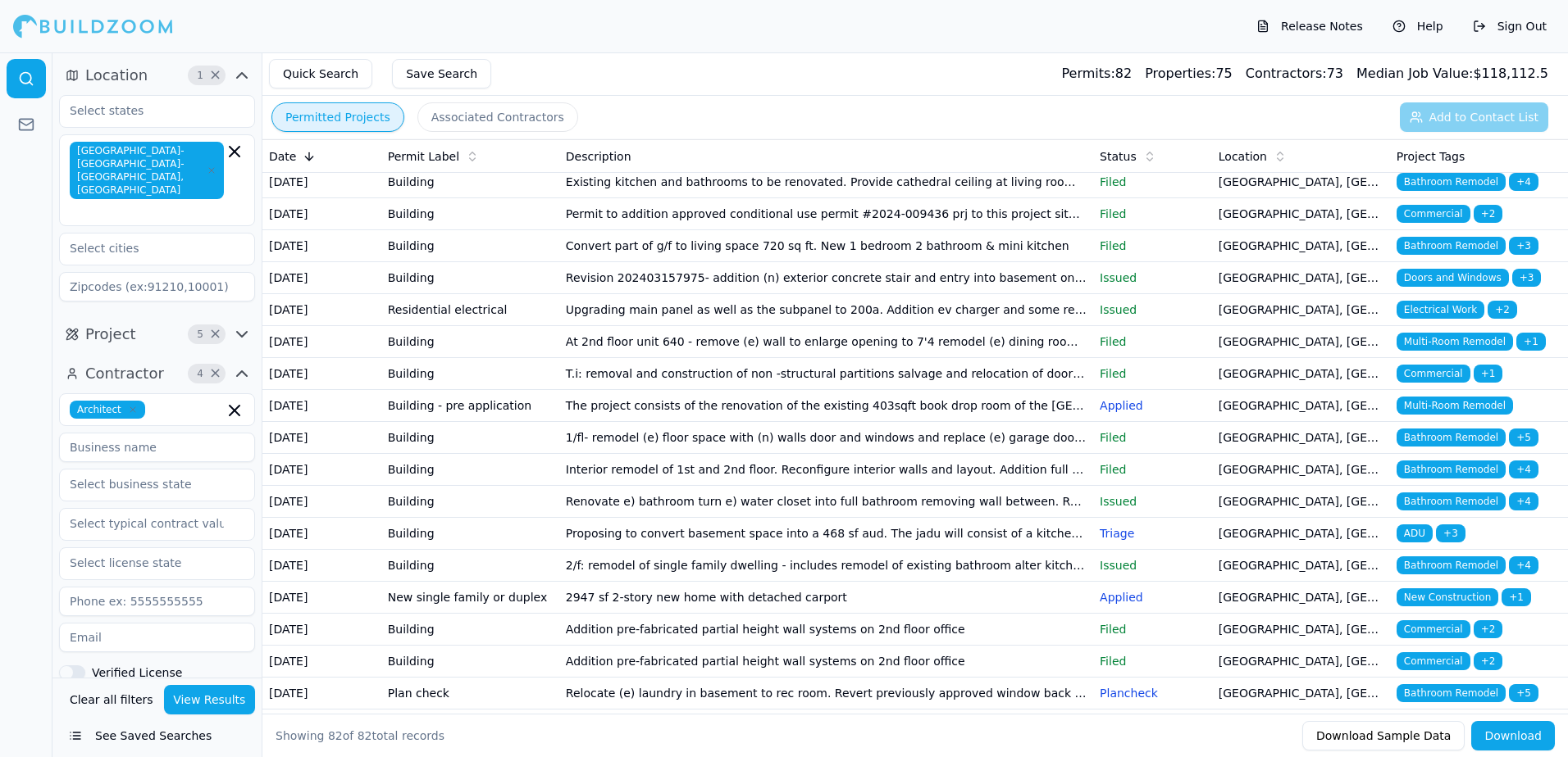
scroll to position [983, 0]
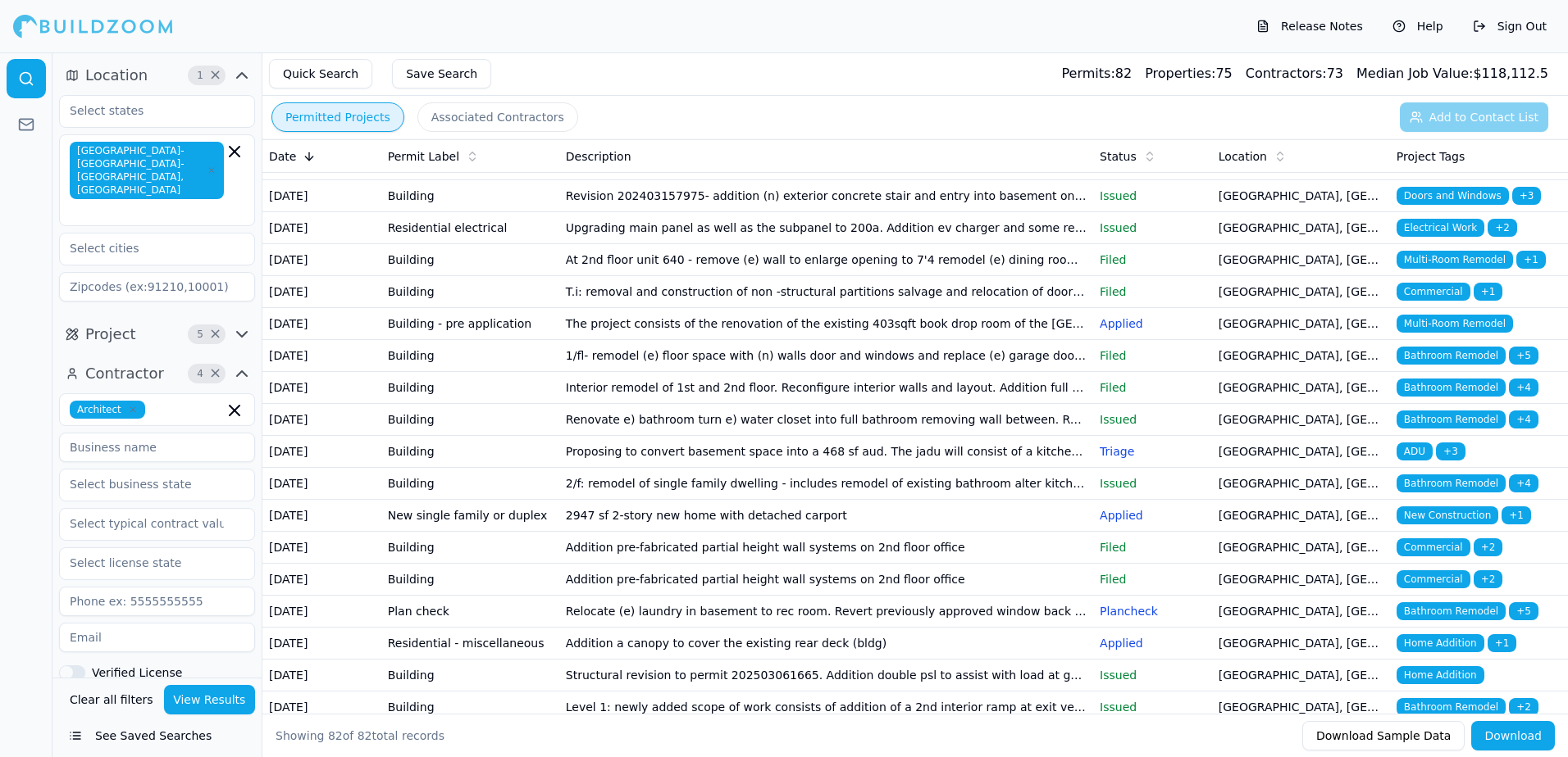
click at [1435, 269] on span "Multi-Room Remodel" at bounding box center [1455, 260] width 117 height 18
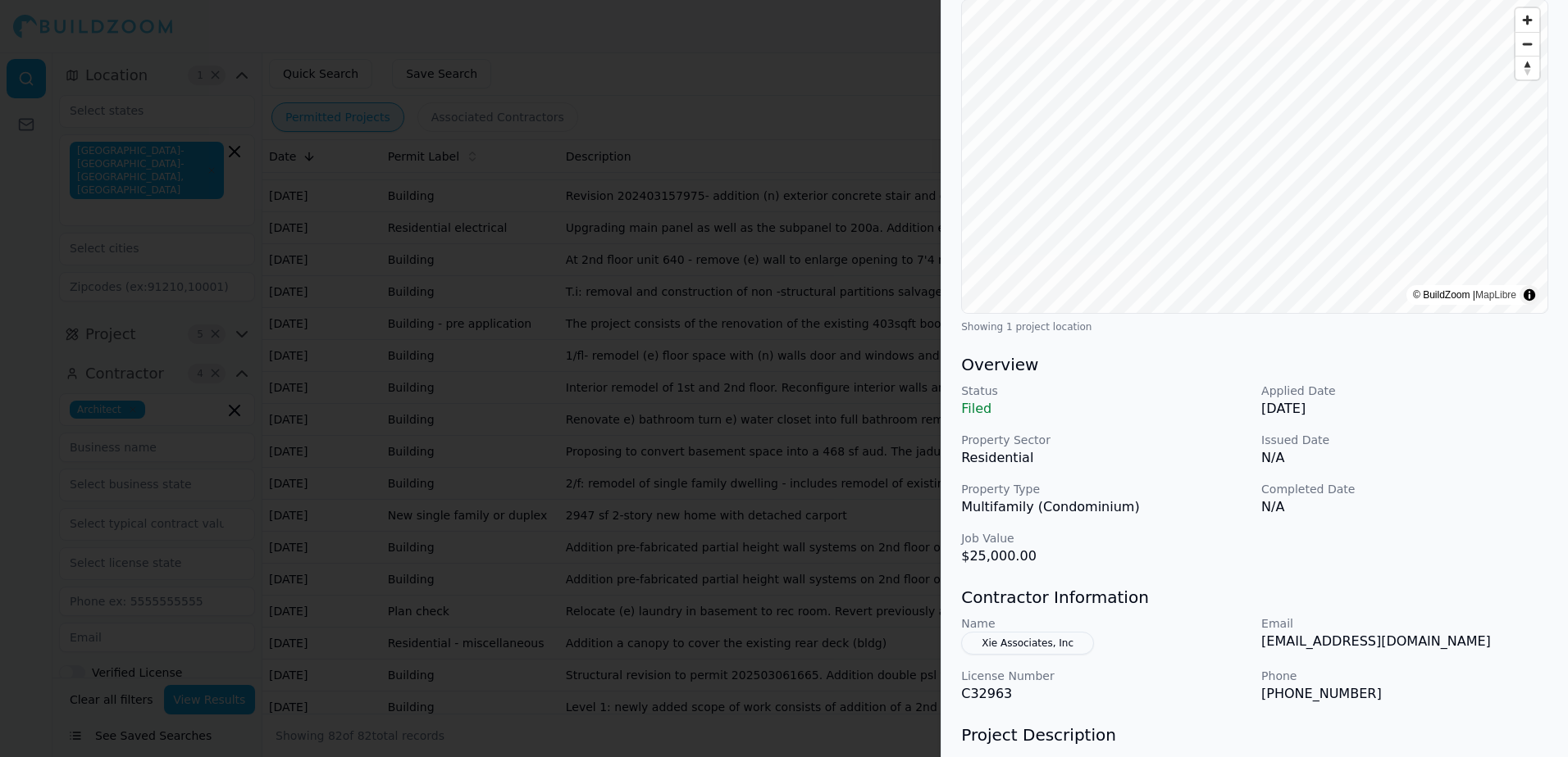
scroll to position [164, 0]
